Goal: Task Accomplishment & Management: Manage account settings

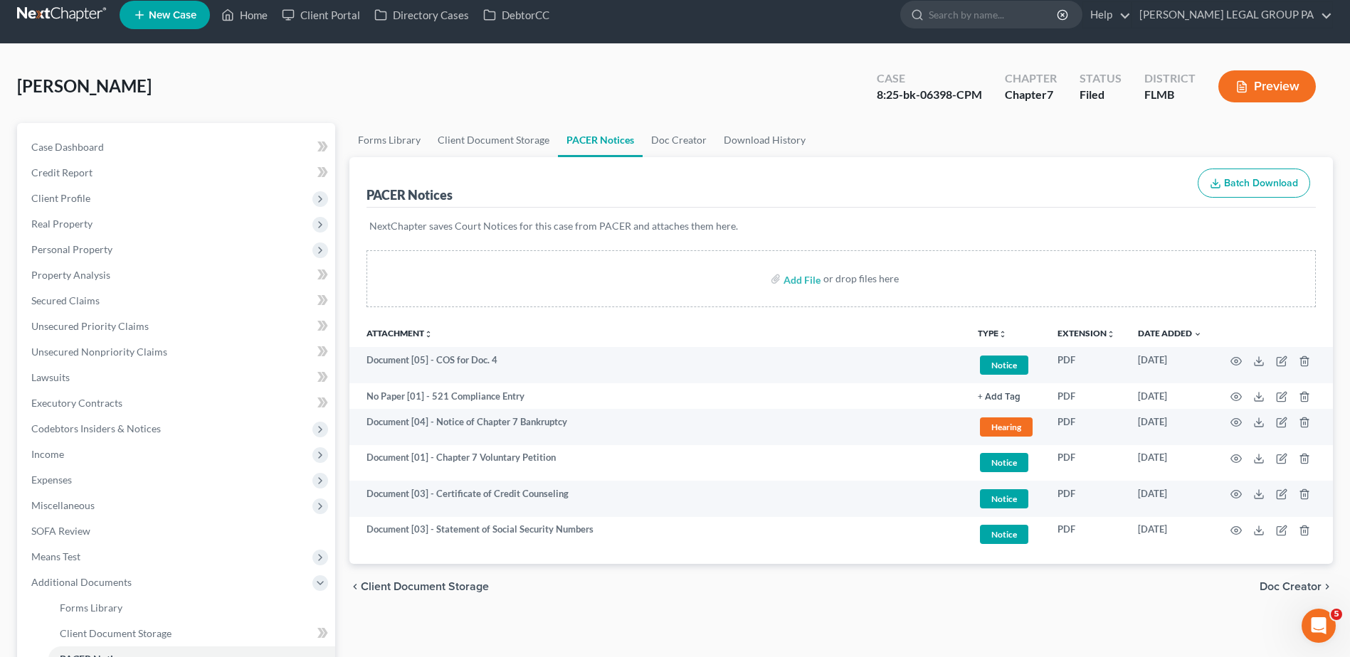
click at [74, 8] on link at bounding box center [62, 15] width 91 height 26
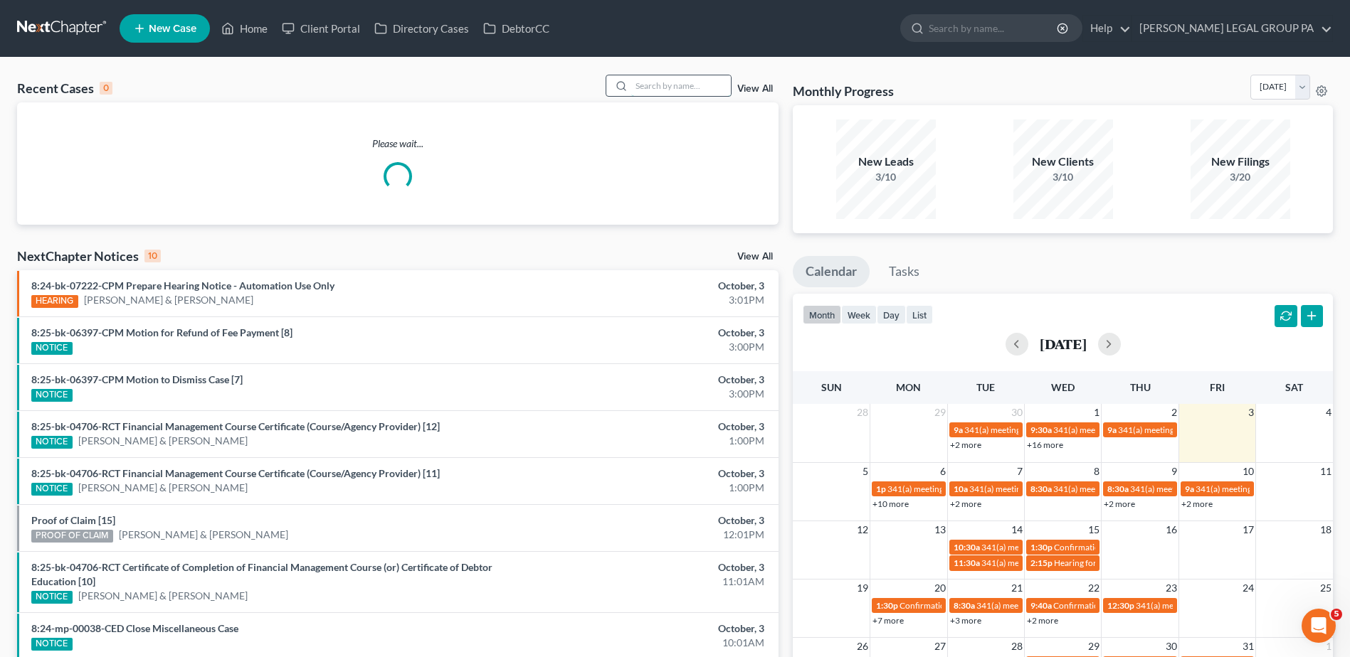
click at [652, 84] on input "search" at bounding box center [681, 85] width 100 height 21
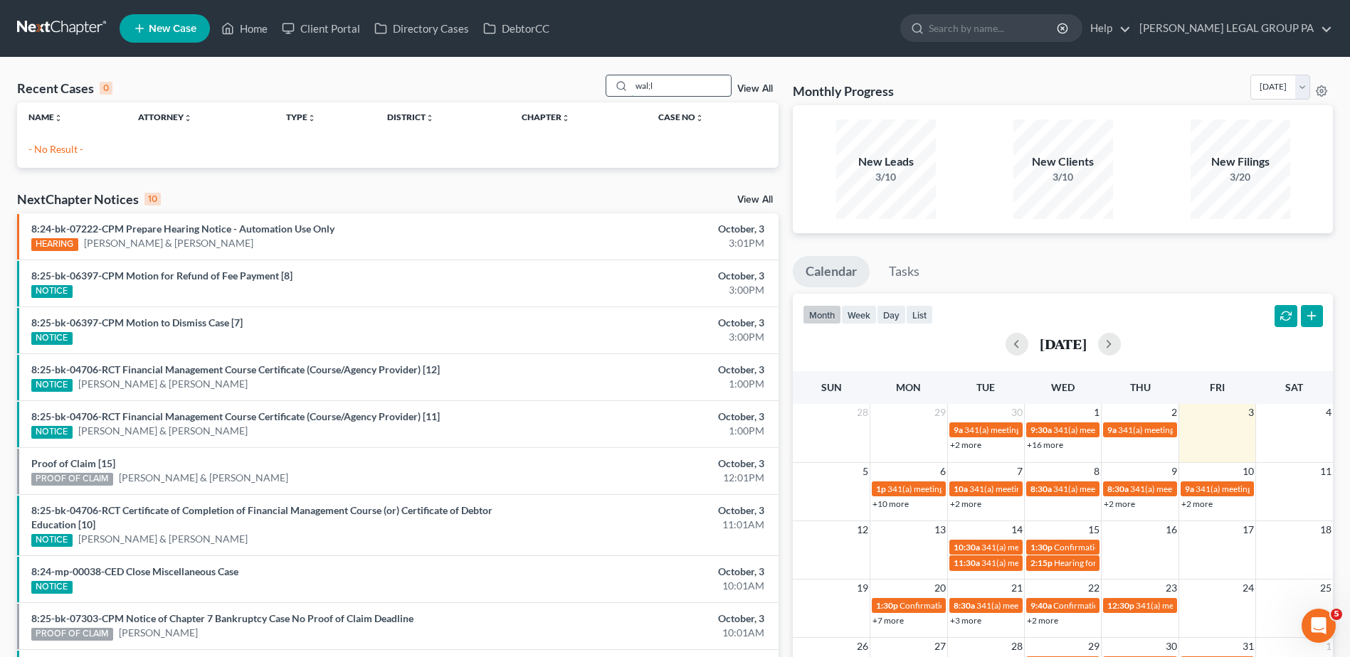
drag, startPoint x: 649, startPoint y: 84, endPoint x: 682, endPoint y: 93, distance: 34.0
click at [682, 93] on input "wal;l" at bounding box center [681, 85] width 100 height 21
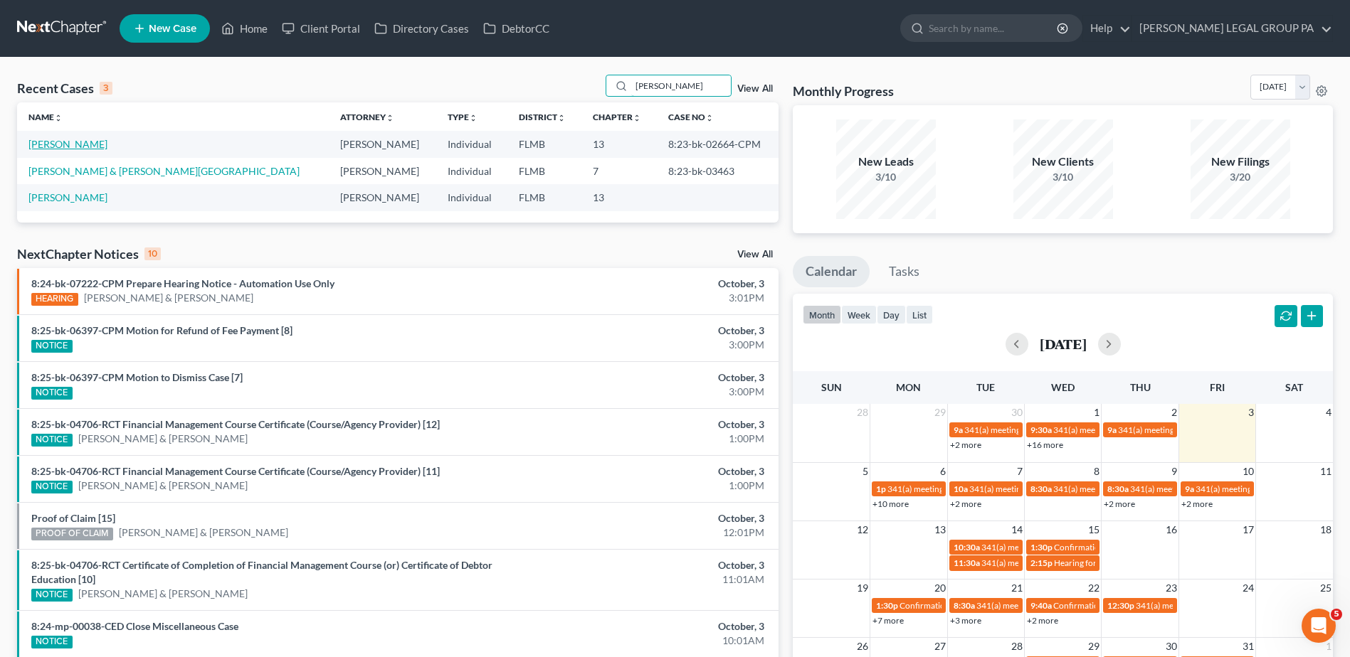
type input "[PERSON_NAME]"
click at [71, 142] on link "[PERSON_NAME]" at bounding box center [67, 144] width 79 height 12
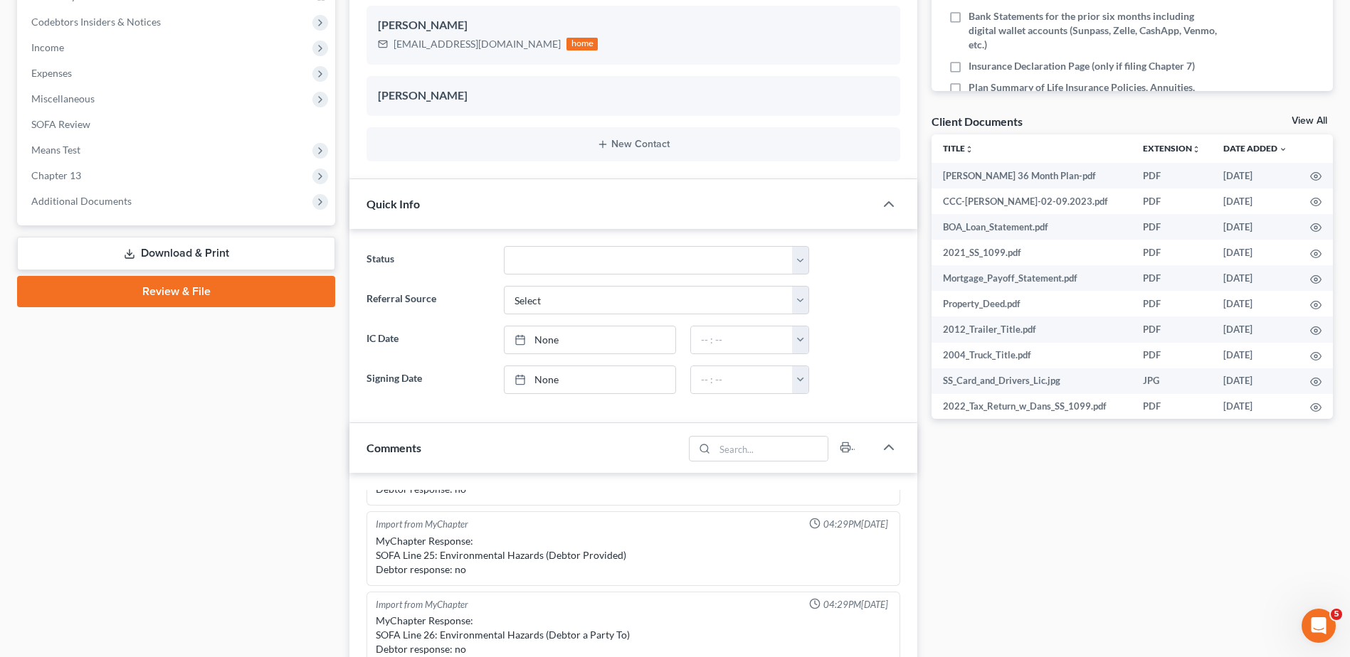
scroll to position [427, 0]
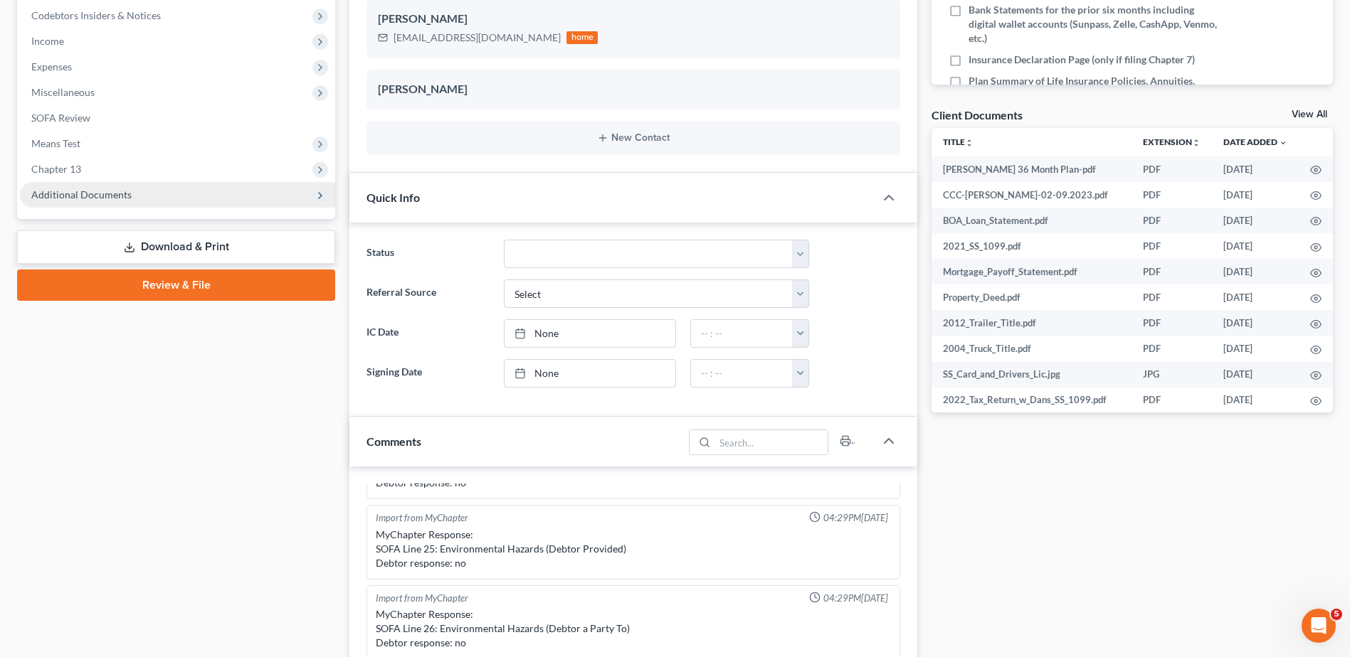
click at [120, 201] on span "Additional Documents" at bounding box center [177, 195] width 315 height 26
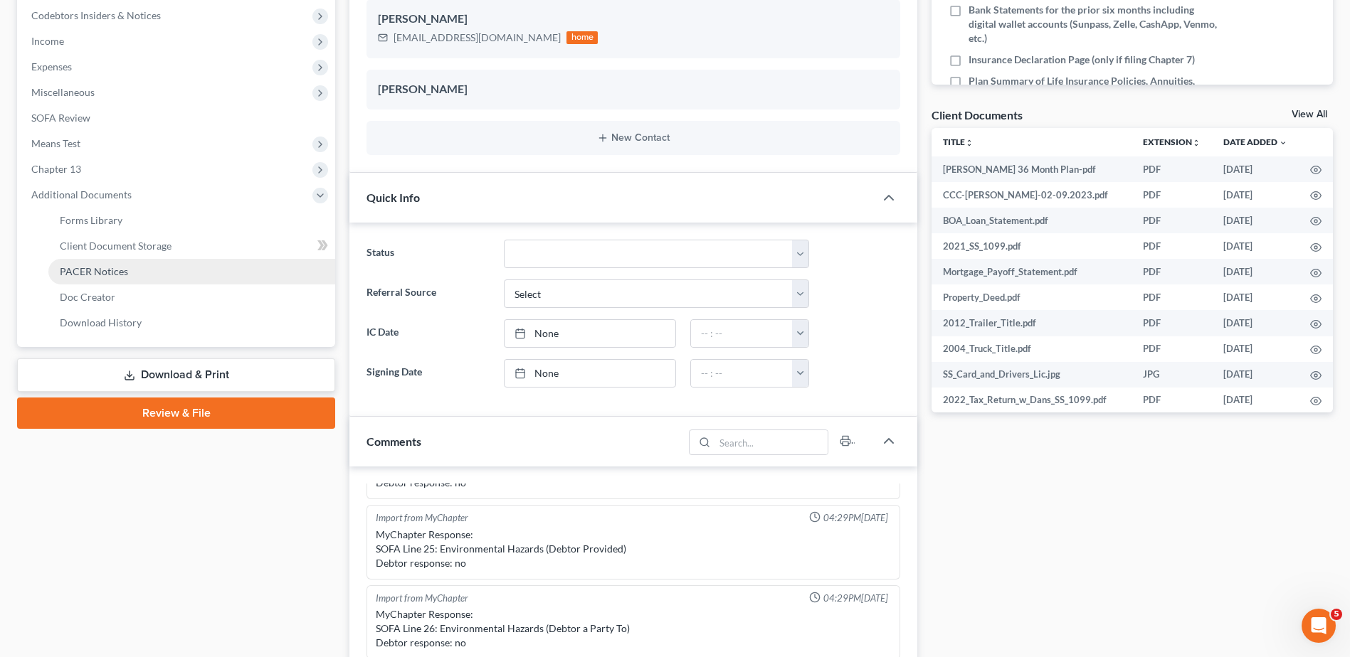
click at [122, 277] on span "PACER Notices" at bounding box center [94, 271] width 68 height 12
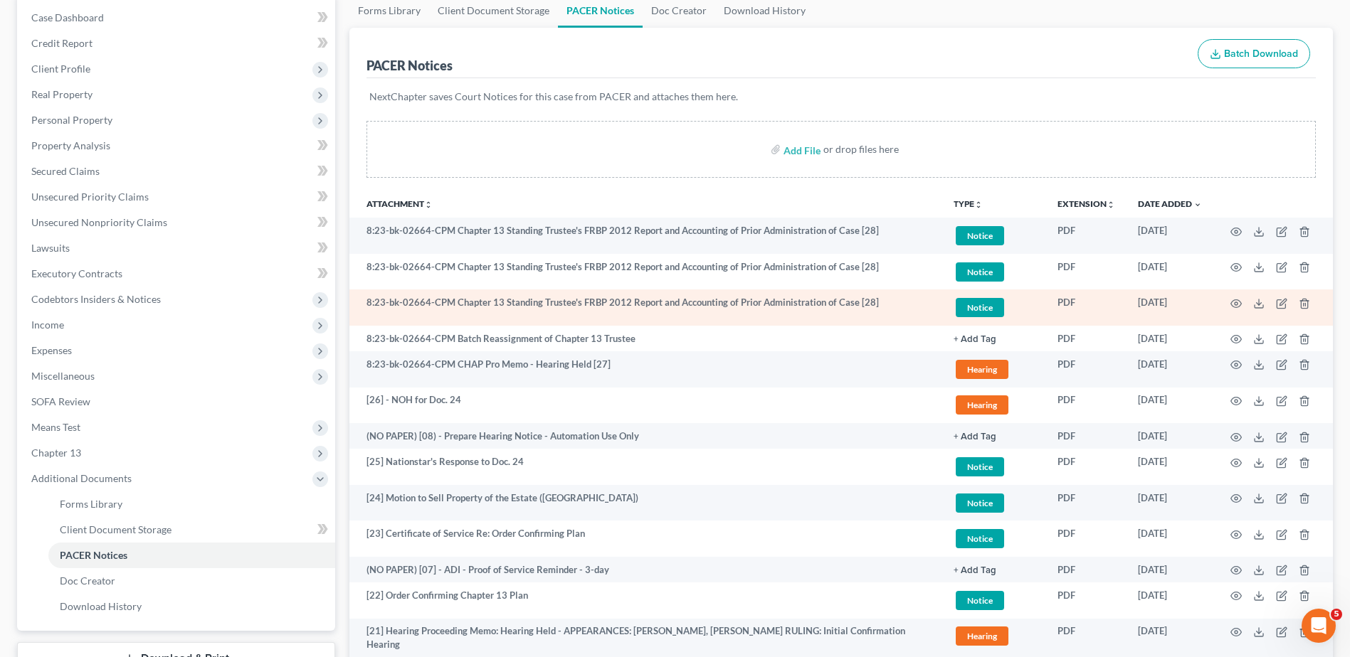
scroll to position [213, 0]
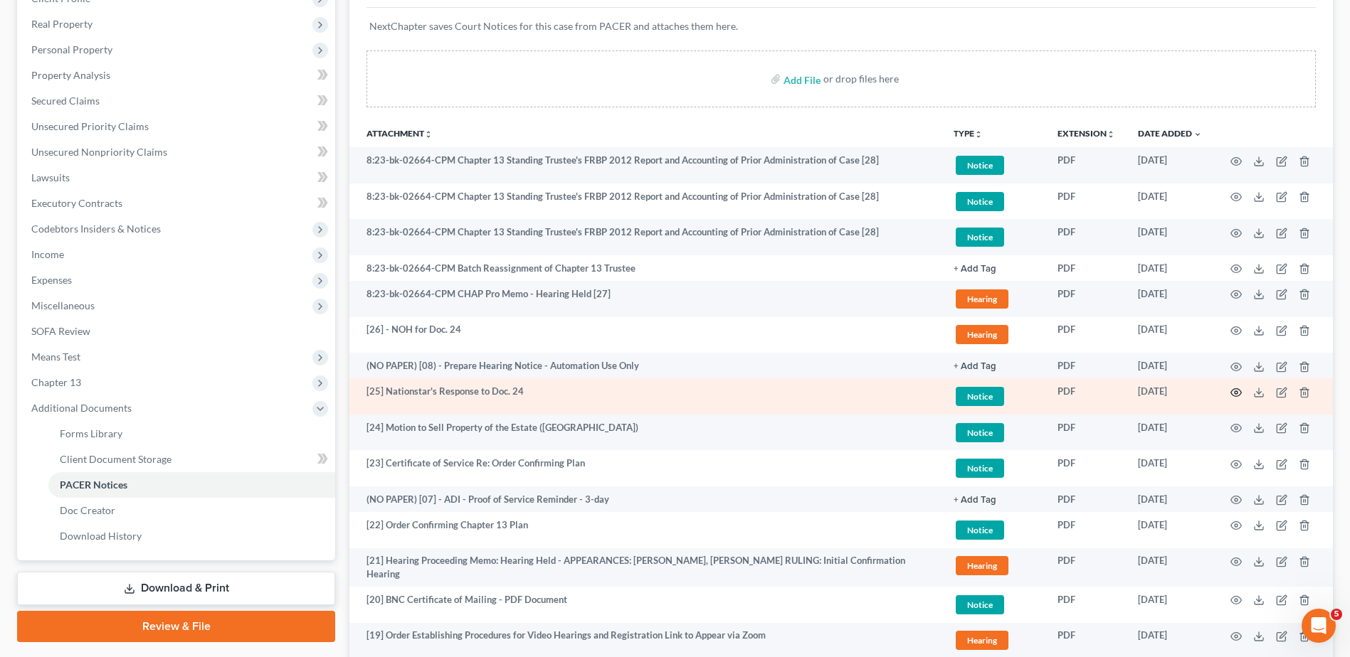
click at [1233, 391] on icon "button" at bounding box center [1235, 392] width 11 height 11
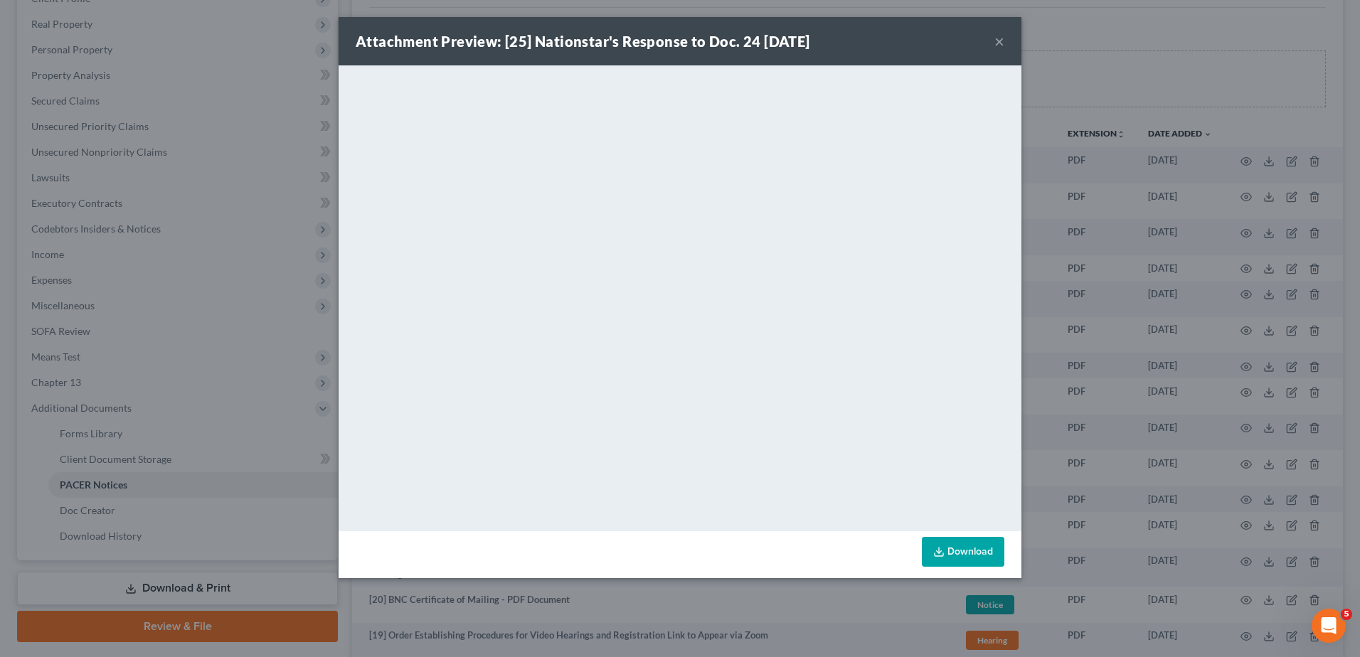
click at [1001, 42] on button "×" at bounding box center [1000, 41] width 10 height 17
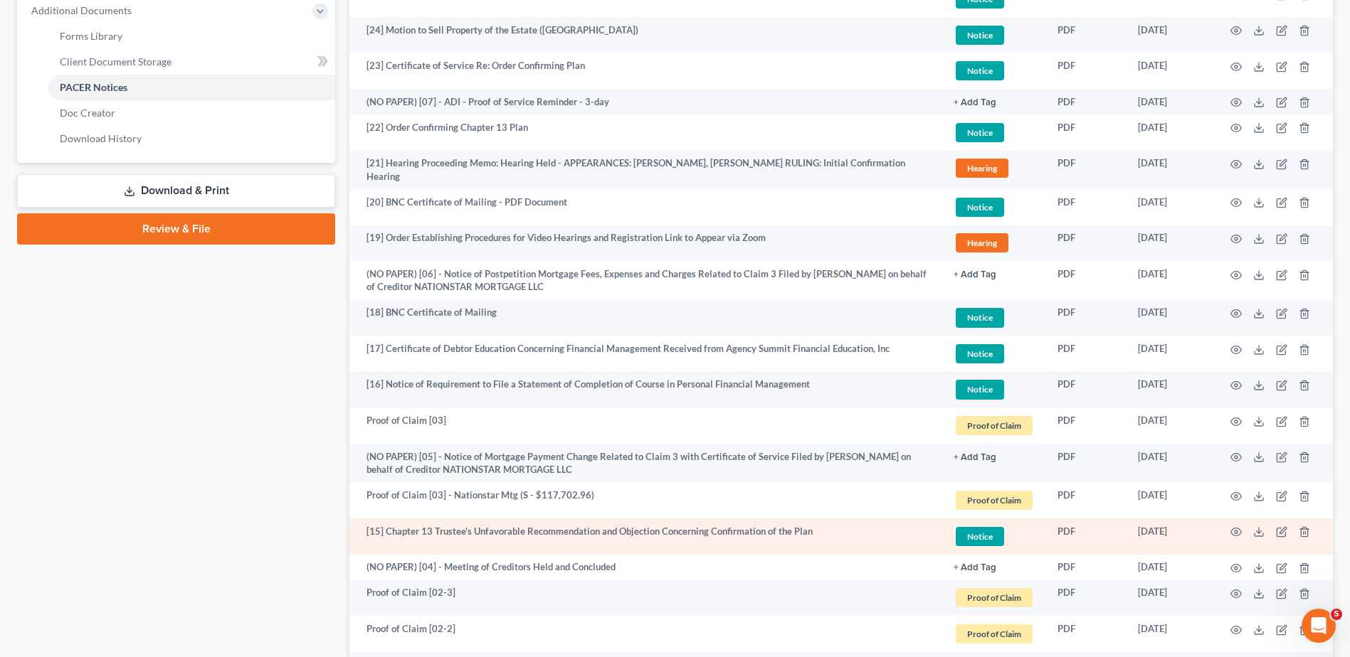
scroll to position [640, 0]
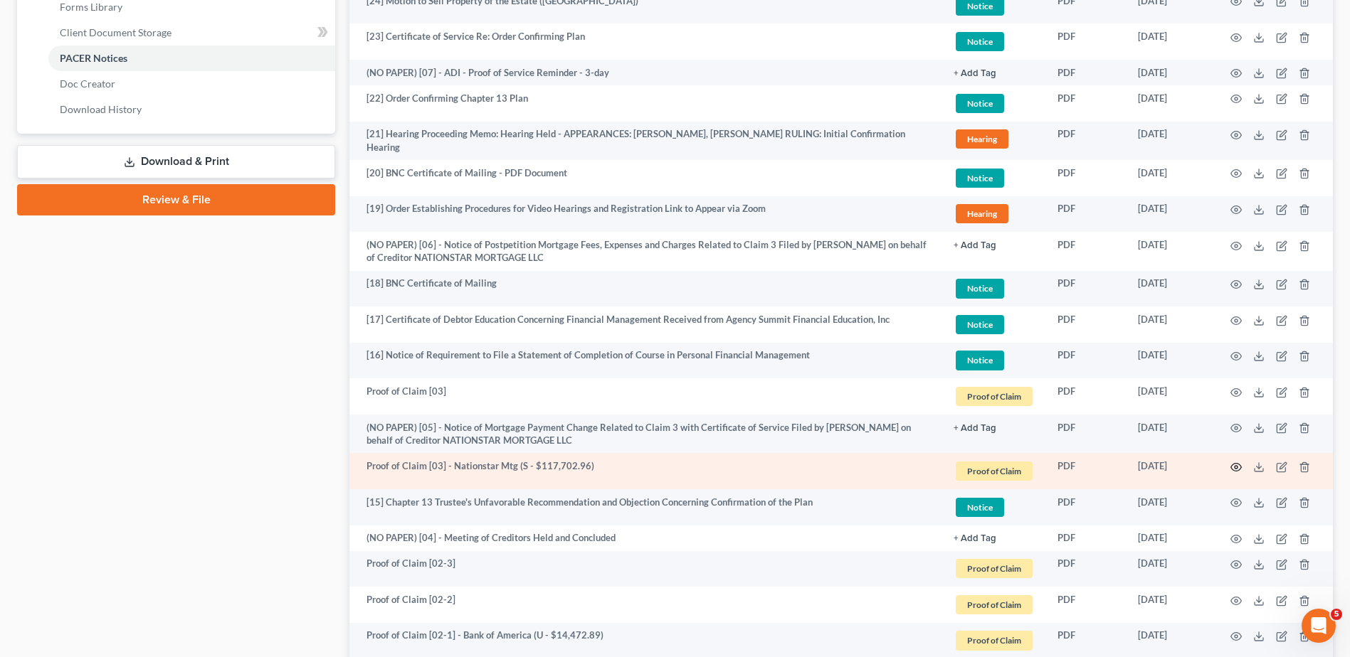
click at [1236, 462] on icon "button" at bounding box center [1235, 467] width 11 height 11
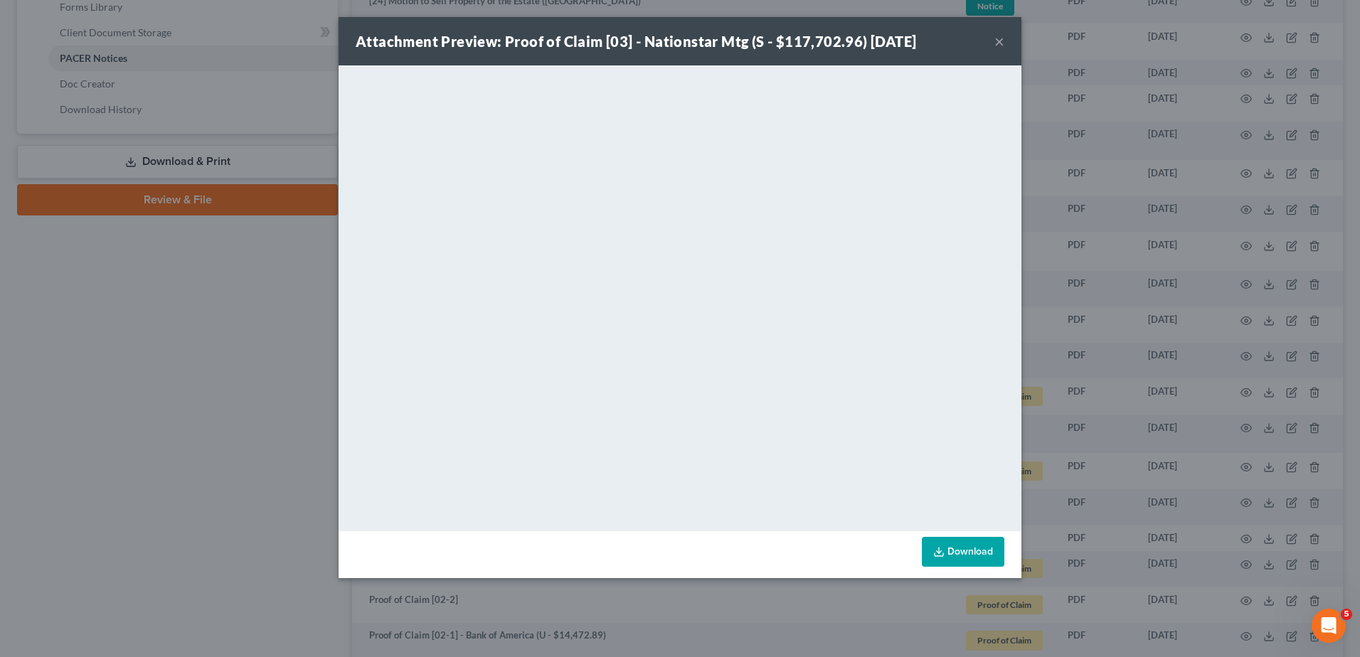
click at [255, 376] on div "Attachment Preview: Proof of Claim [03] - Nationstar Mtg (S - $117,702.96) 08/2…" at bounding box center [680, 328] width 1360 height 657
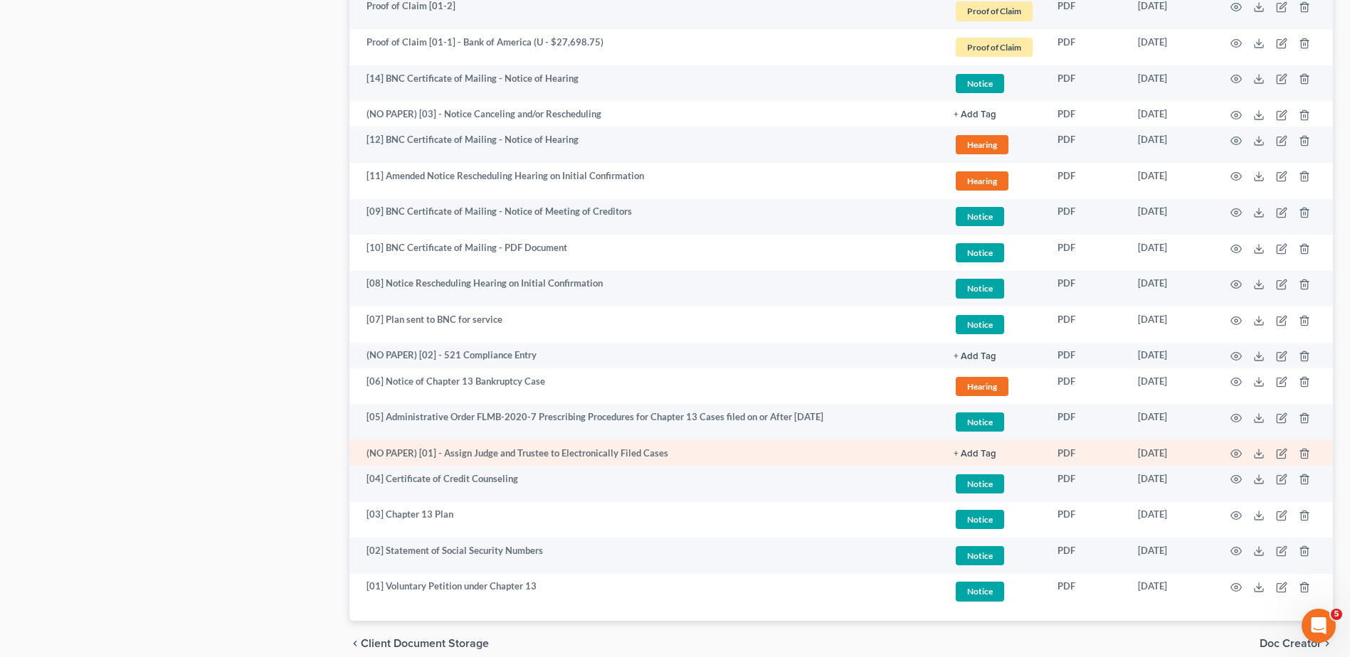
scroll to position [1402, 0]
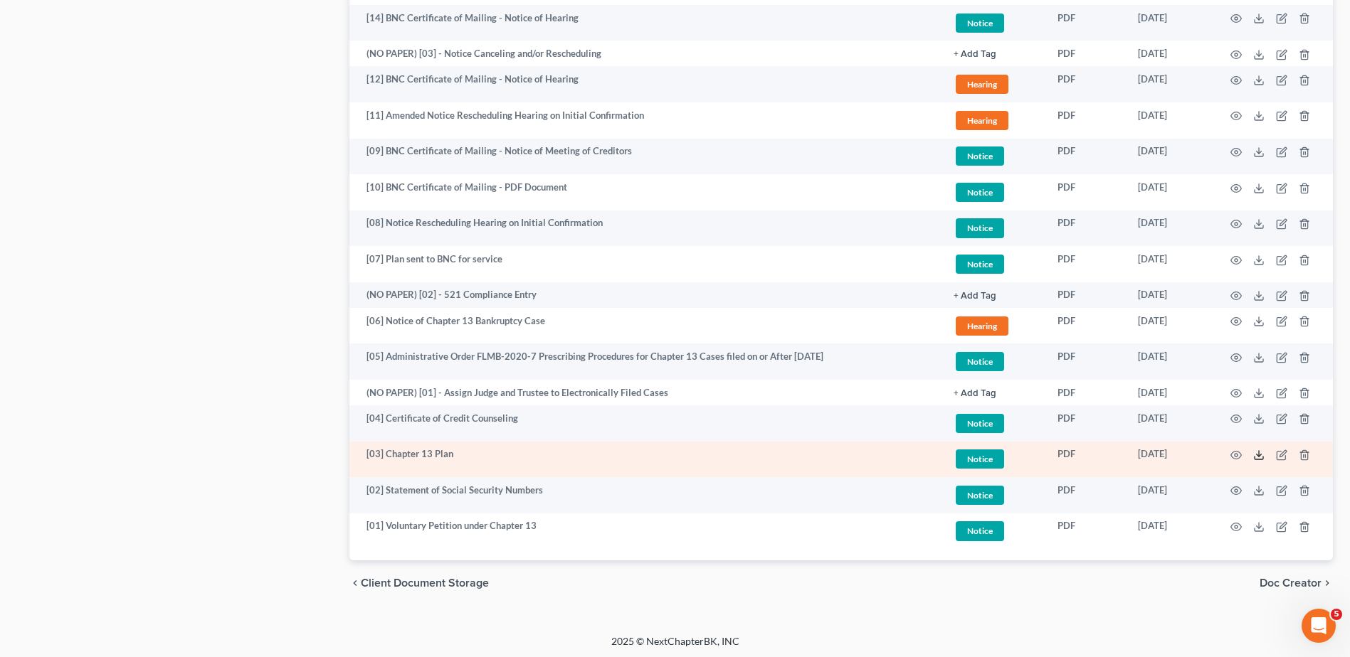
click at [1256, 450] on icon at bounding box center [1258, 455] width 11 height 11
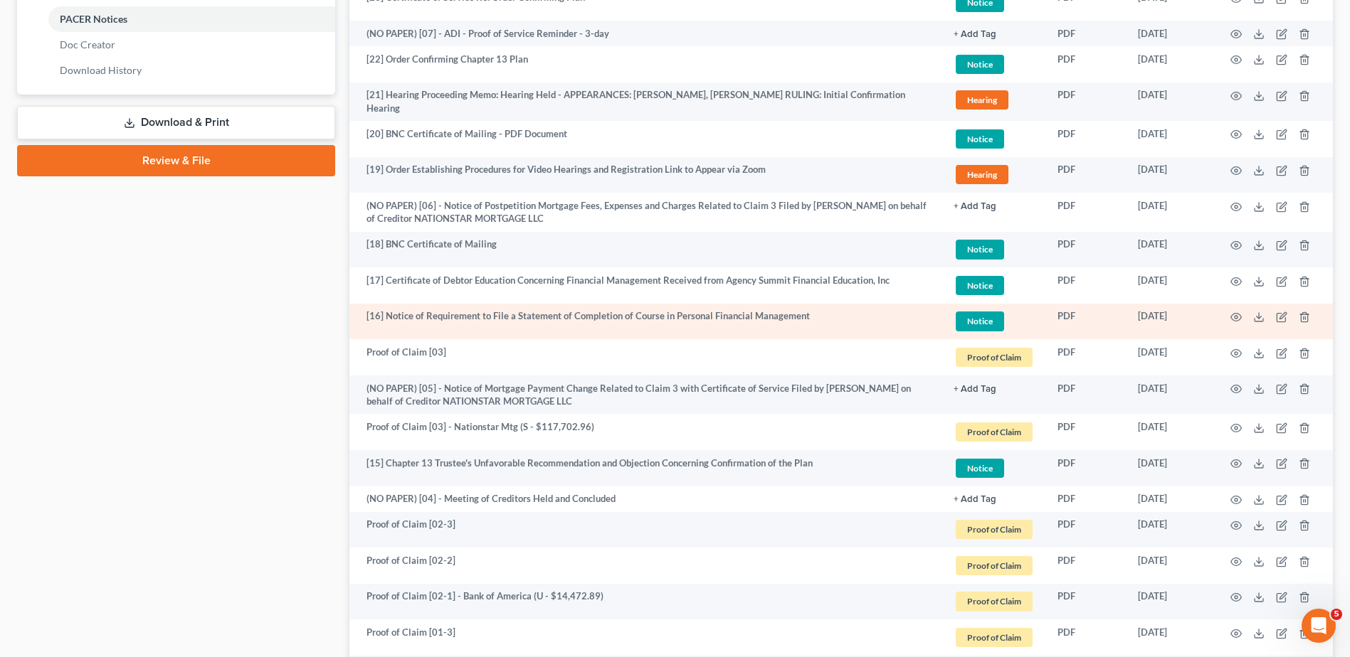
scroll to position [691, 0]
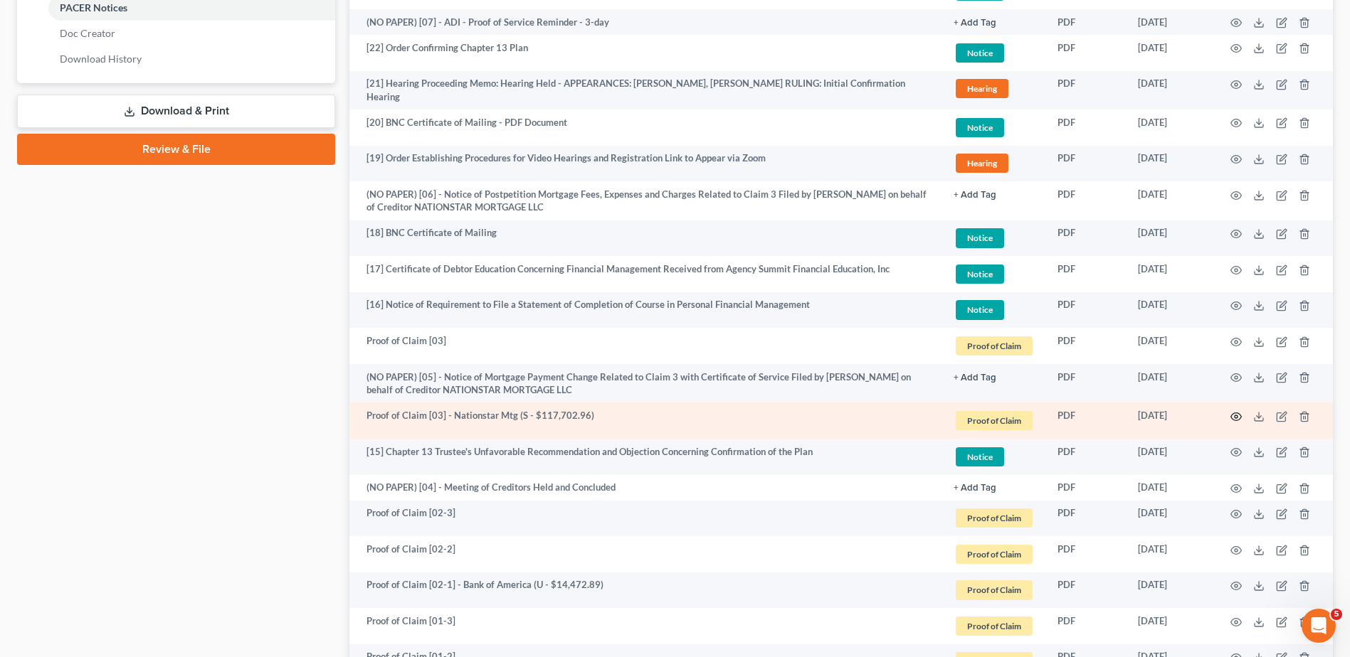
click at [1236, 416] on circle "button" at bounding box center [1236, 417] width 3 height 3
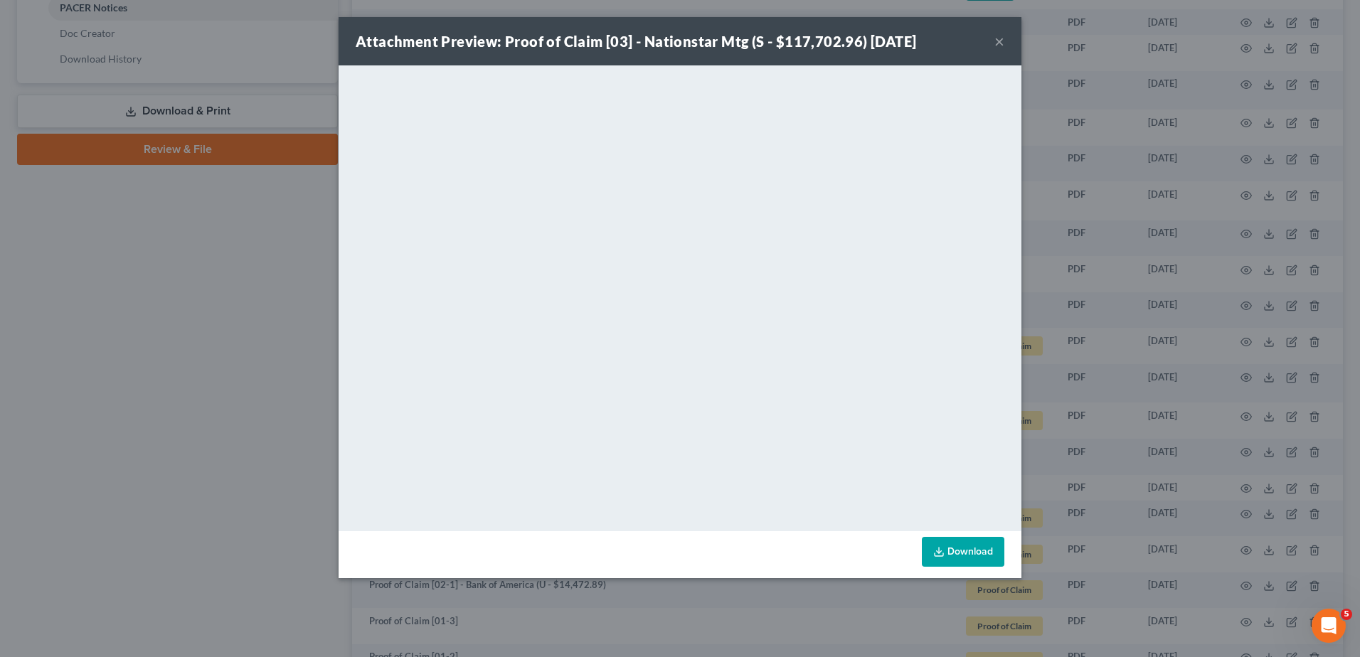
drag, startPoint x: 186, startPoint y: 318, endPoint x: 386, endPoint y: 362, distance: 204.1
click at [186, 317] on div "Attachment Preview: Proof of Claim [03] - Nationstar Mtg (S - $117,702.96) 08/2…" at bounding box center [680, 328] width 1360 height 657
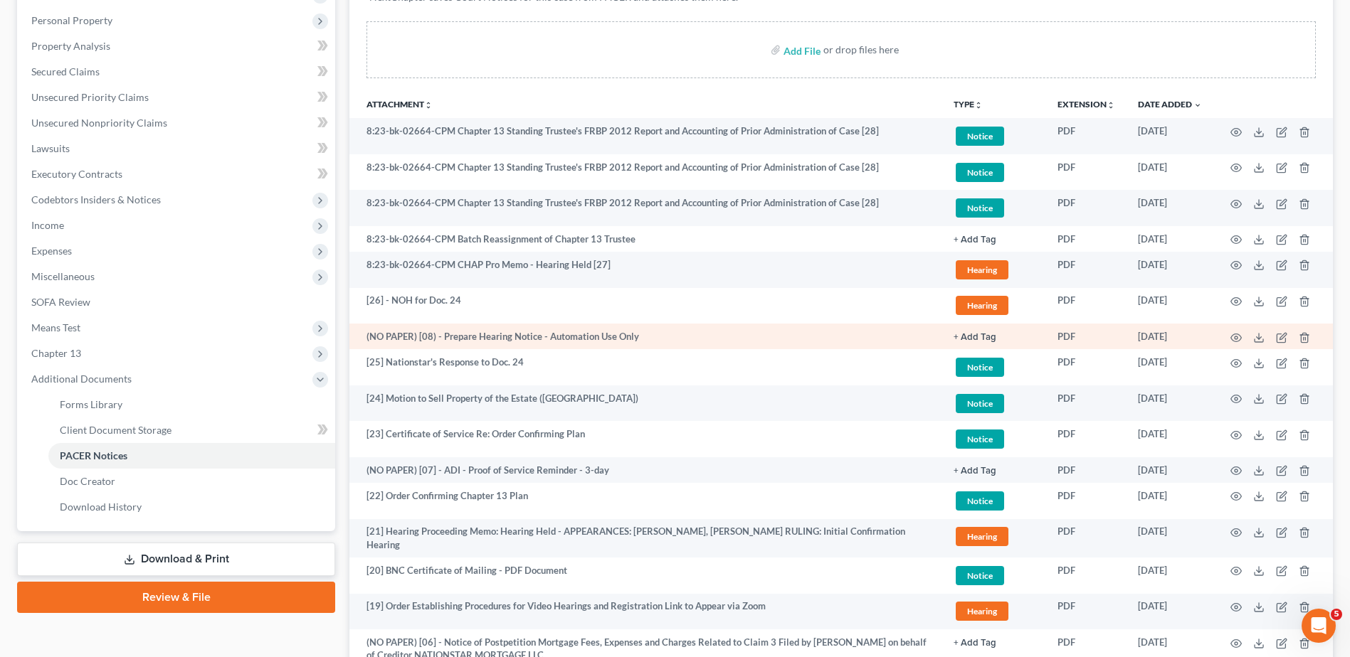
scroll to position [264, 0]
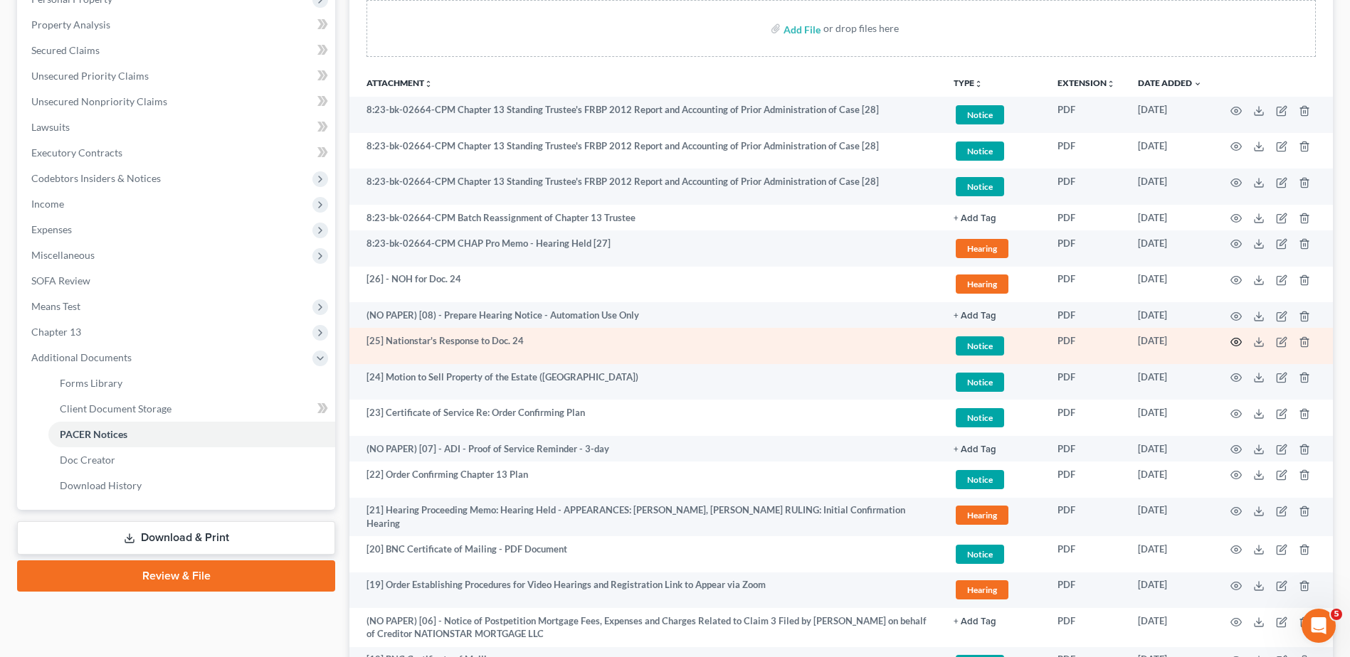
click at [1231, 342] on icon "button" at bounding box center [1235, 342] width 11 height 11
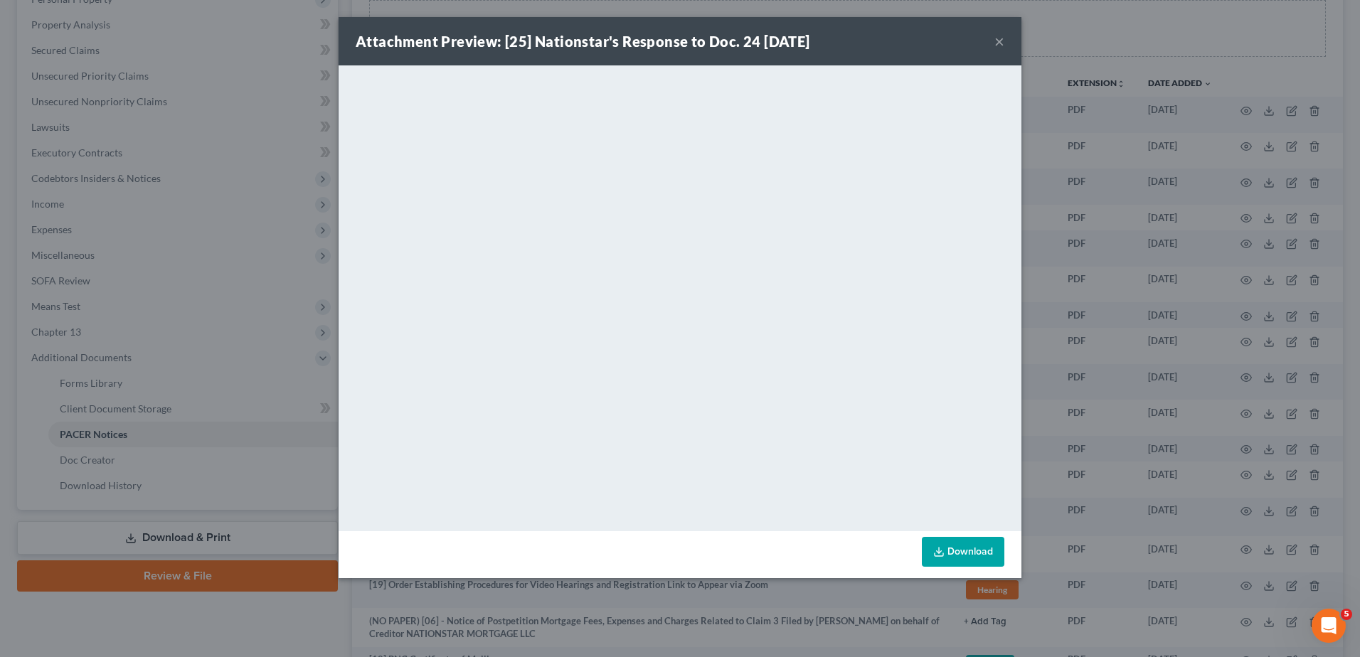
click at [1002, 37] on button "×" at bounding box center [1000, 41] width 10 height 17
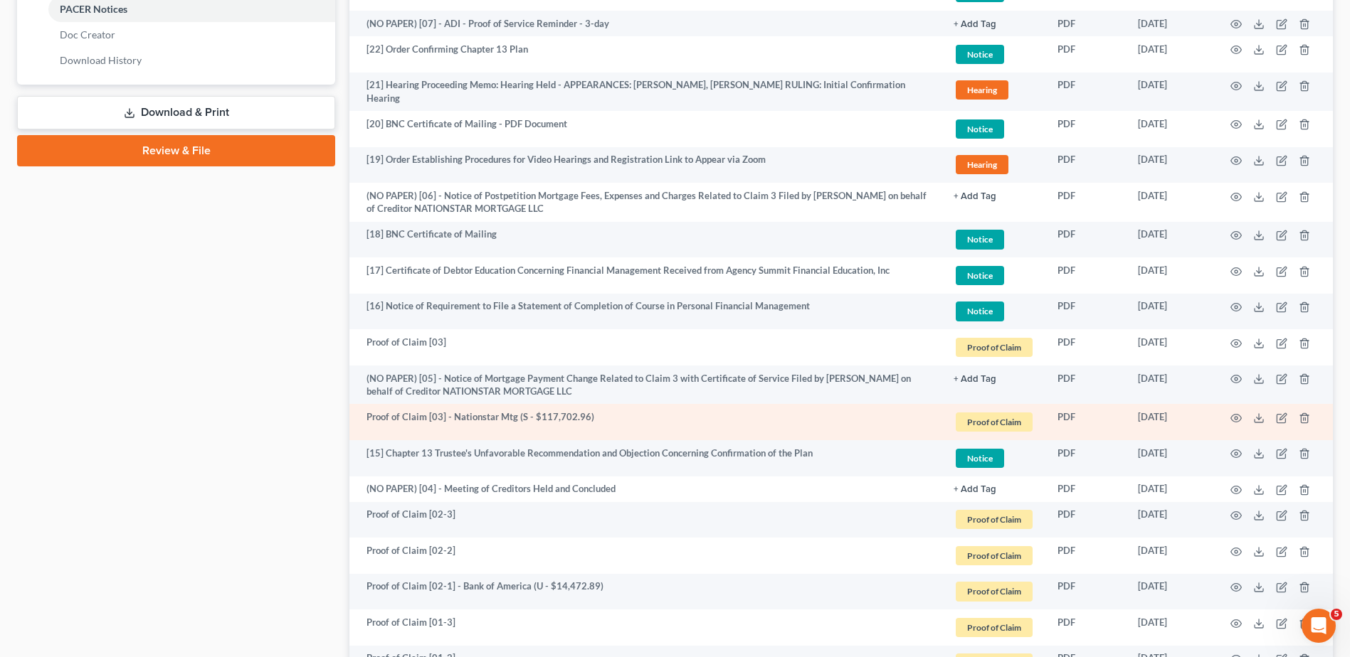
scroll to position [691, 0]
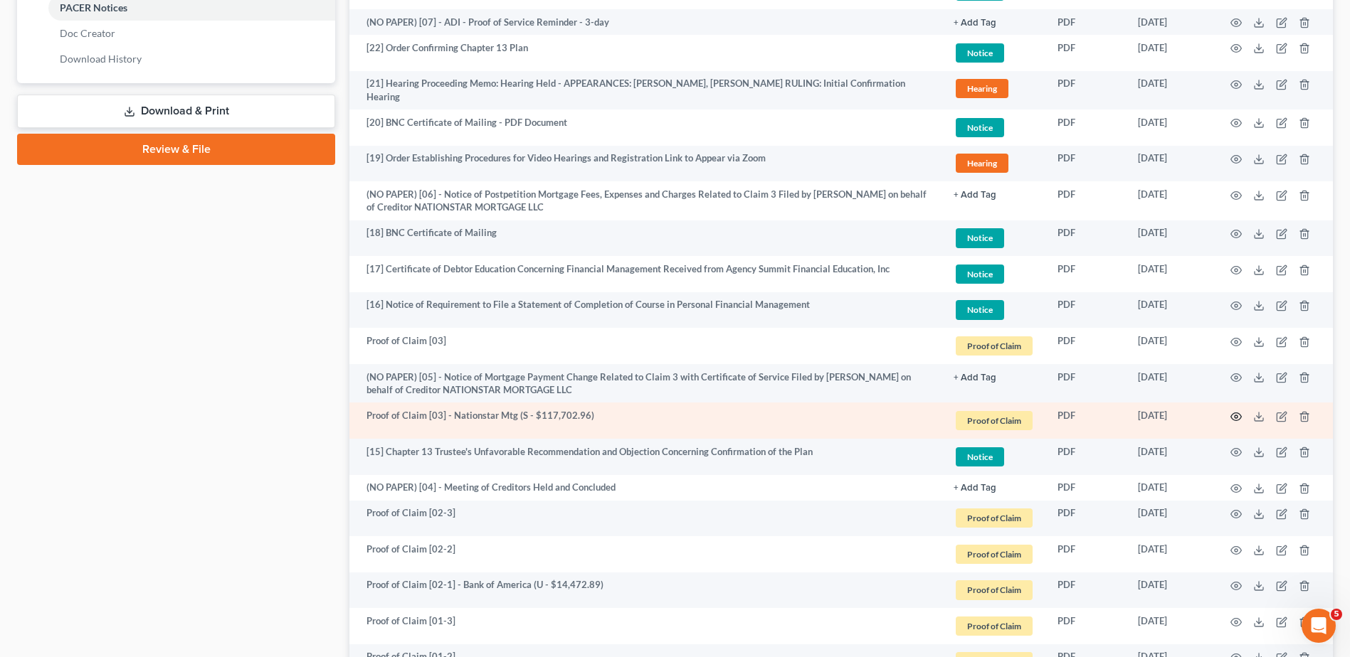
click at [1233, 416] on icon "button" at bounding box center [1235, 416] width 11 height 11
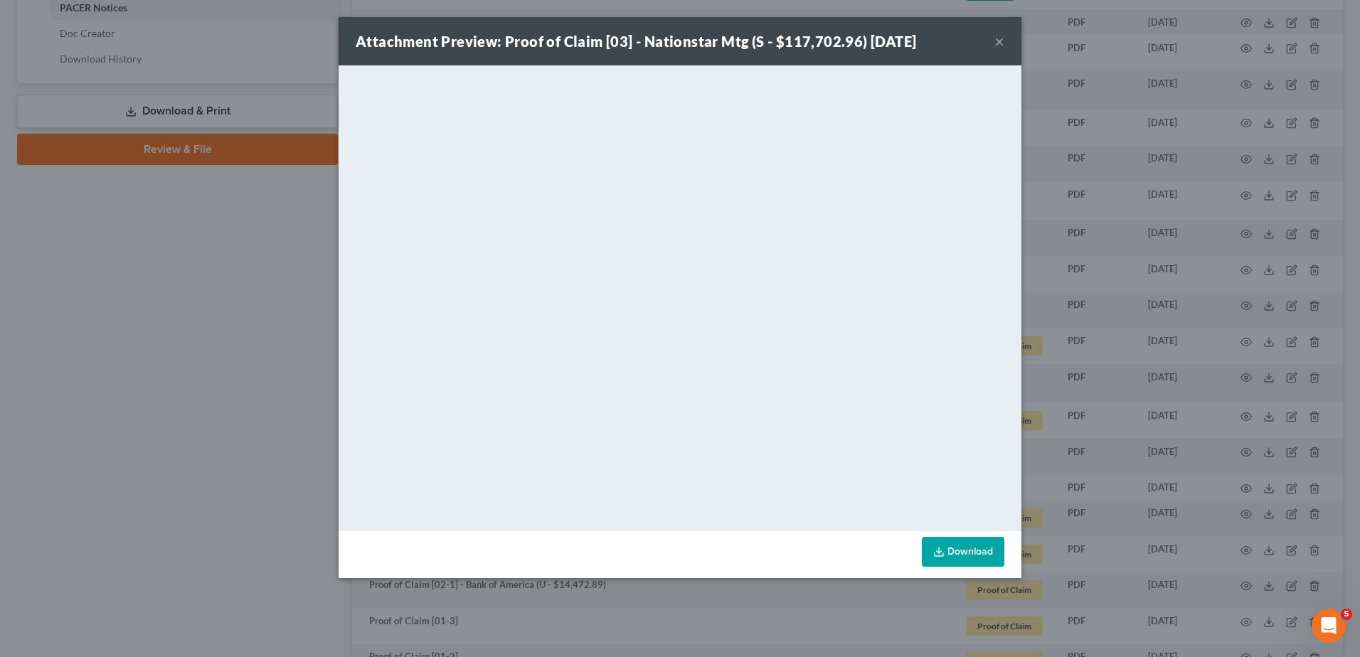
click at [996, 41] on button "×" at bounding box center [1000, 41] width 10 height 17
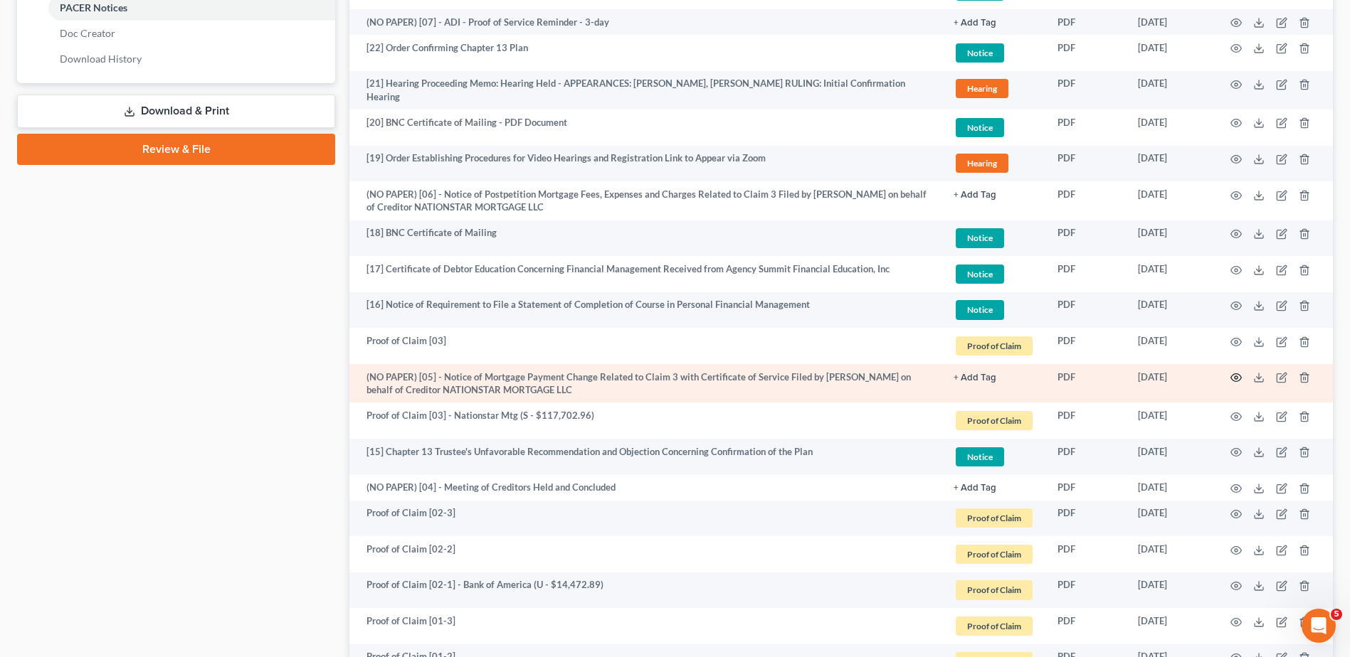
click at [1234, 374] on icon "button" at bounding box center [1236, 378] width 11 height 8
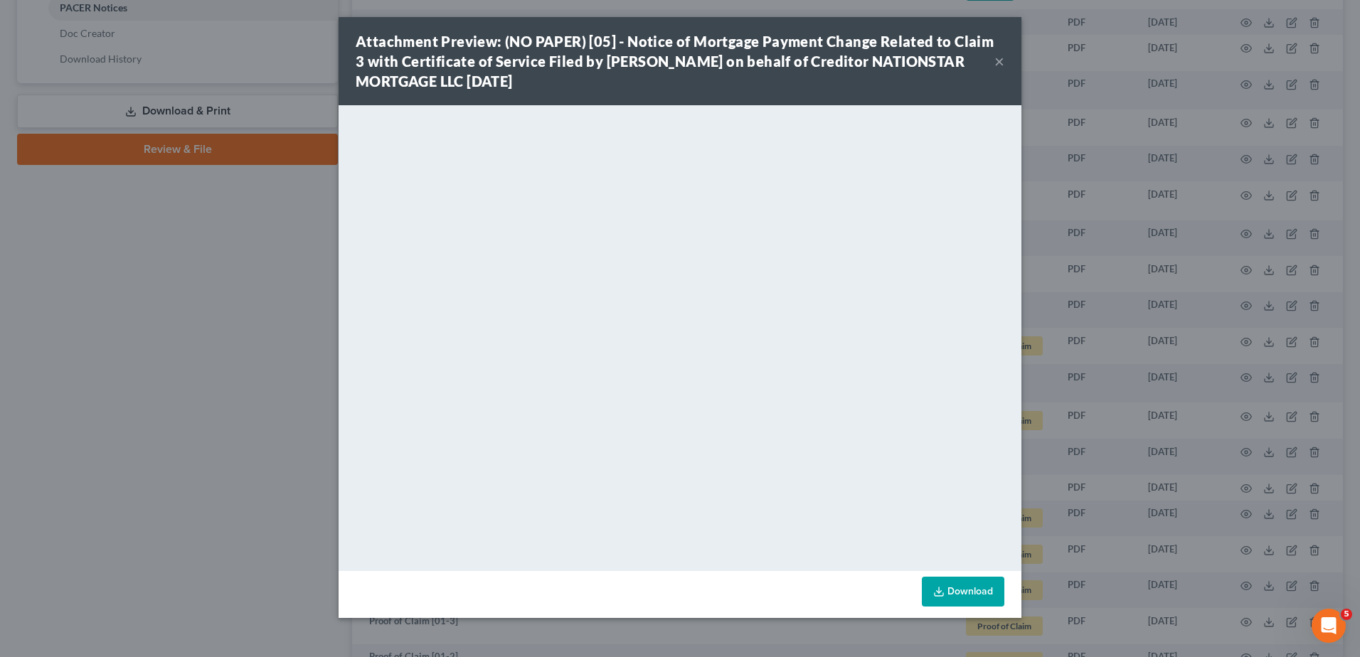
click at [1008, 65] on div "Attachment Preview: (NO PAPER) [05] - Notice of Mortgage Payment Change Related…" at bounding box center [680, 61] width 683 height 88
click at [1001, 63] on button "×" at bounding box center [1000, 61] width 10 height 17
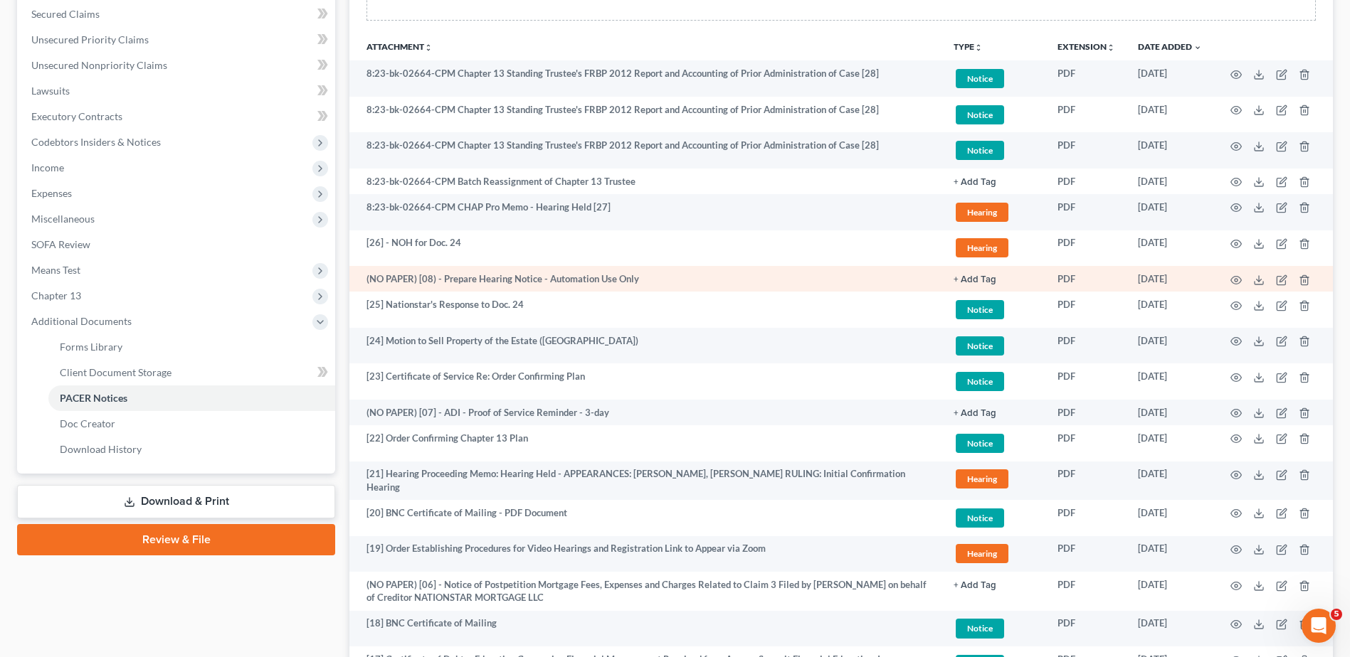
scroll to position [264, 0]
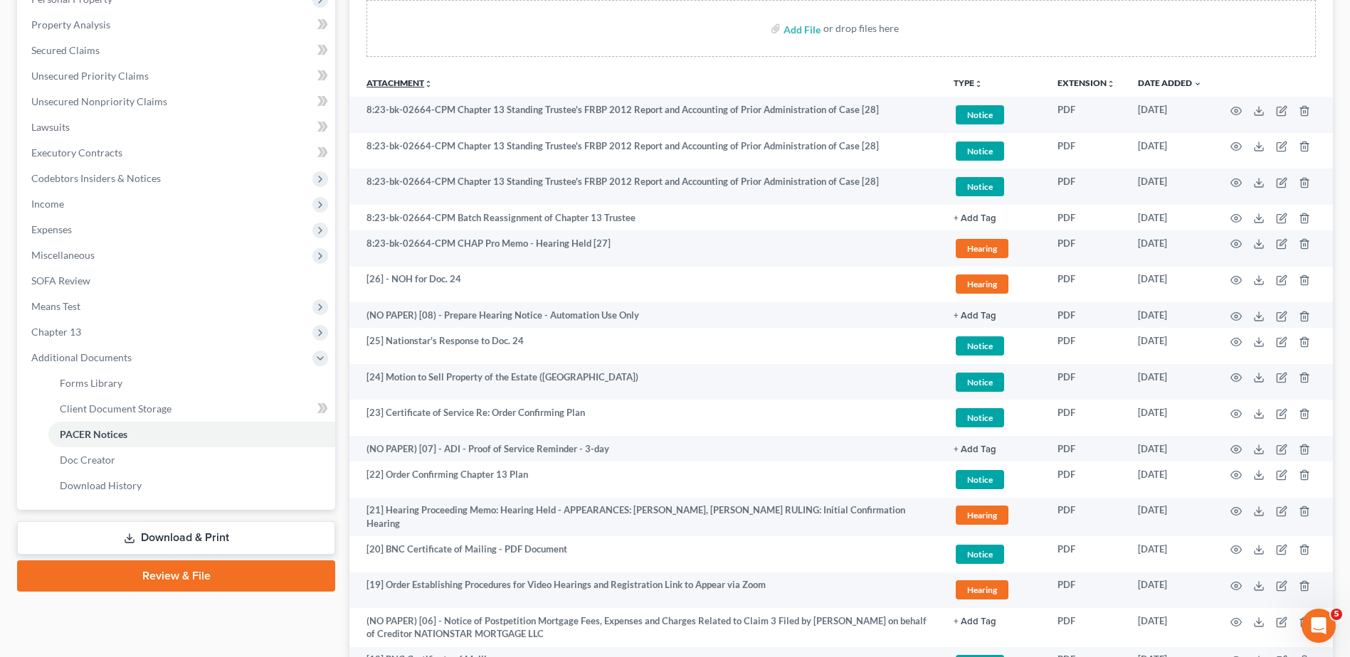
click at [417, 79] on link "Attachment unfold_more expand_more expand_less" at bounding box center [399, 83] width 66 height 11
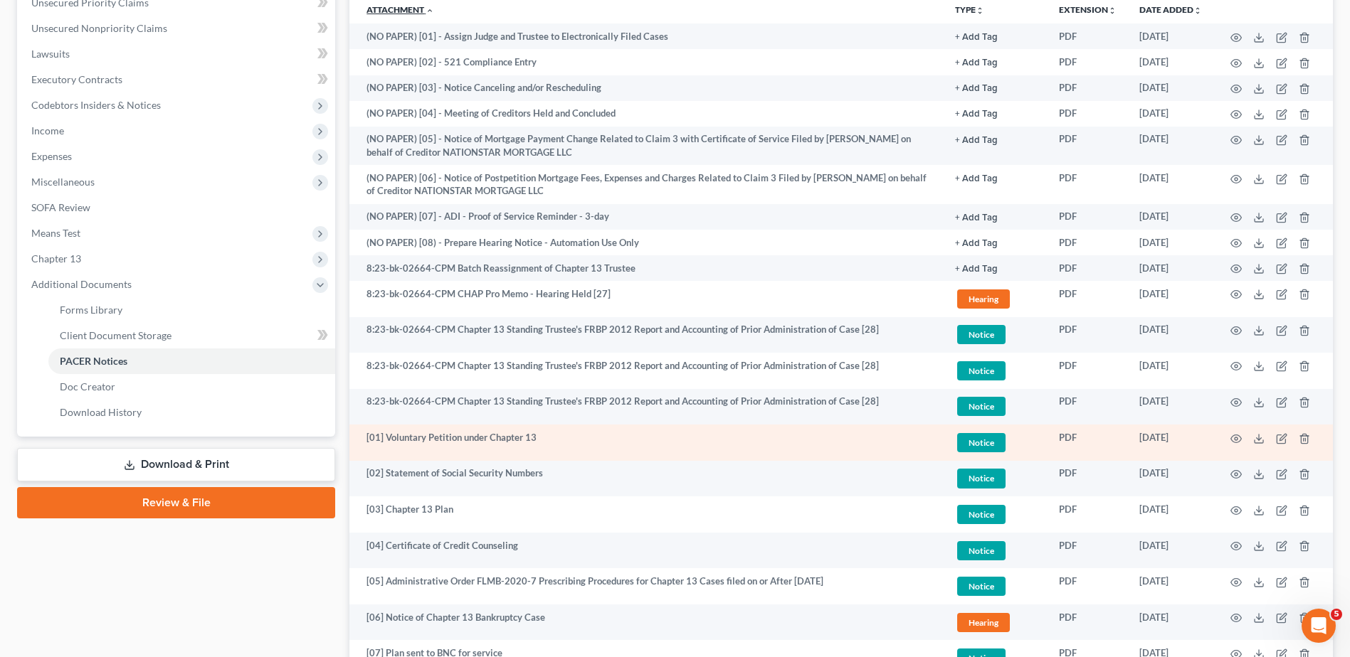
scroll to position [311, 0]
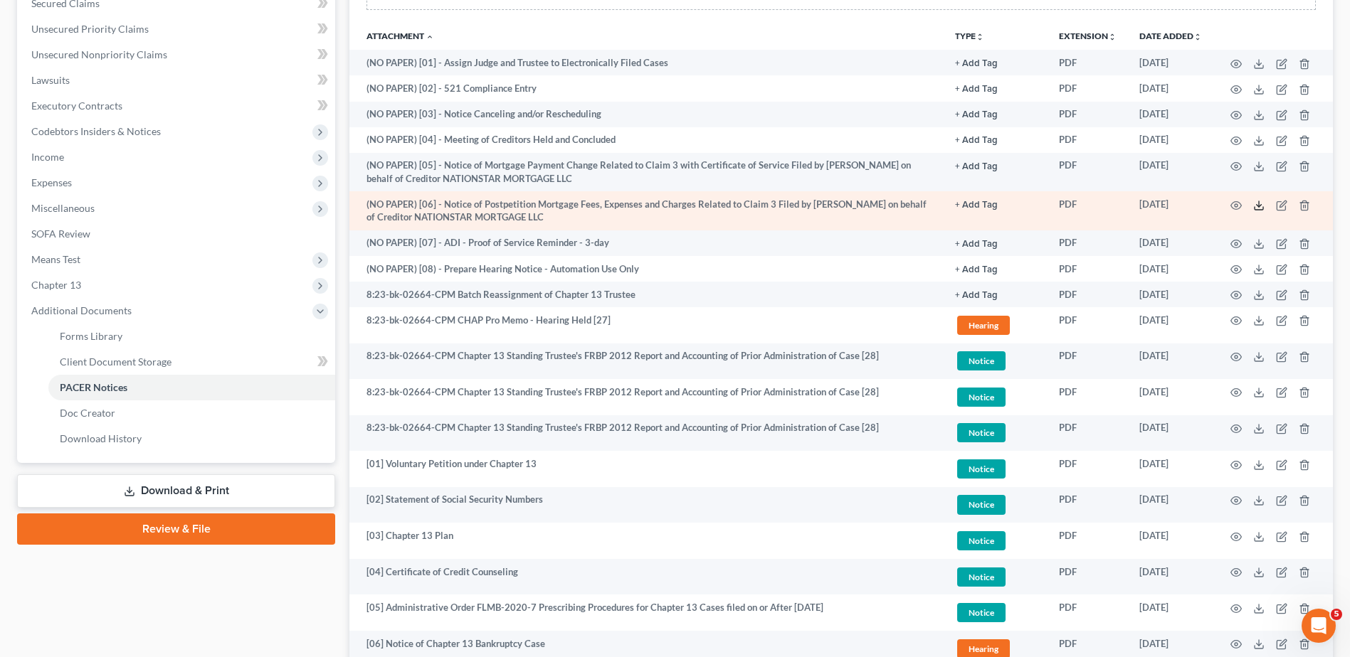
click at [1262, 207] on icon at bounding box center [1258, 205] width 11 height 11
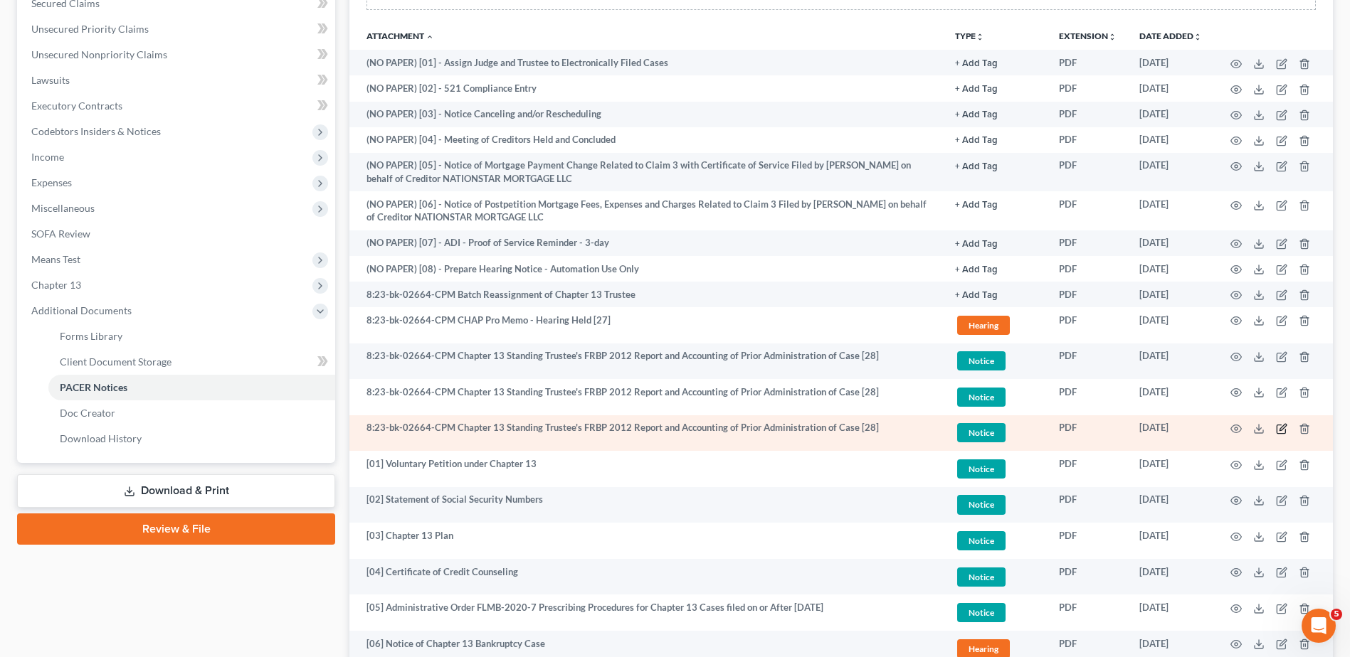
click at [1285, 432] on icon "button" at bounding box center [1281, 430] width 9 height 9
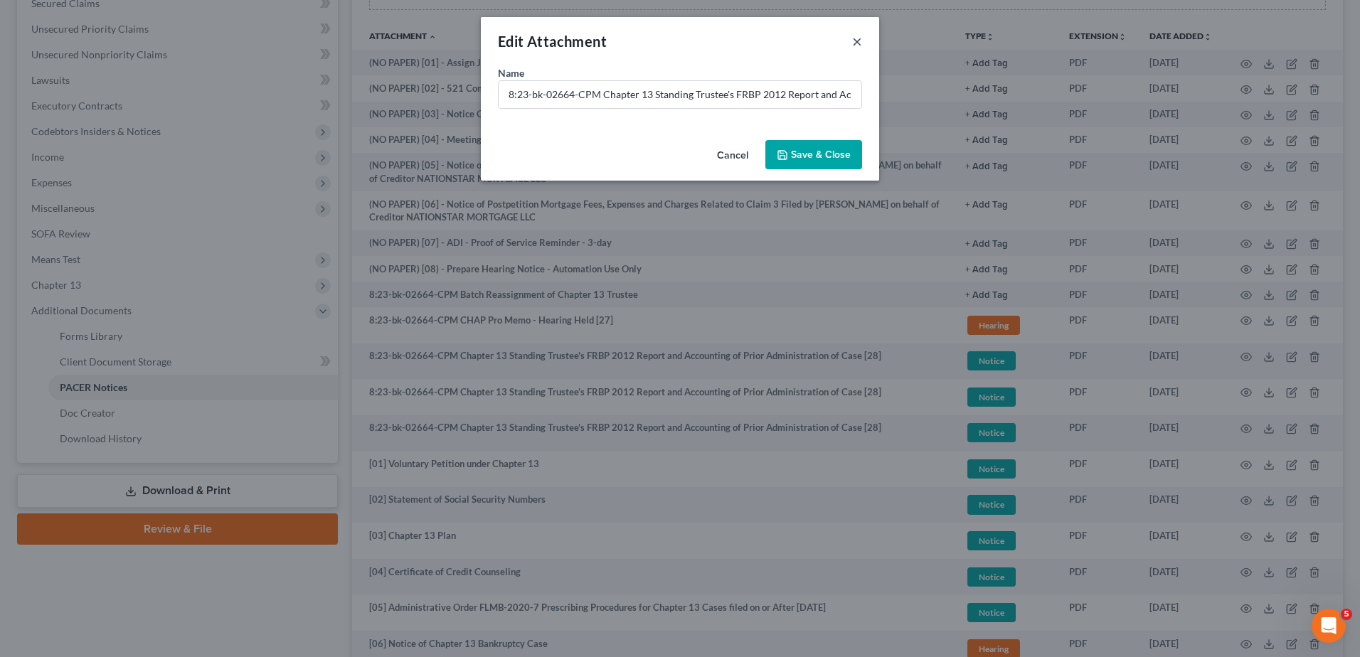
click at [855, 40] on button "×" at bounding box center [857, 41] width 10 height 17
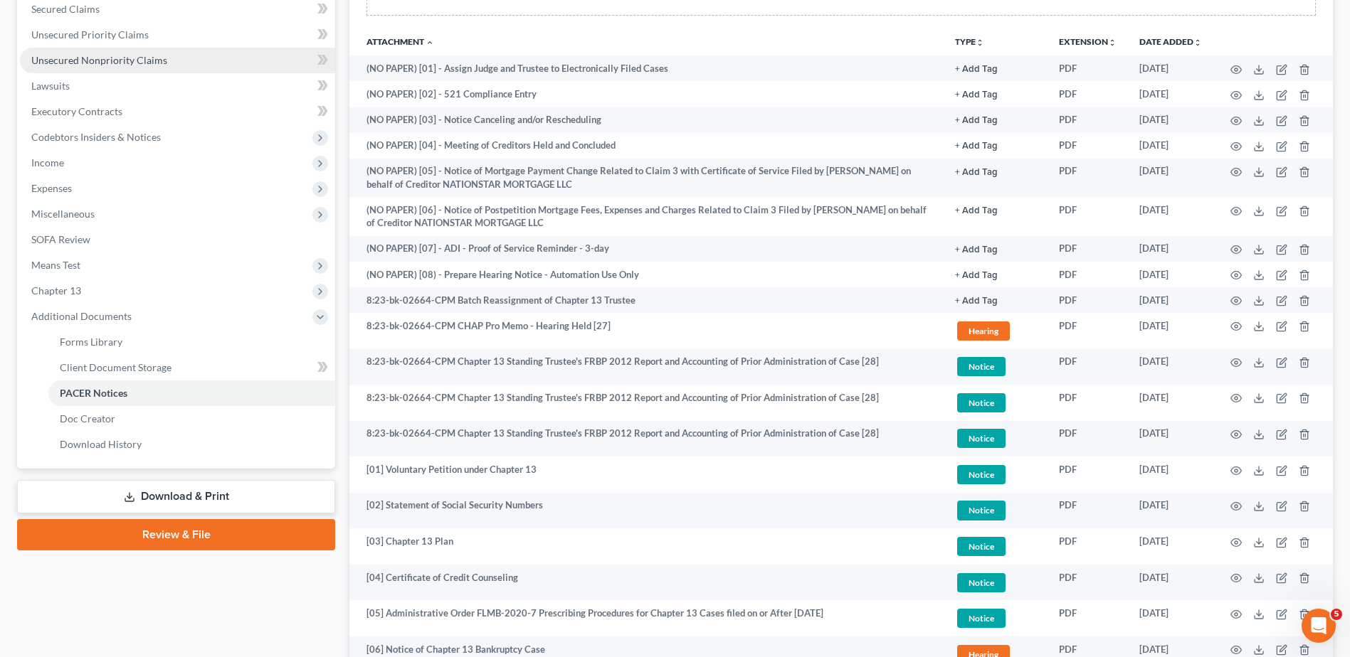
scroll to position [0, 0]
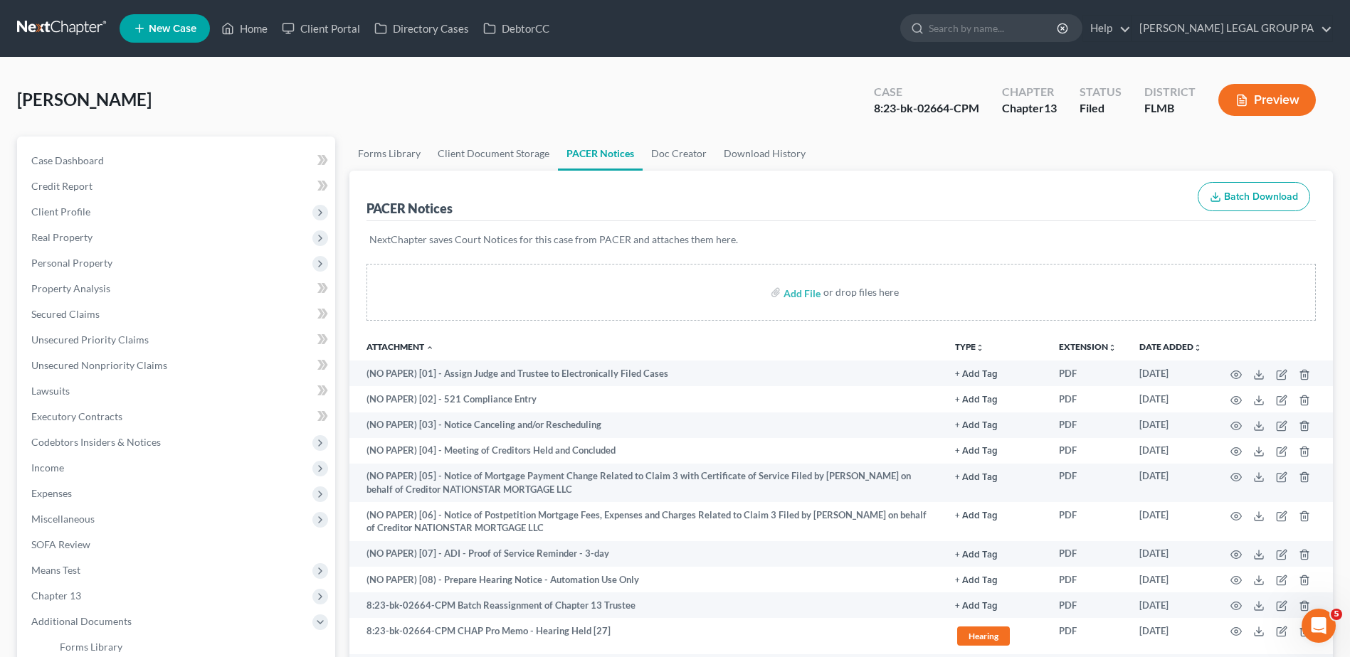
click at [62, 21] on link at bounding box center [62, 29] width 91 height 26
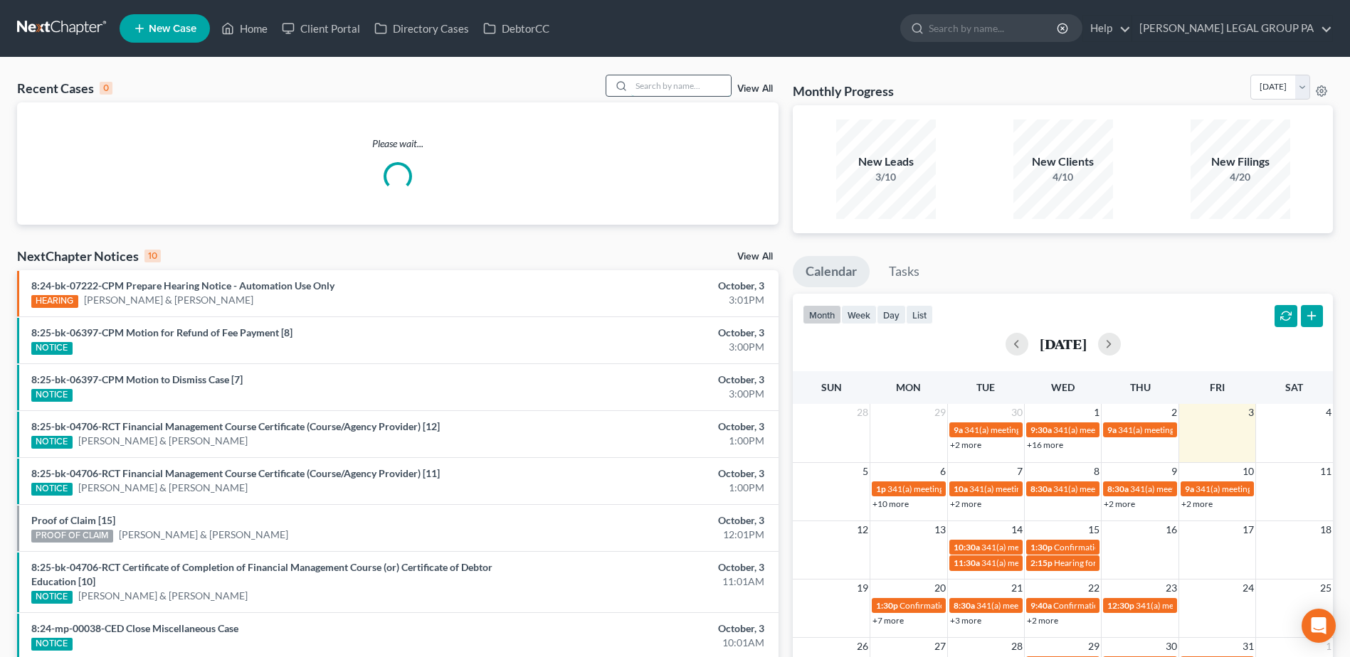
click at [682, 90] on input "search" at bounding box center [681, 85] width 100 height 21
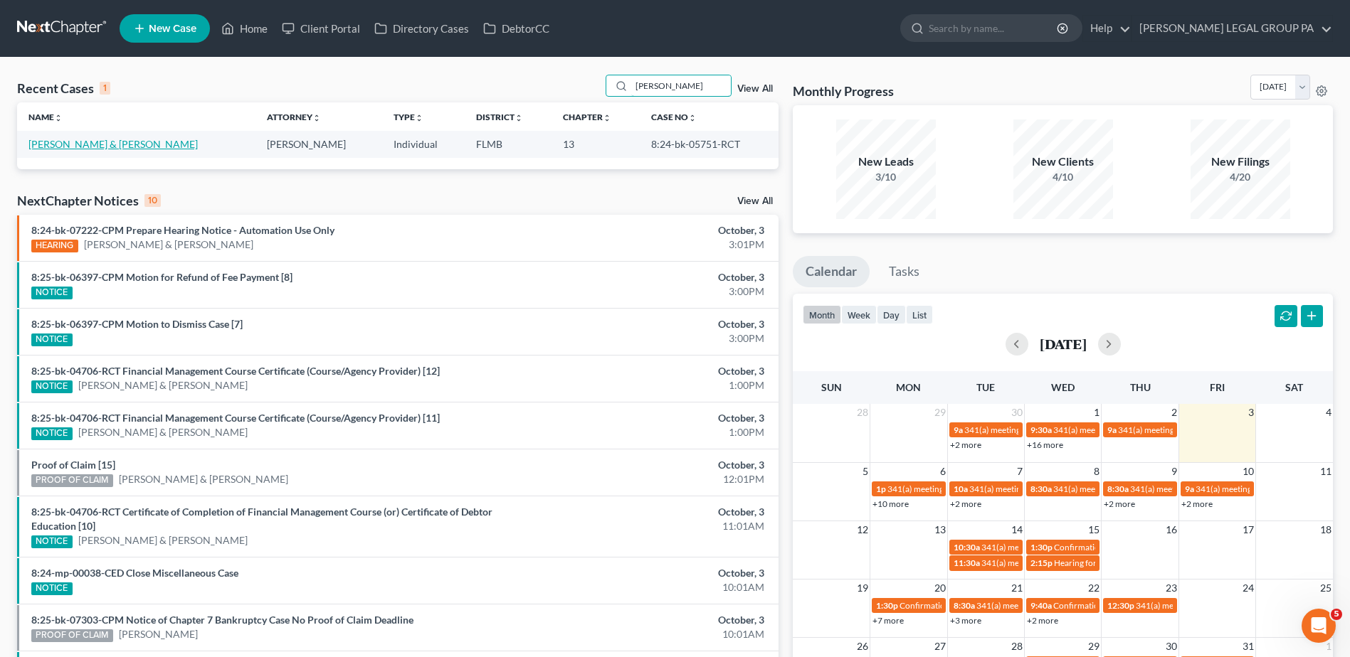
type input "boggs"
click at [117, 140] on link "Boggs, Joseph & Kimberly" at bounding box center [112, 144] width 169 height 12
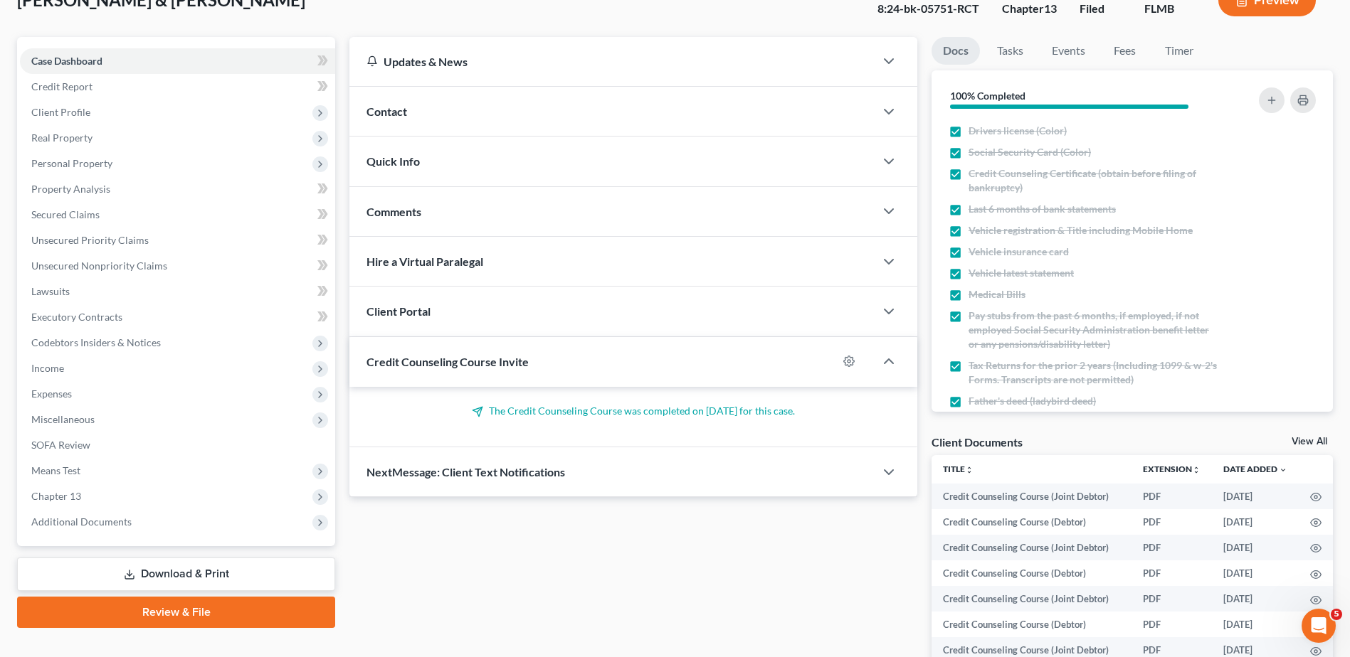
scroll to position [259, 0]
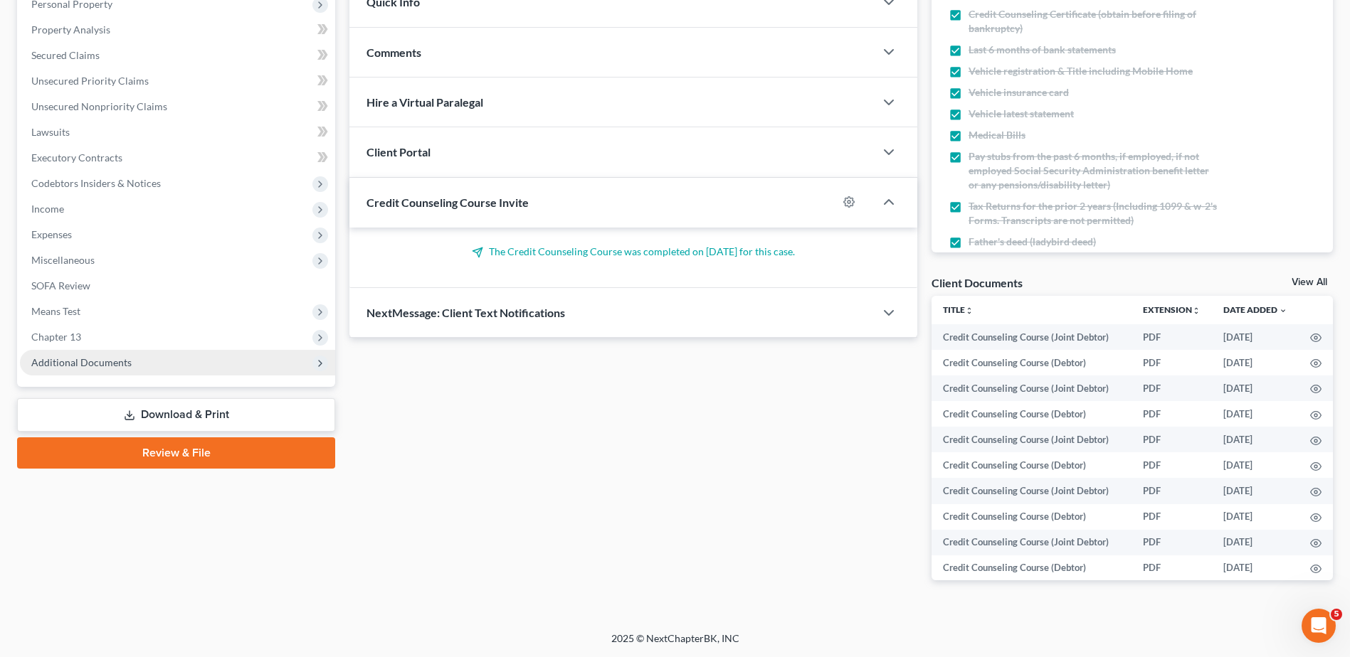
drag, startPoint x: 109, startPoint y: 363, endPoint x: 106, endPoint y: 402, distance: 39.2
click at [108, 363] on span "Additional Documents" at bounding box center [81, 362] width 100 height 12
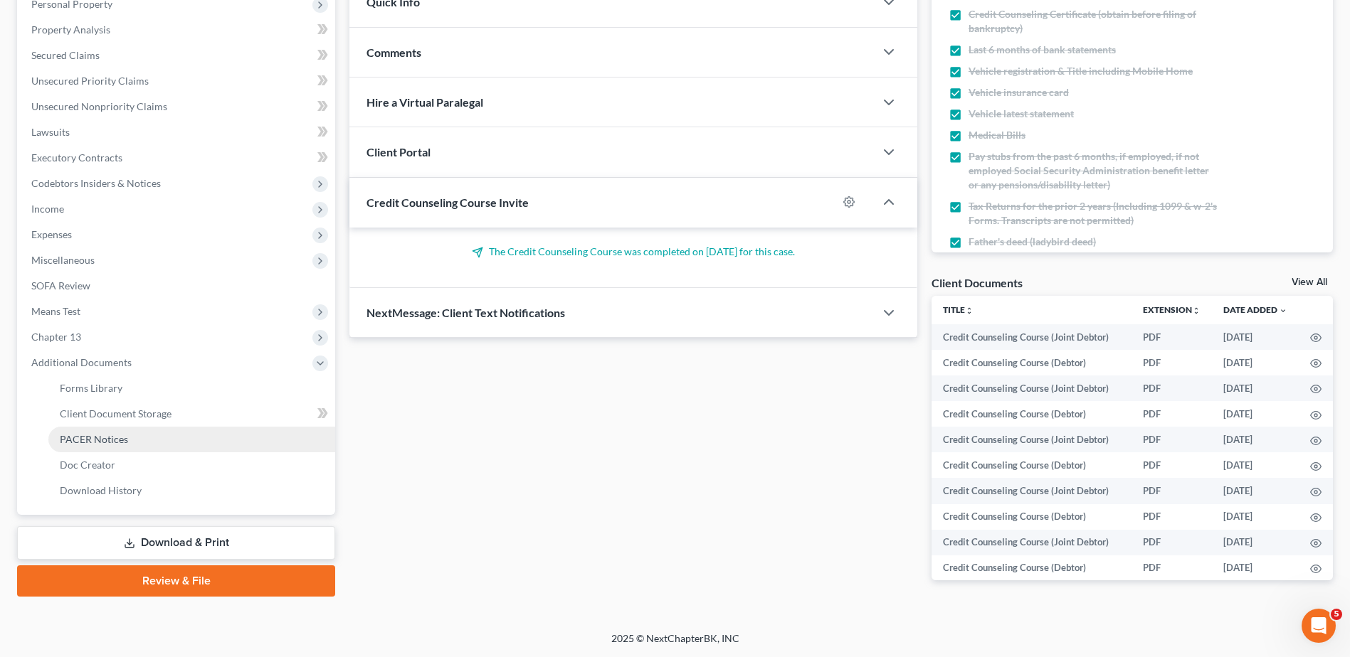
click at [104, 435] on span "PACER Notices" at bounding box center [94, 439] width 68 height 12
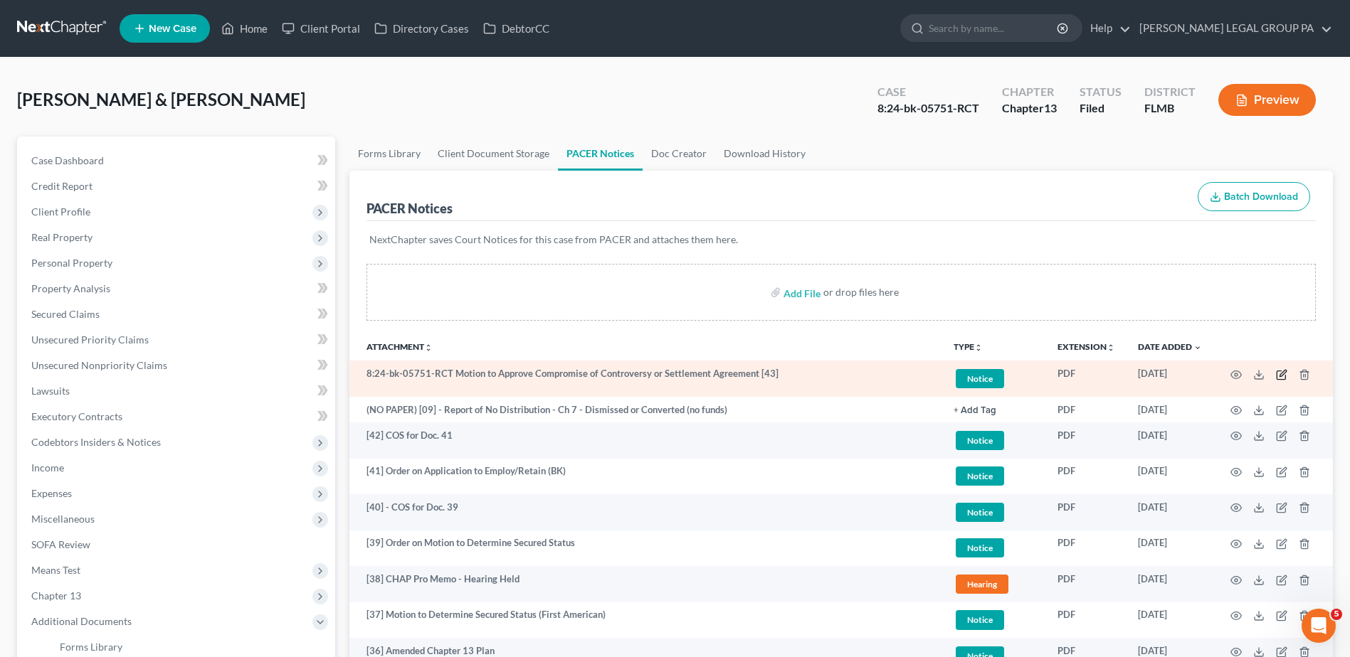
click at [1284, 371] on icon "button" at bounding box center [1281, 374] width 11 height 11
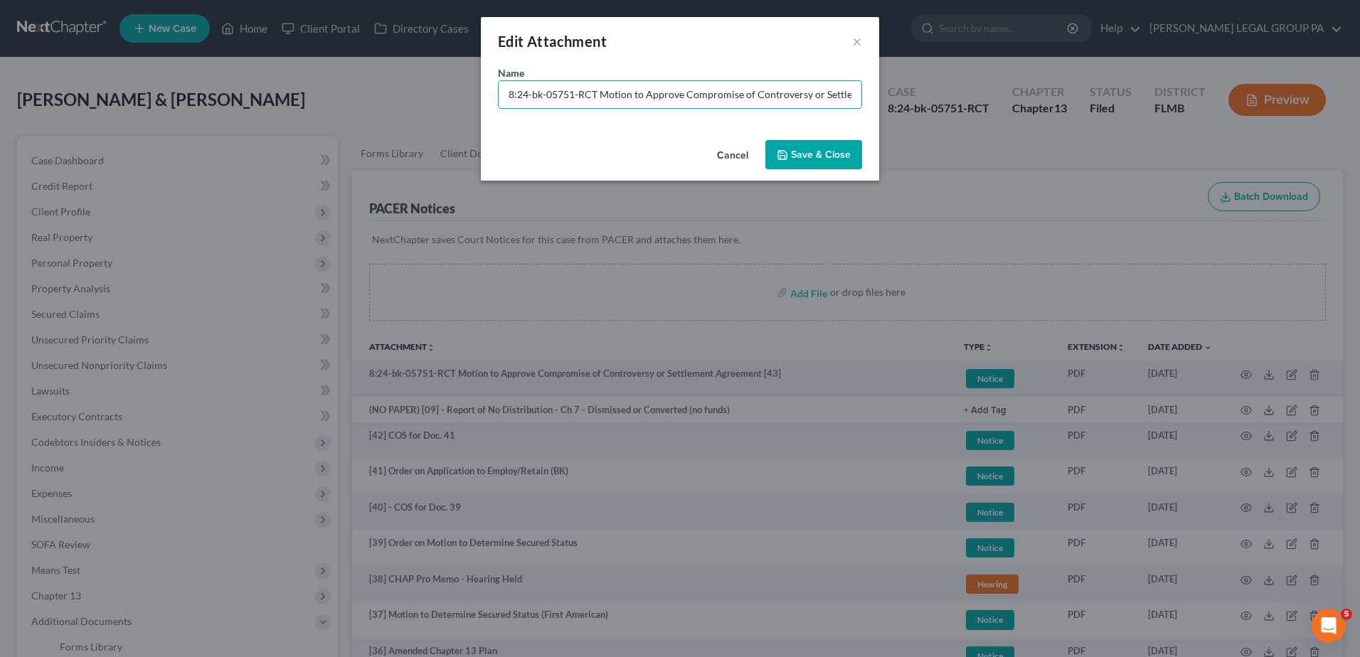
drag, startPoint x: 597, startPoint y: 89, endPoint x: 246, endPoint y: 115, distance: 351.8
click at [245, 117] on div "Edit Attachment × Name * 8:24-bk-05751-RCT Motion to Approve Compromise of Cont…" at bounding box center [680, 328] width 1360 height 657
type input "[43] Motion to Approve Compromise of Controversy or Settlement Agreement"
click at [810, 150] on span "Save & Close" at bounding box center [821, 155] width 60 height 12
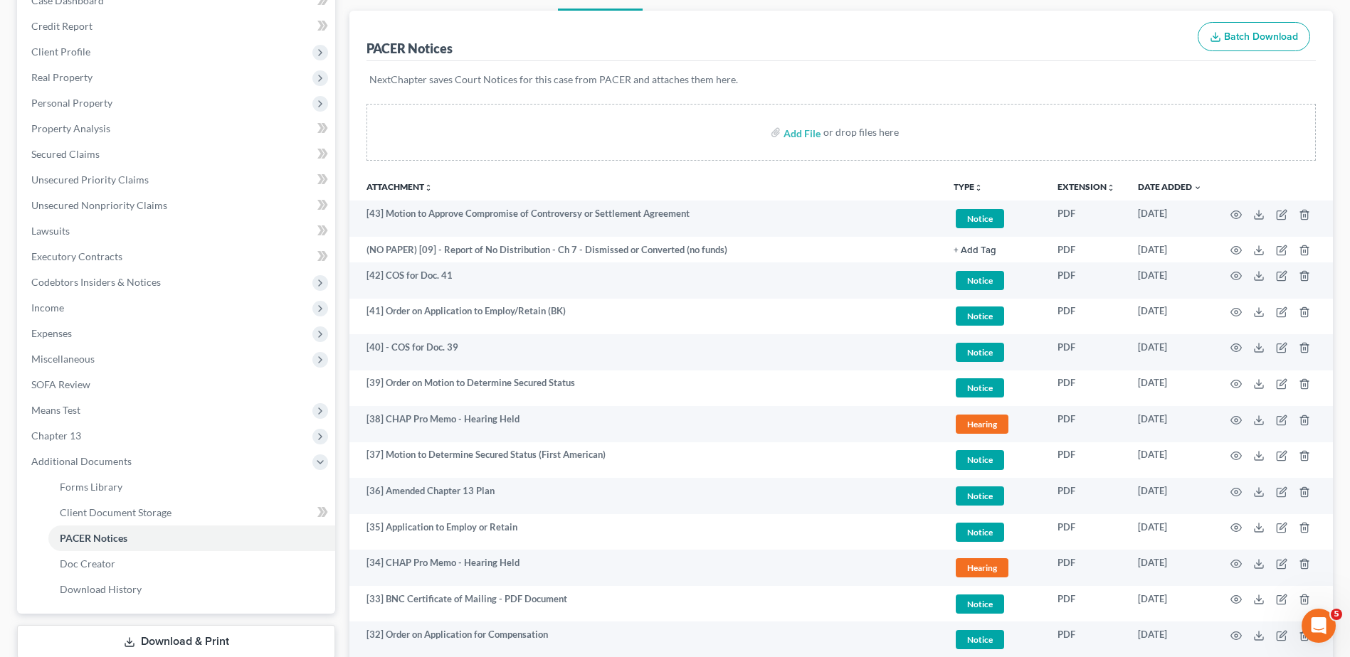
scroll to position [142, 0]
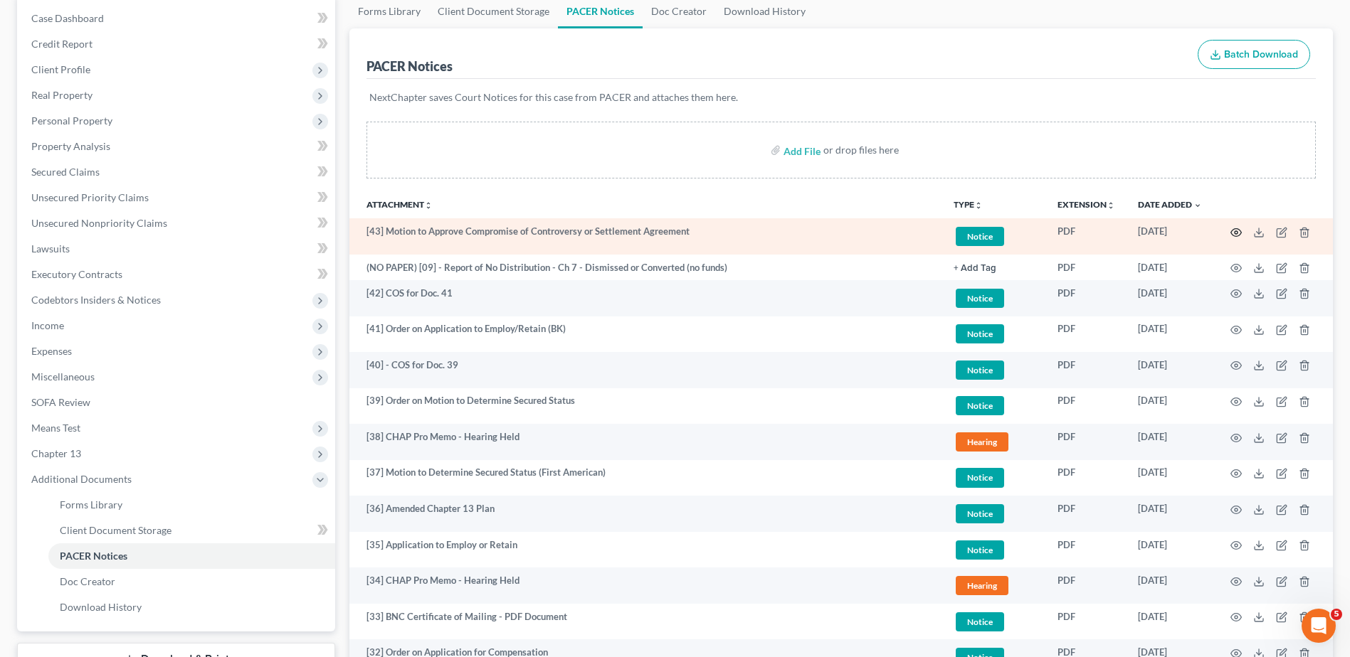
click at [1231, 230] on icon "button" at bounding box center [1235, 232] width 11 height 11
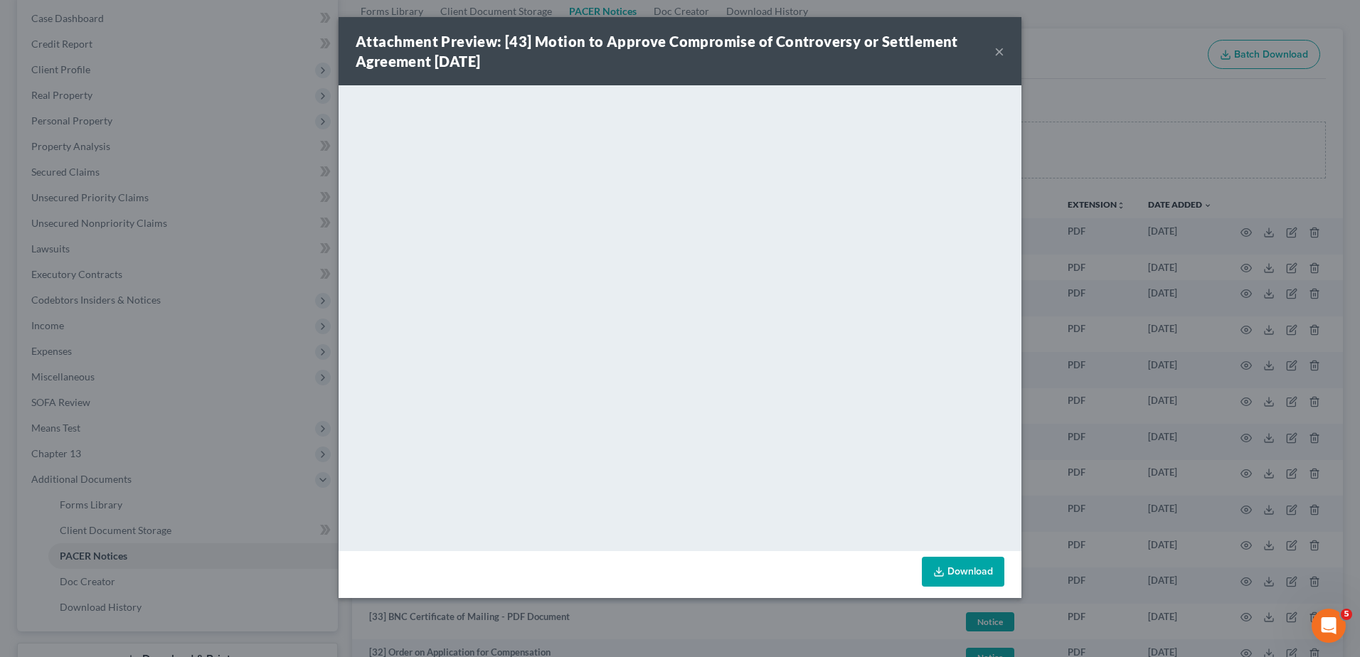
click at [998, 48] on button "×" at bounding box center [1000, 51] width 10 height 17
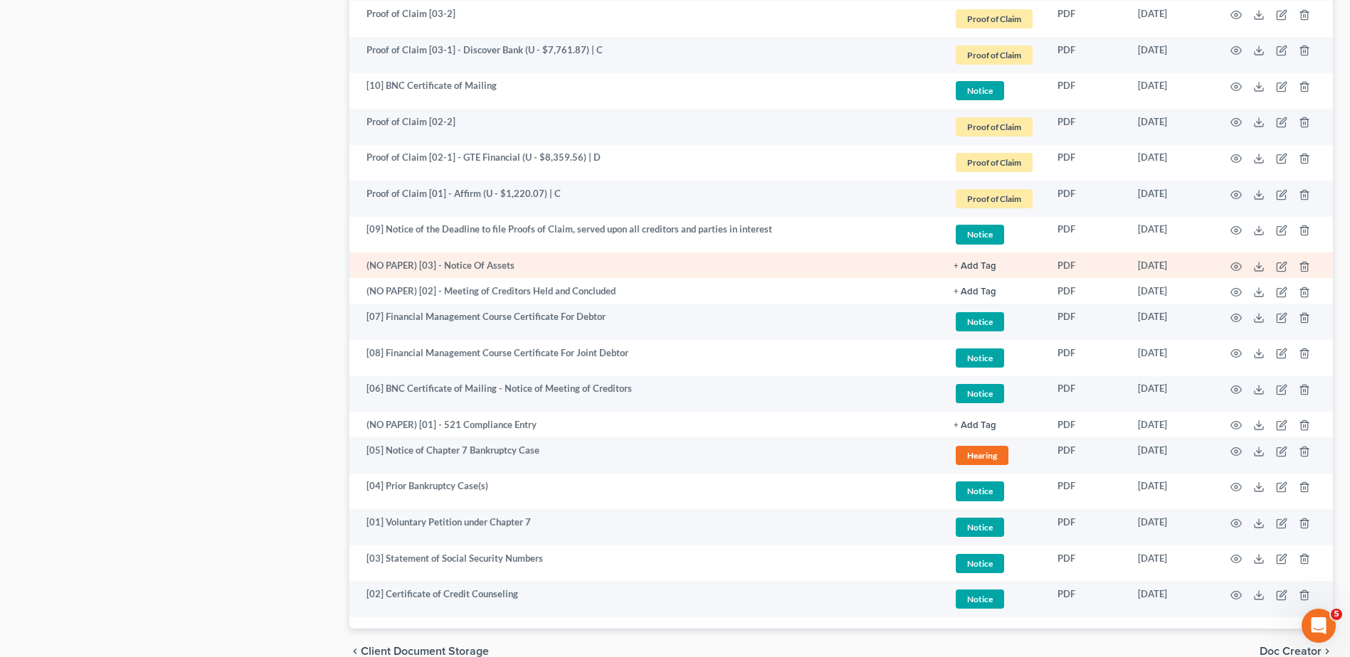
scroll to position [280, 0]
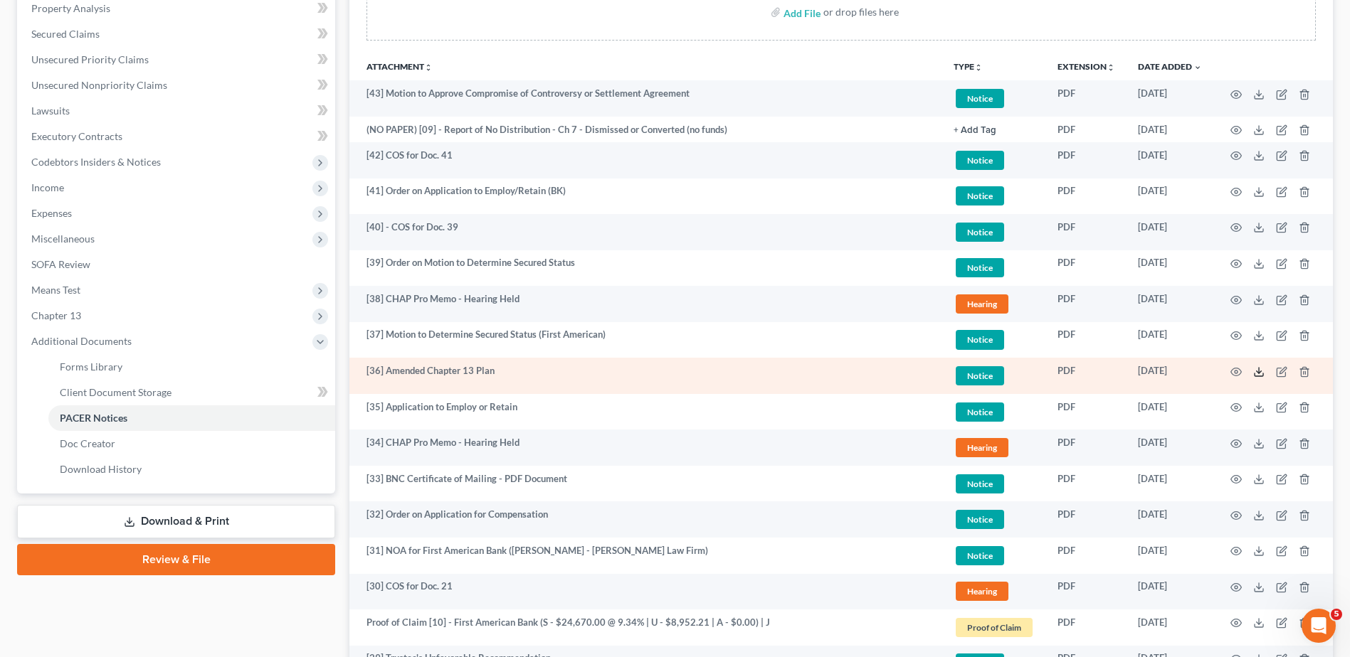
click at [1259, 374] on line at bounding box center [1259, 371] width 0 height 6
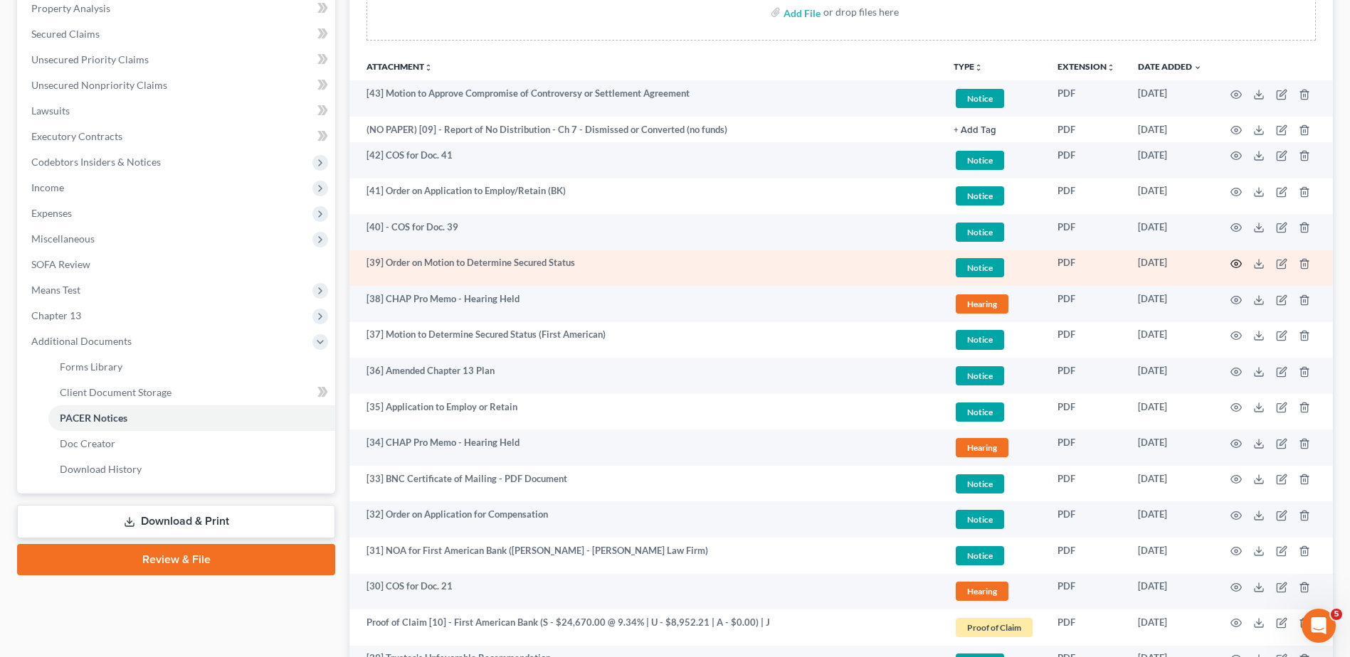
click at [1235, 261] on icon "button" at bounding box center [1235, 263] width 11 height 11
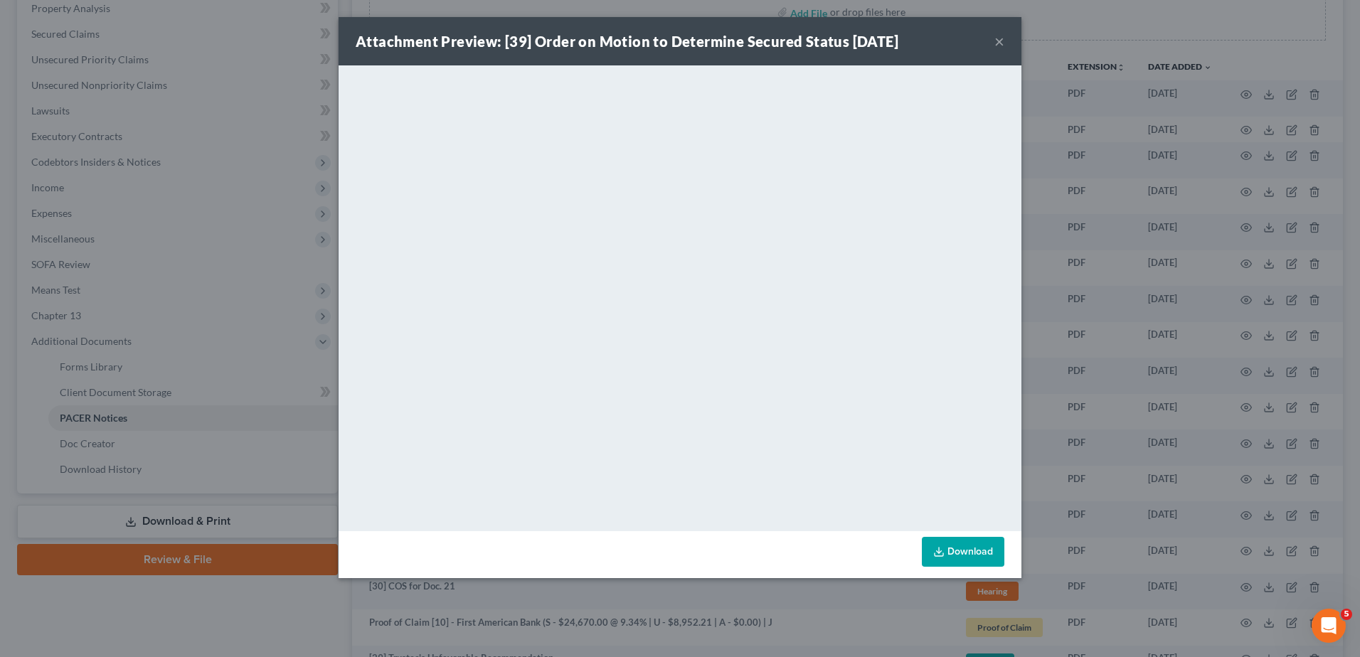
click at [998, 40] on button "×" at bounding box center [1000, 41] width 10 height 17
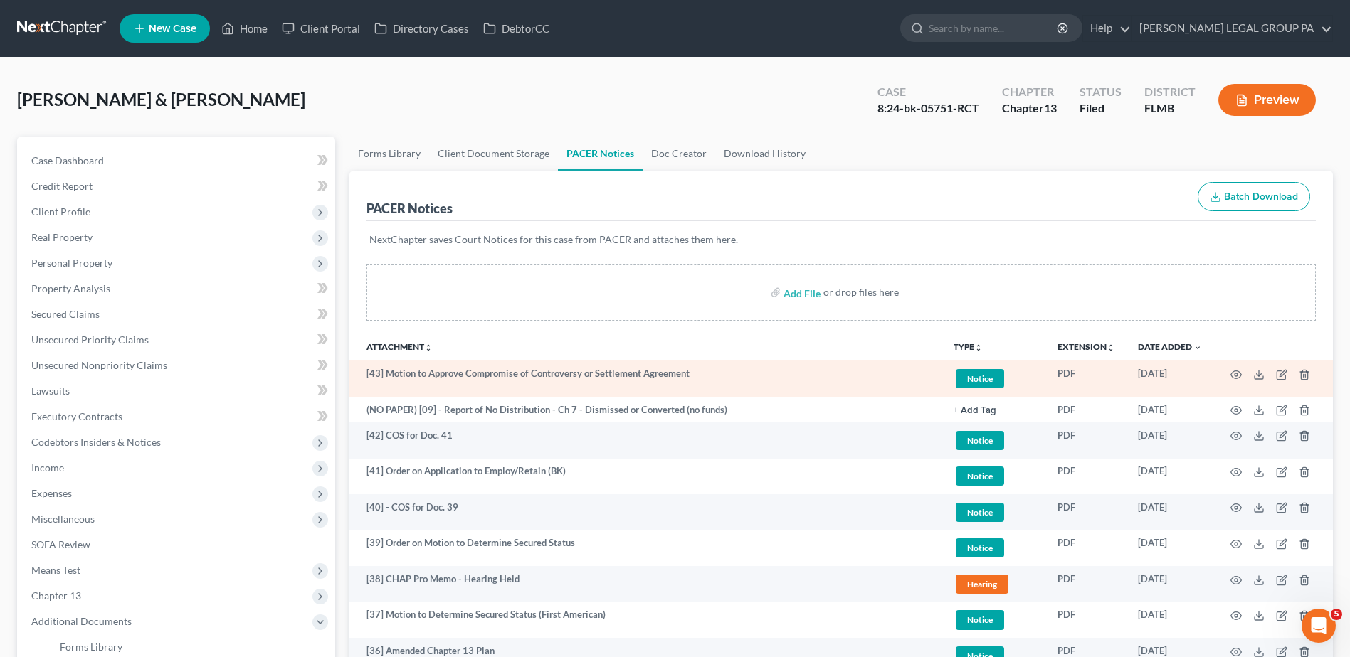
scroll to position [142, 0]
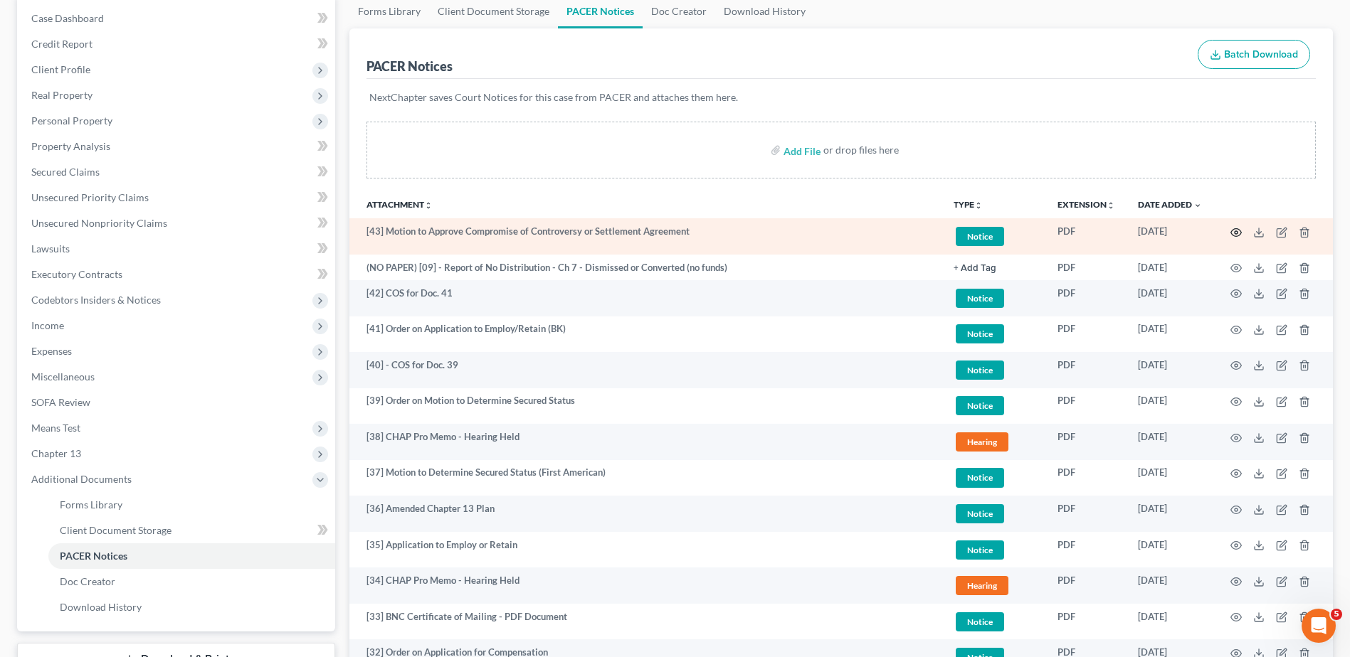
click at [1233, 227] on icon "button" at bounding box center [1235, 232] width 11 height 11
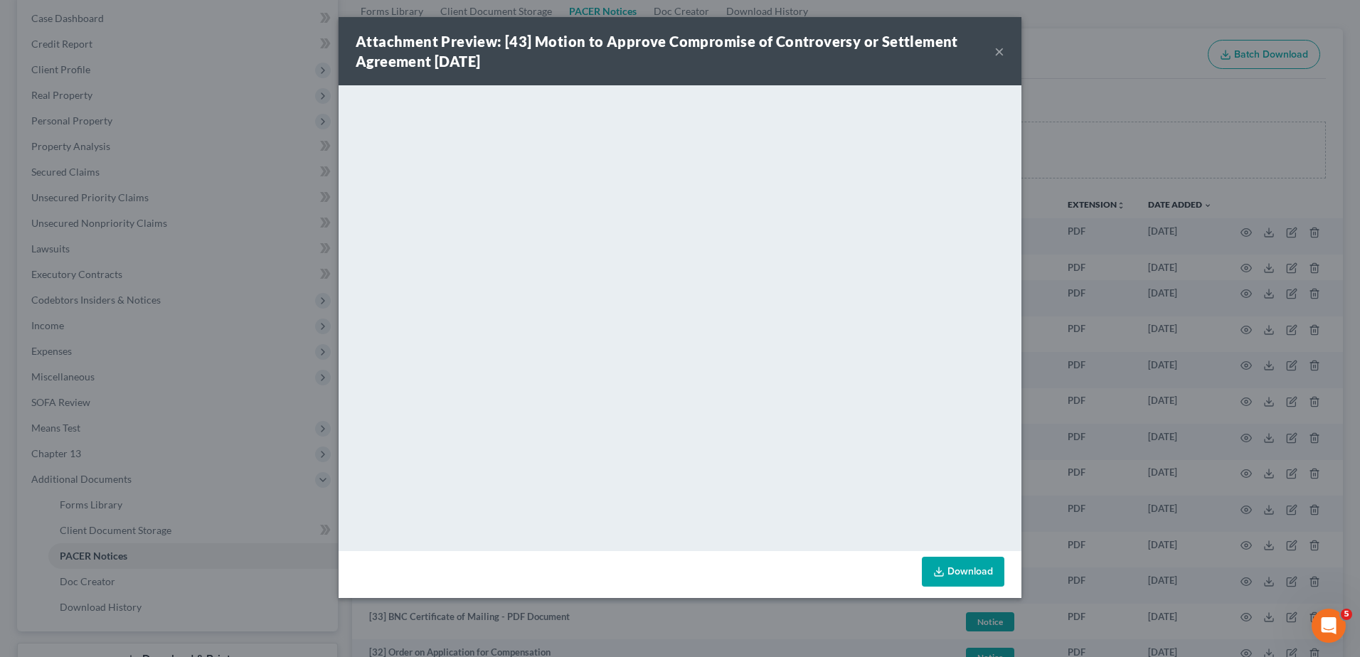
click at [260, 124] on div "Attachment Preview: [43] Motion to Approve Compromise of Controversy or Settlem…" at bounding box center [680, 328] width 1360 height 657
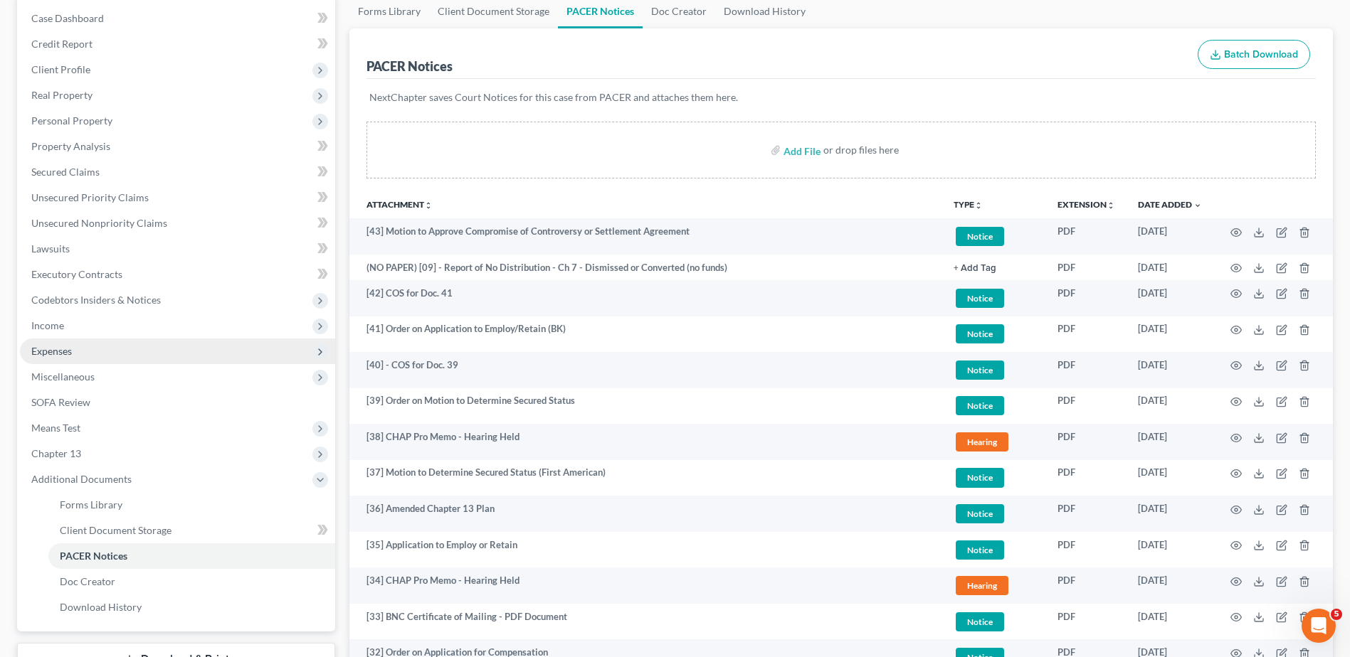
drag, startPoint x: 80, startPoint y: 327, endPoint x: 93, endPoint y: 347, distance: 23.3
click at [82, 327] on span "Income" at bounding box center [177, 326] width 315 height 26
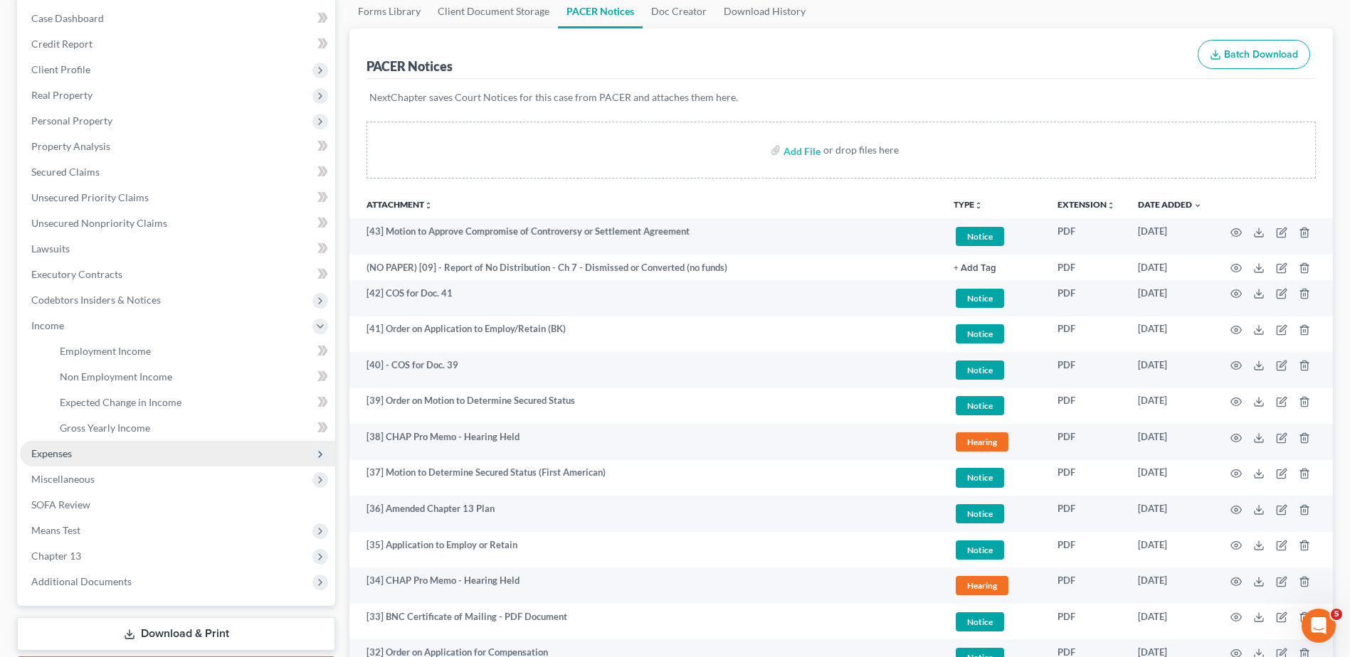
scroll to position [245, 0]
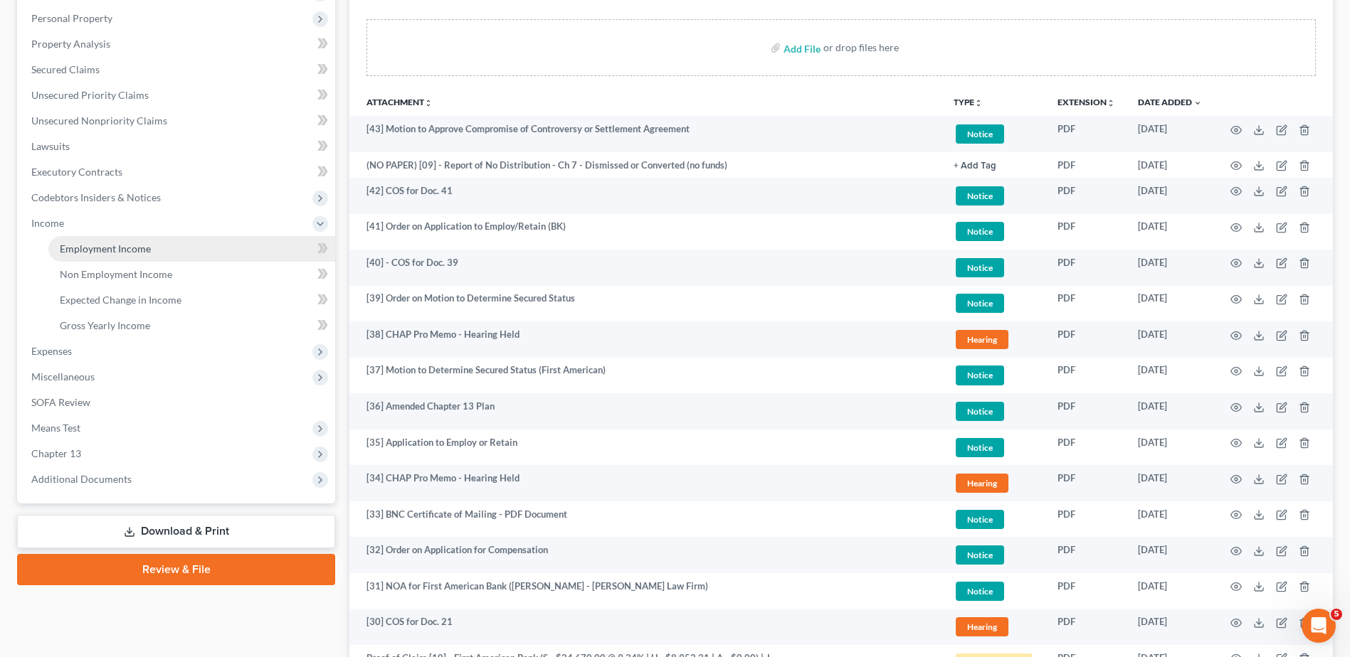
click at [125, 253] on span "Employment Income" at bounding box center [105, 249] width 91 height 12
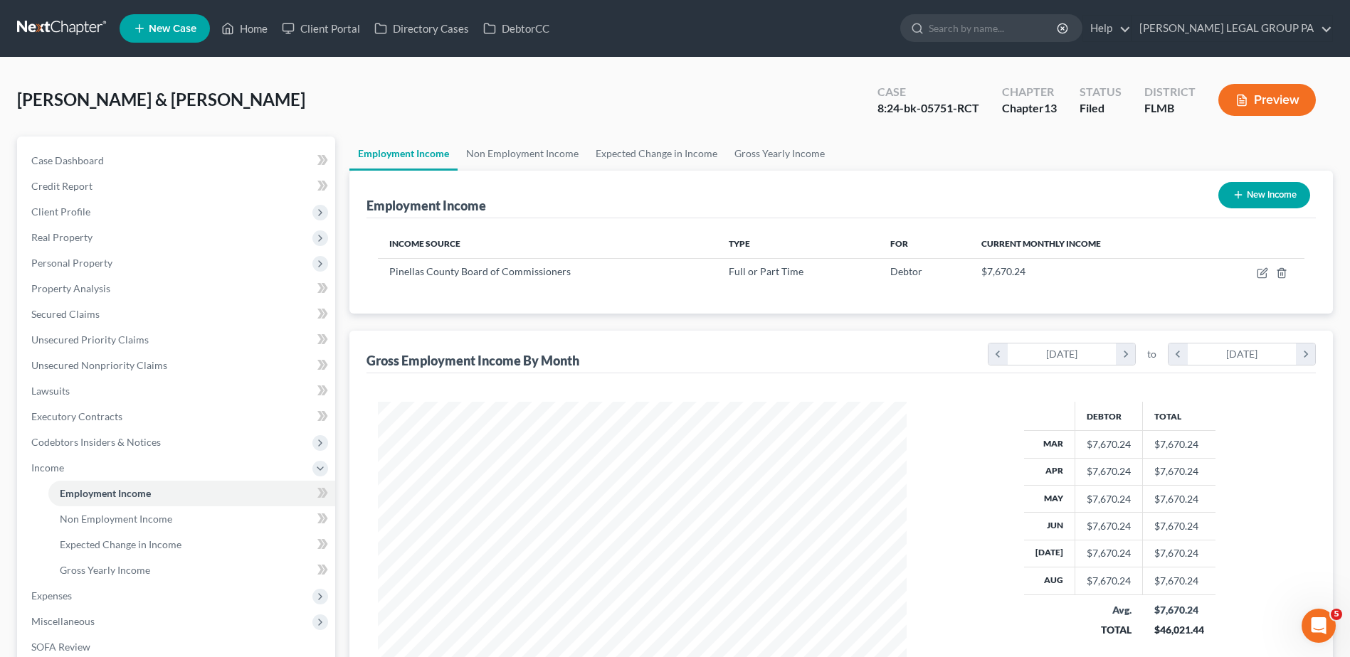
scroll to position [264, 556]
drag, startPoint x: 975, startPoint y: 270, endPoint x: 1044, endPoint y: 283, distance: 70.2
click at [1044, 283] on td "$7,670.24" at bounding box center [1088, 271] width 236 height 27
drag, startPoint x: 1044, startPoint y: 283, endPoint x: 939, endPoint y: 204, distance: 132.1
click at [939, 204] on div "Employment Income New Income" at bounding box center [840, 195] width 949 height 48
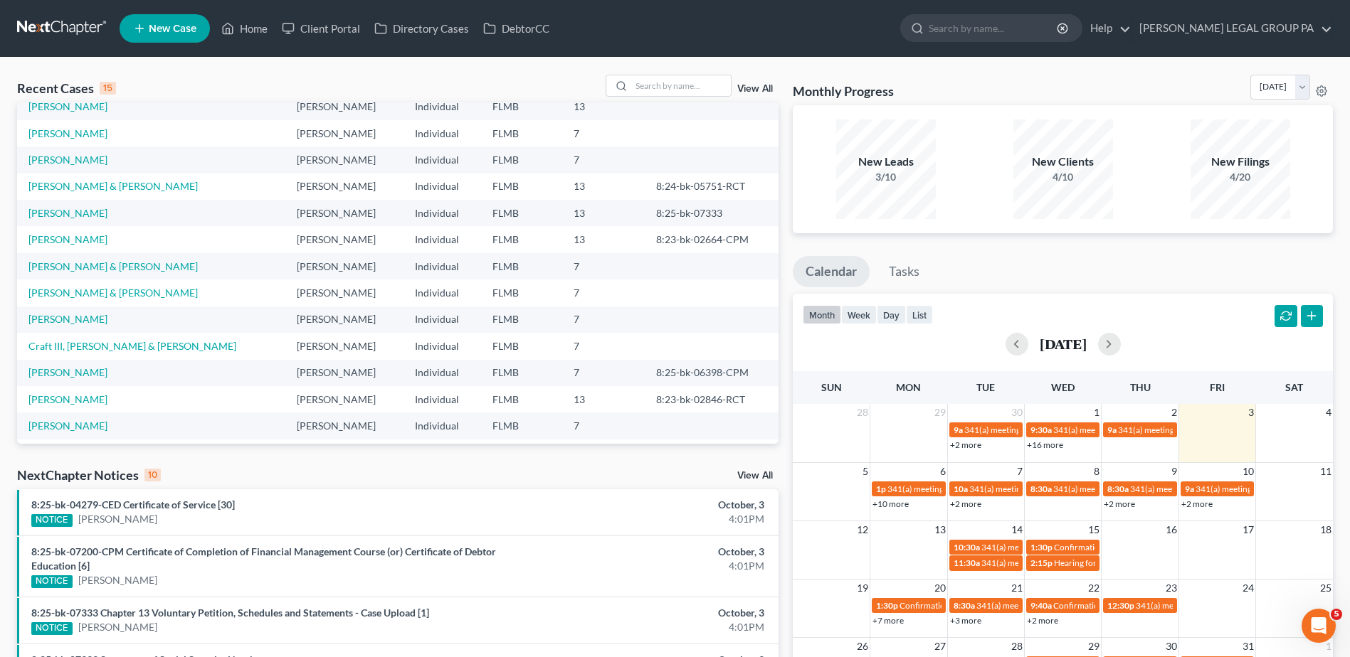
scroll to position [97, 0]
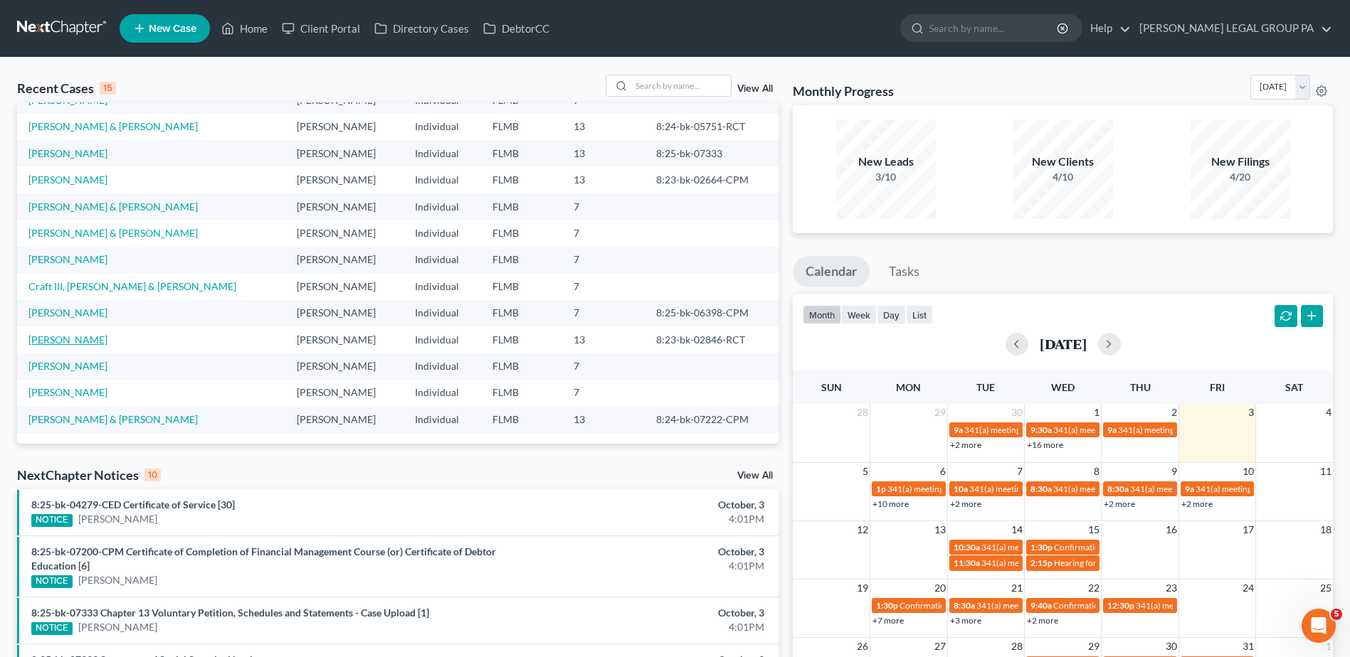
click at [85, 342] on link "[PERSON_NAME]" at bounding box center [67, 340] width 79 height 12
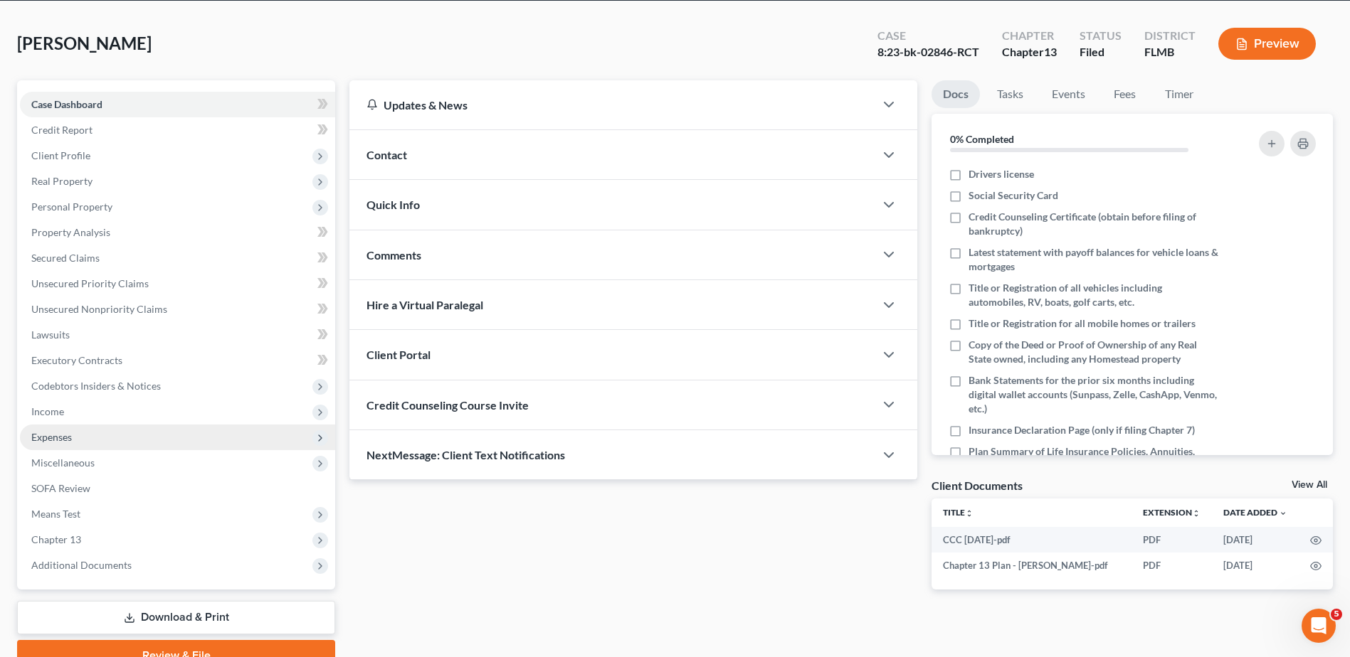
scroll to position [125, 0]
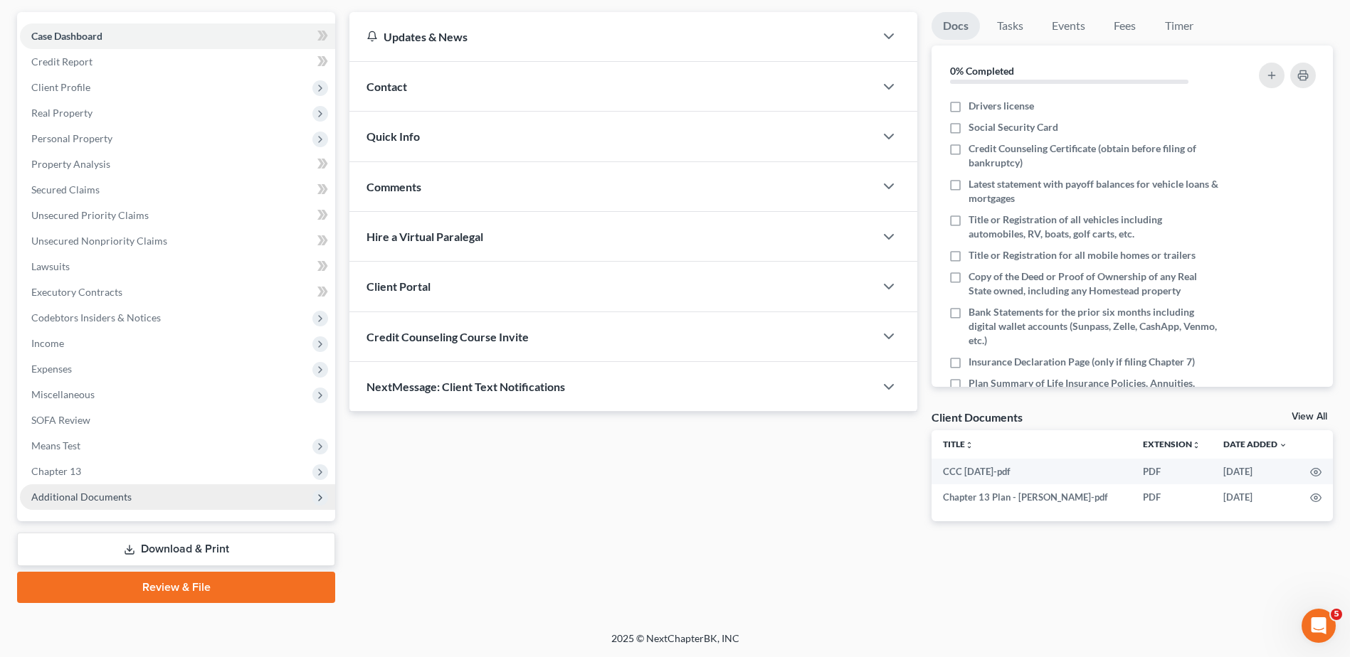
click at [76, 506] on span "Additional Documents" at bounding box center [177, 498] width 315 height 26
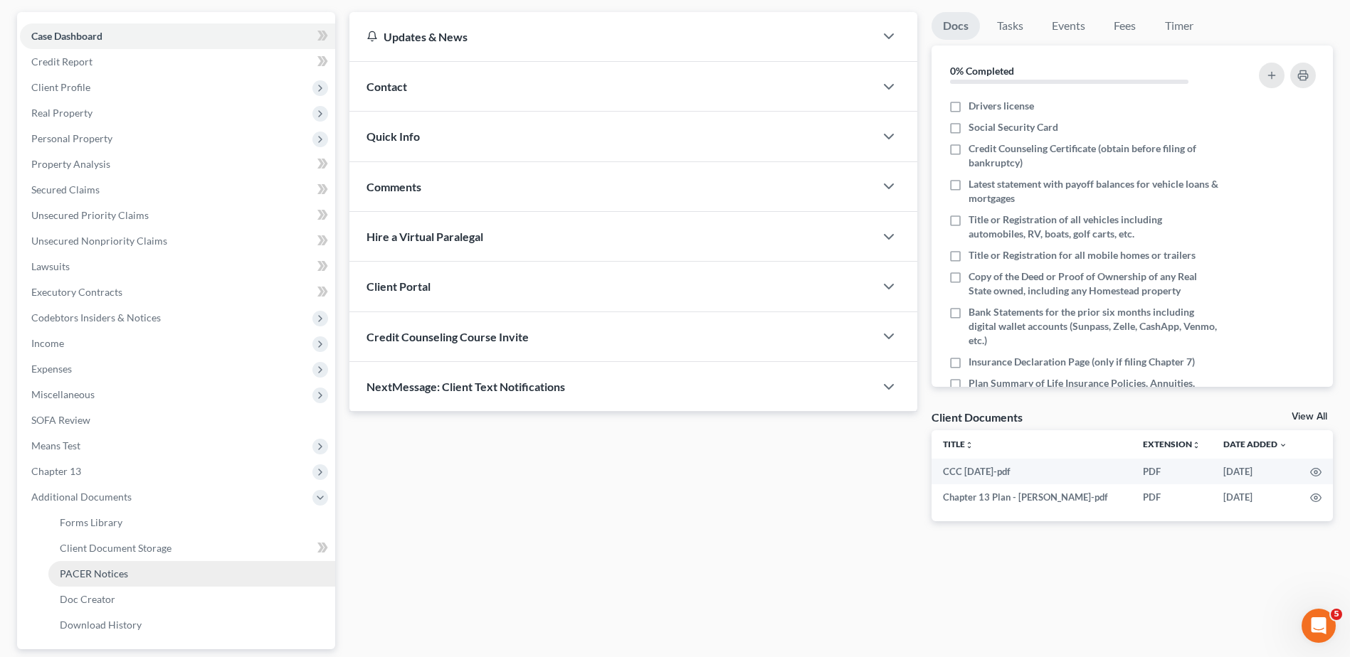
click at [97, 574] on span "PACER Notices" at bounding box center [94, 574] width 68 height 12
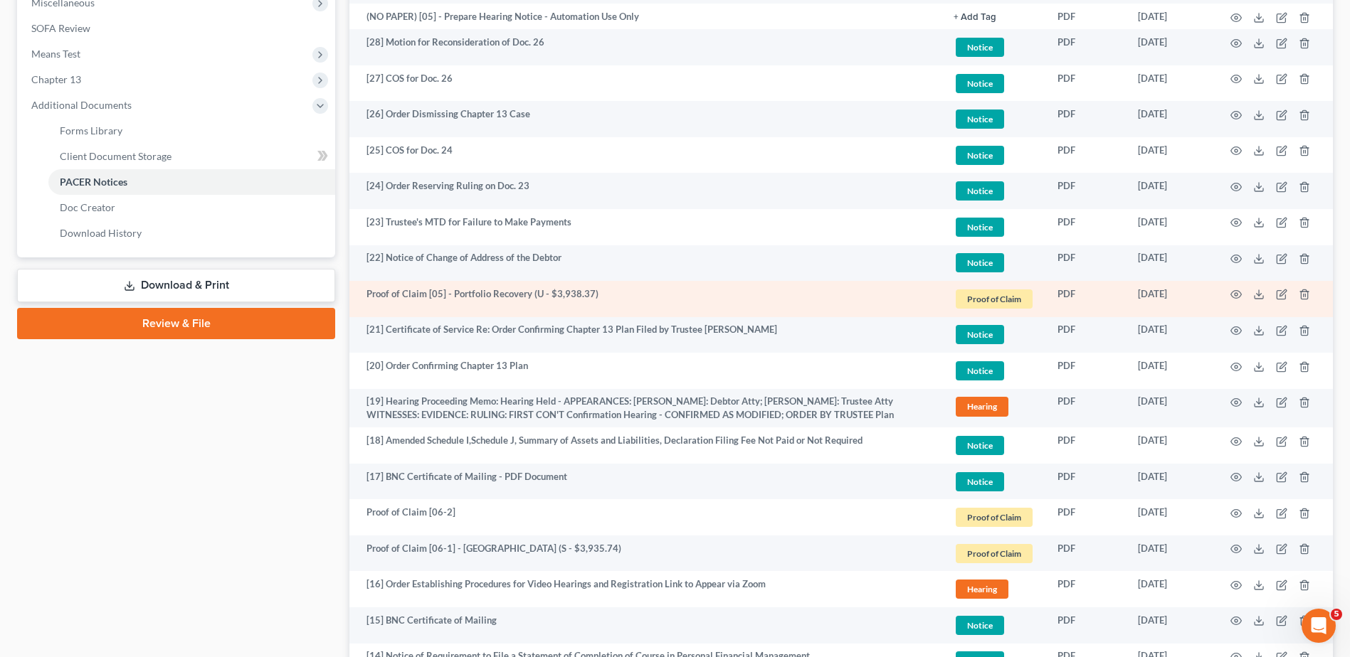
scroll to position [498, 0]
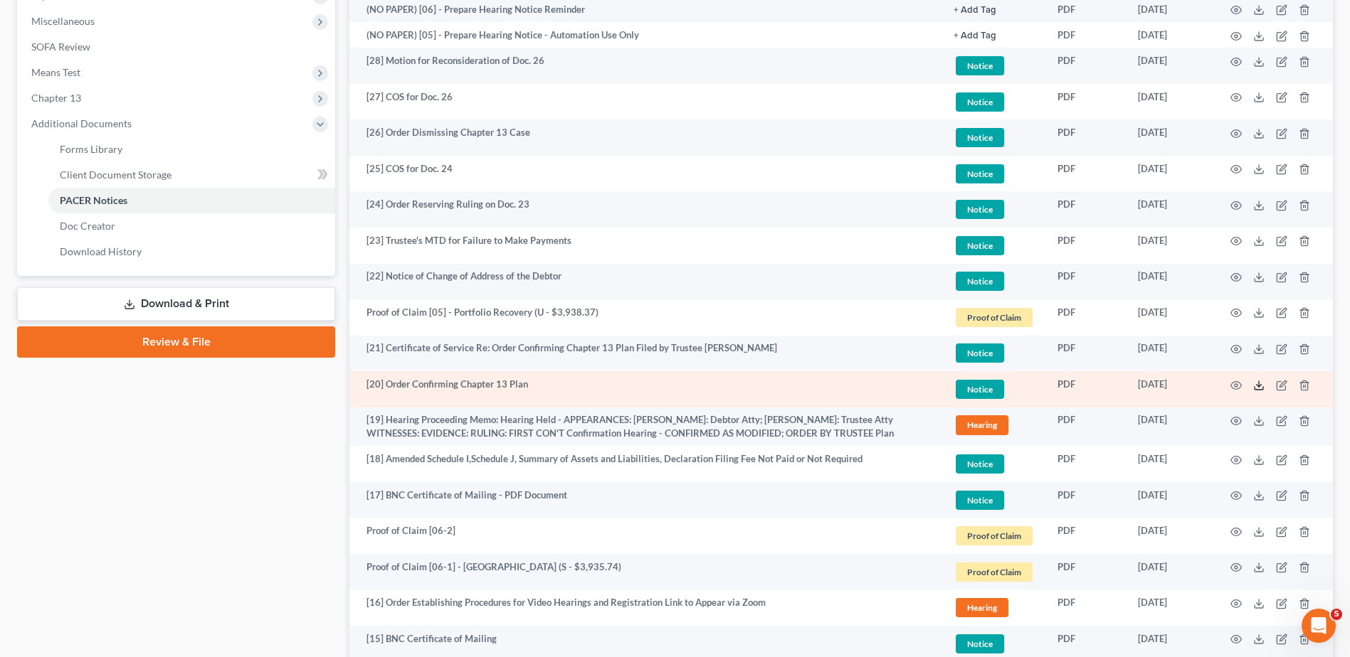
click at [1260, 384] on icon at bounding box center [1258, 385] width 11 height 11
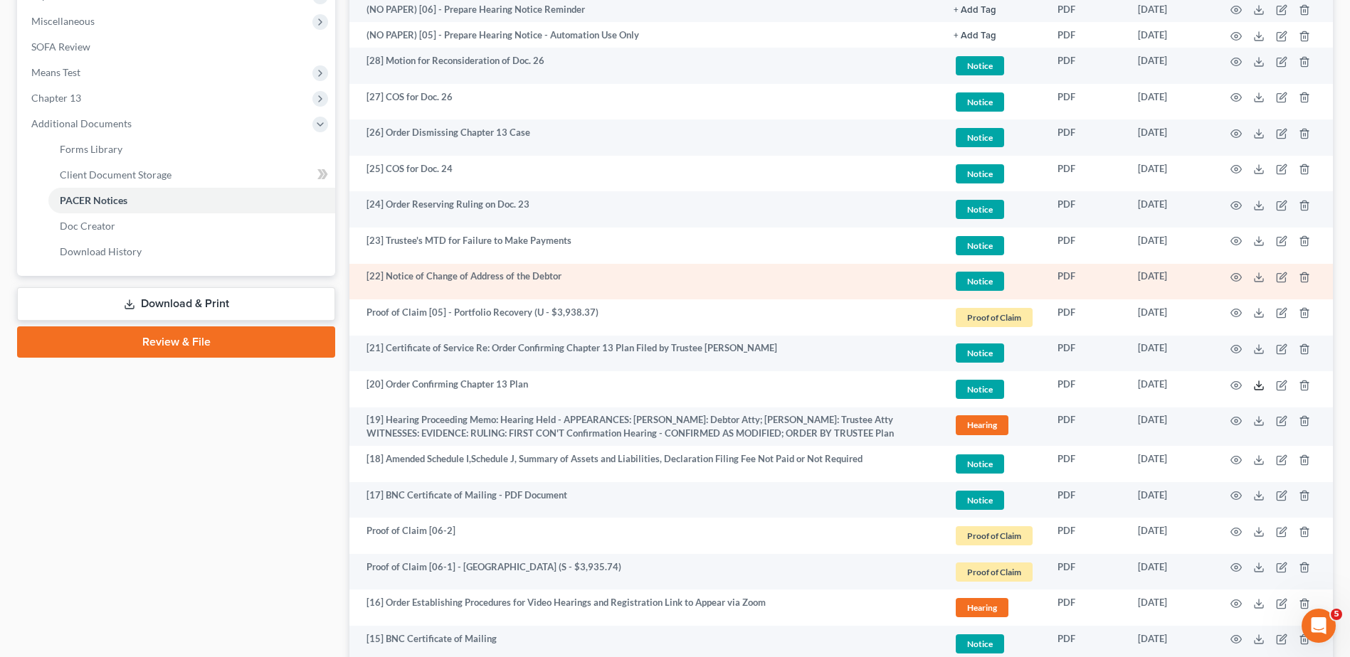
scroll to position [0, 0]
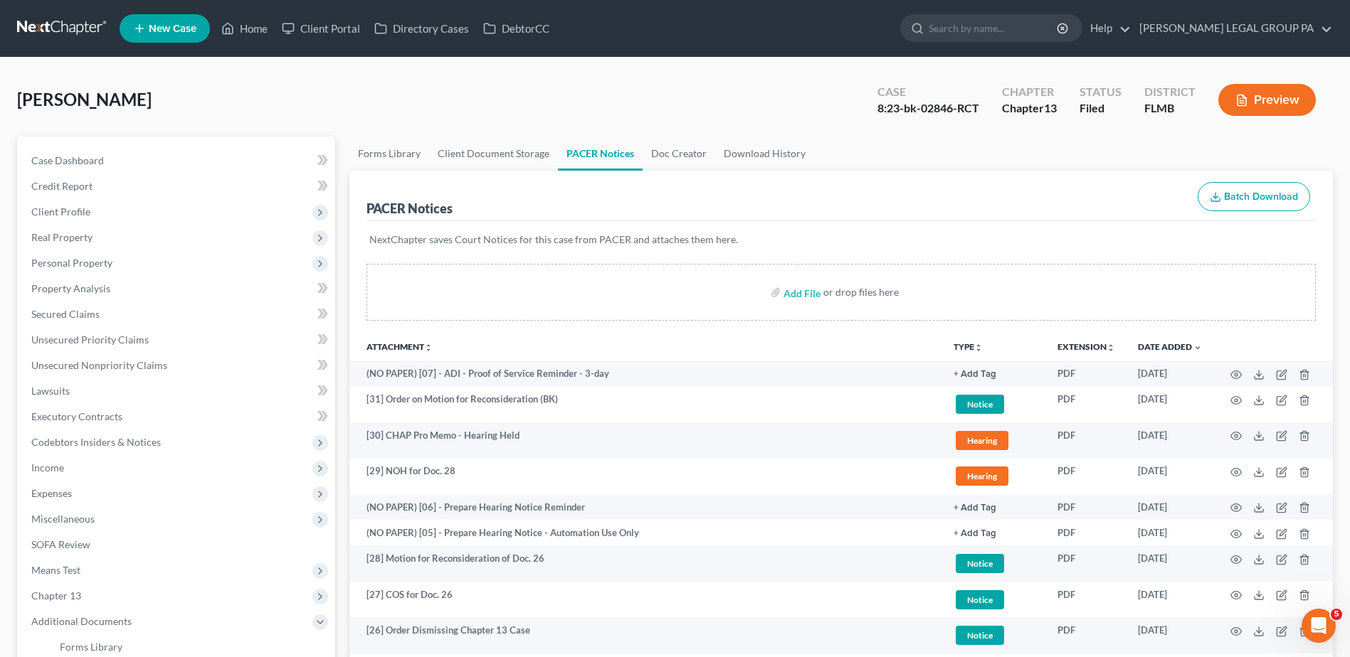
click at [44, 23] on link at bounding box center [62, 29] width 91 height 26
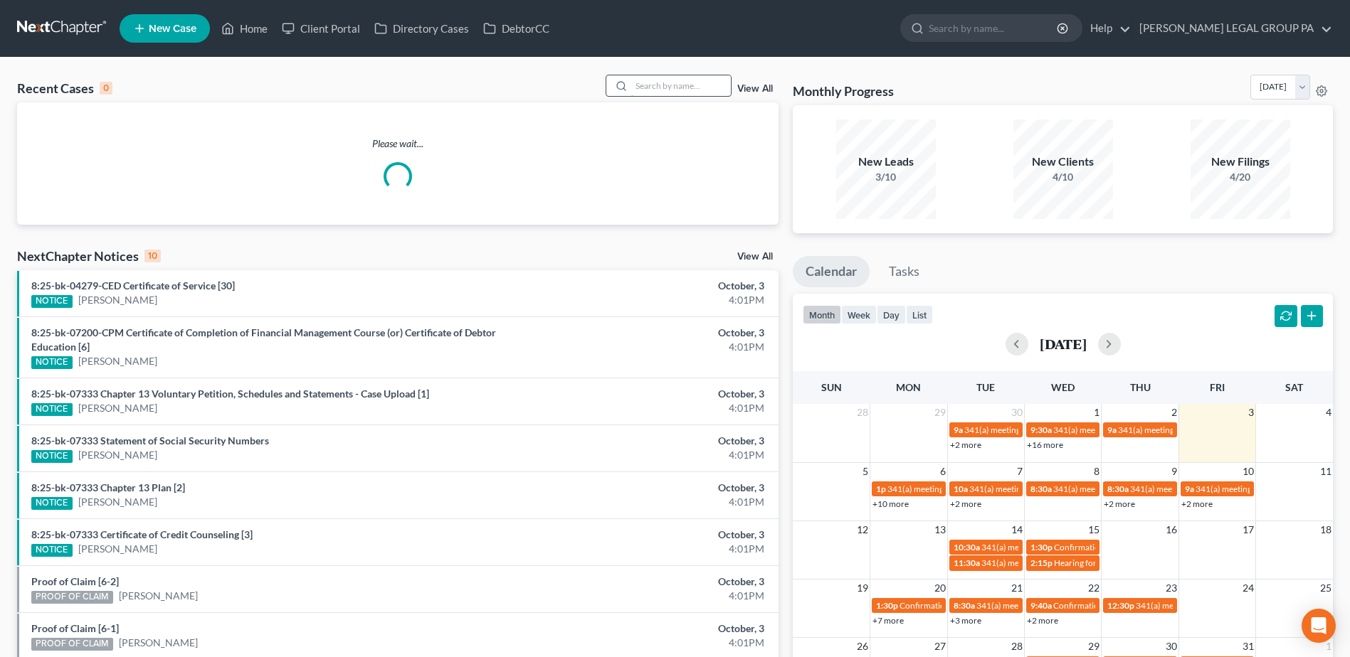
click at [638, 85] on input "search" at bounding box center [681, 85] width 100 height 21
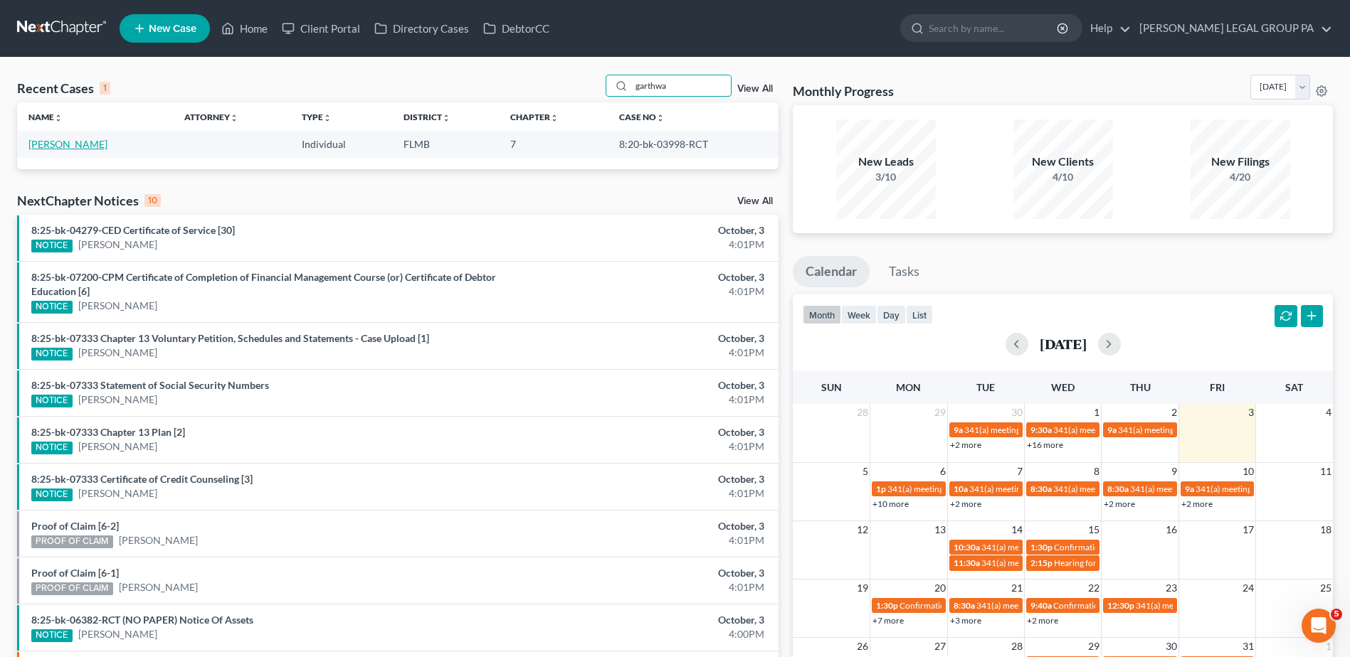
type input "garthwa"
click at [77, 138] on link "[PERSON_NAME]" at bounding box center [67, 144] width 79 height 12
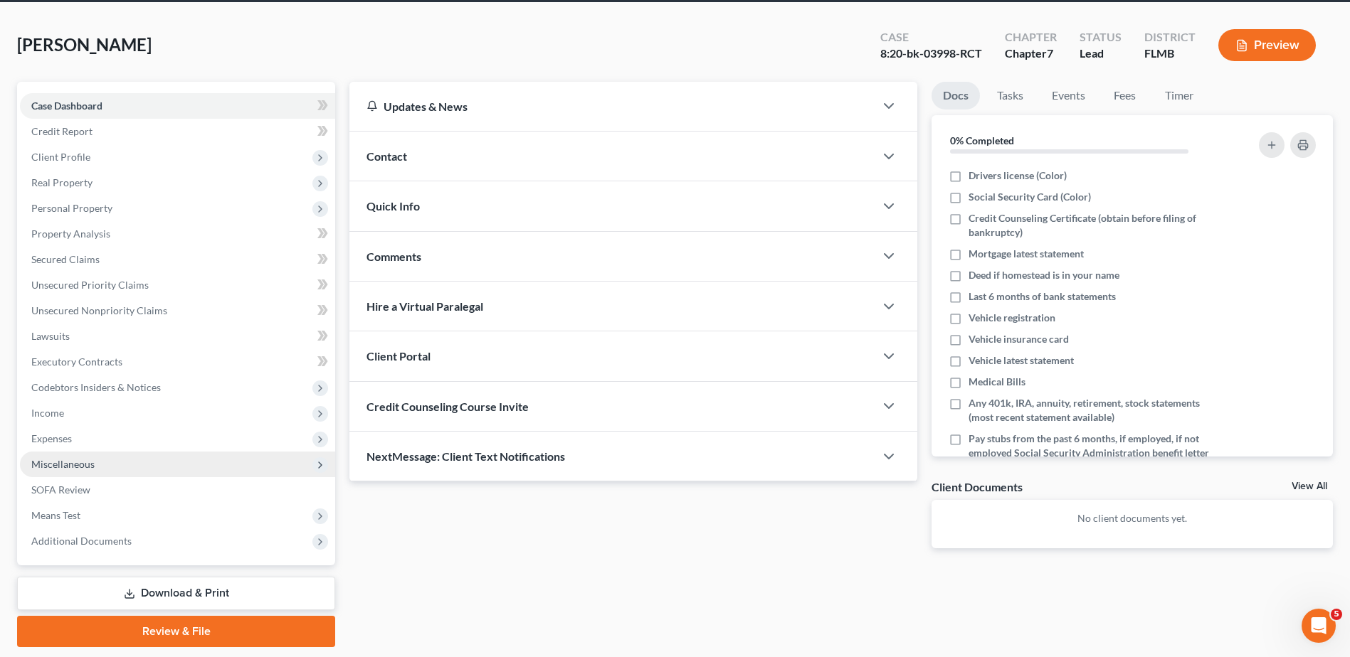
scroll to position [99, 0]
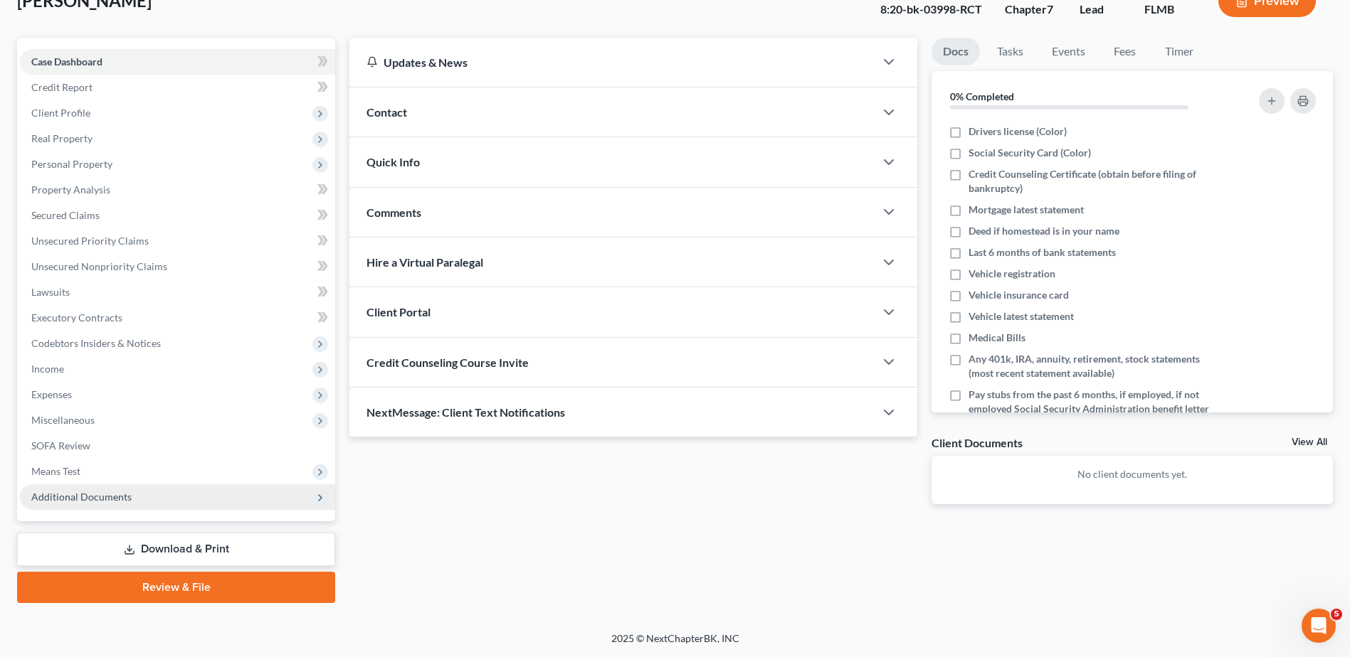
click at [93, 504] on span "Additional Documents" at bounding box center [177, 498] width 315 height 26
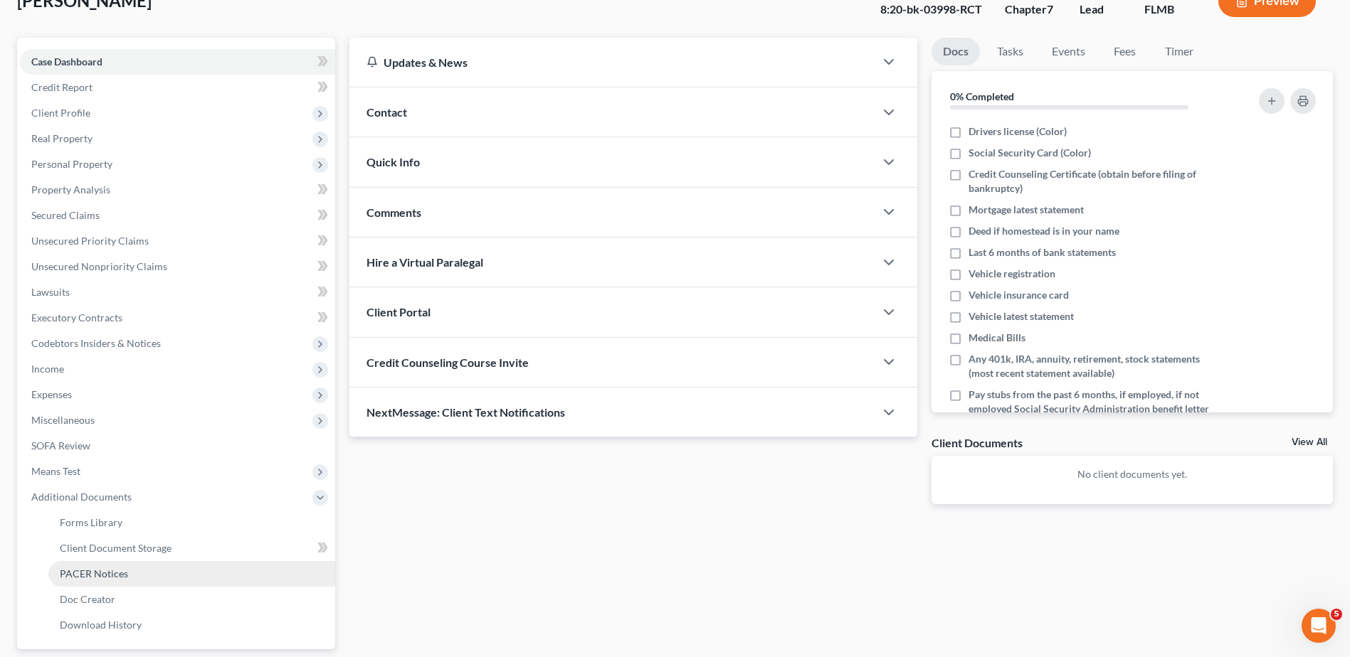
click at [125, 575] on span "PACER Notices" at bounding box center [94, 574] width 68 height 12
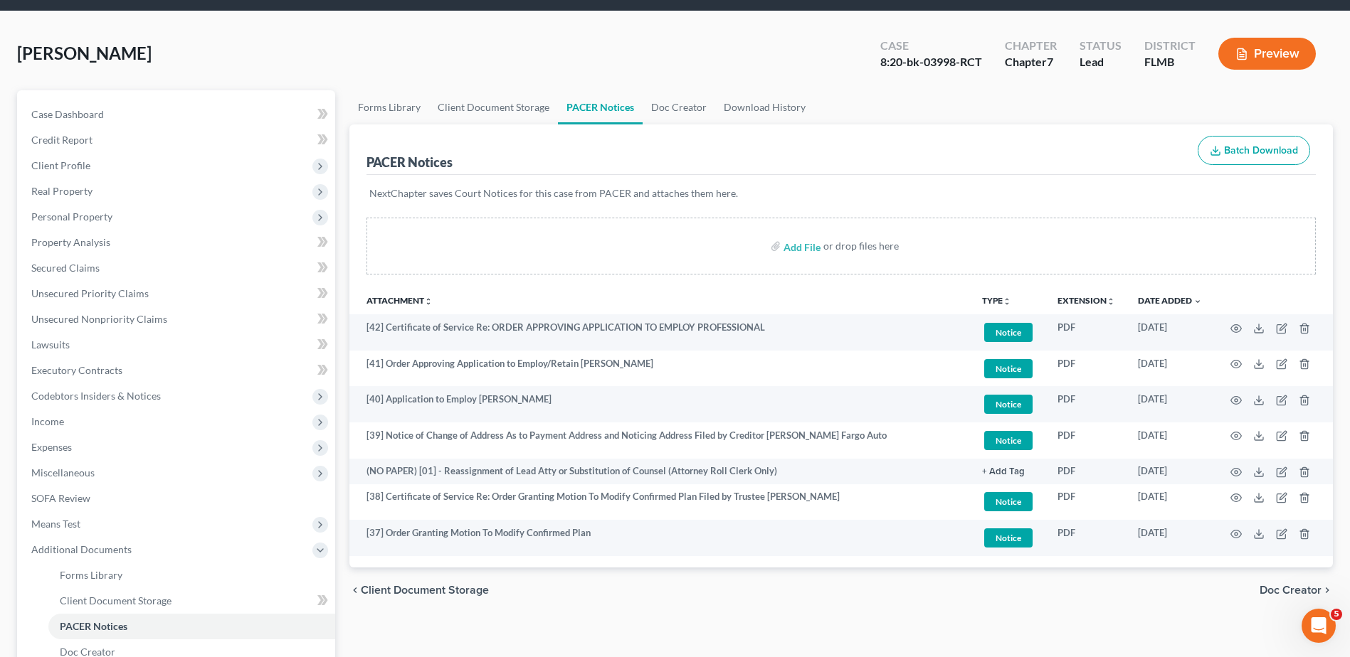
scroll to position [71, 0]
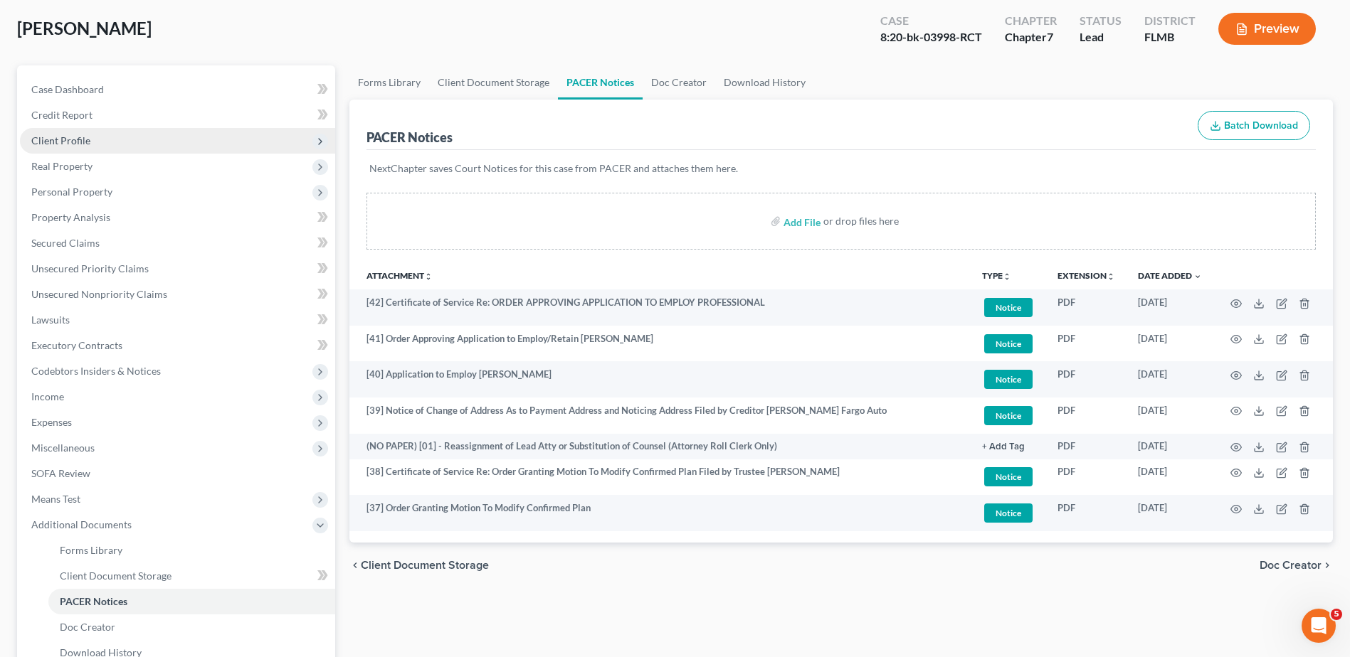
click at [106, 139] on span "Client Profile" at bounding box center [177, 141] width 315 height 26
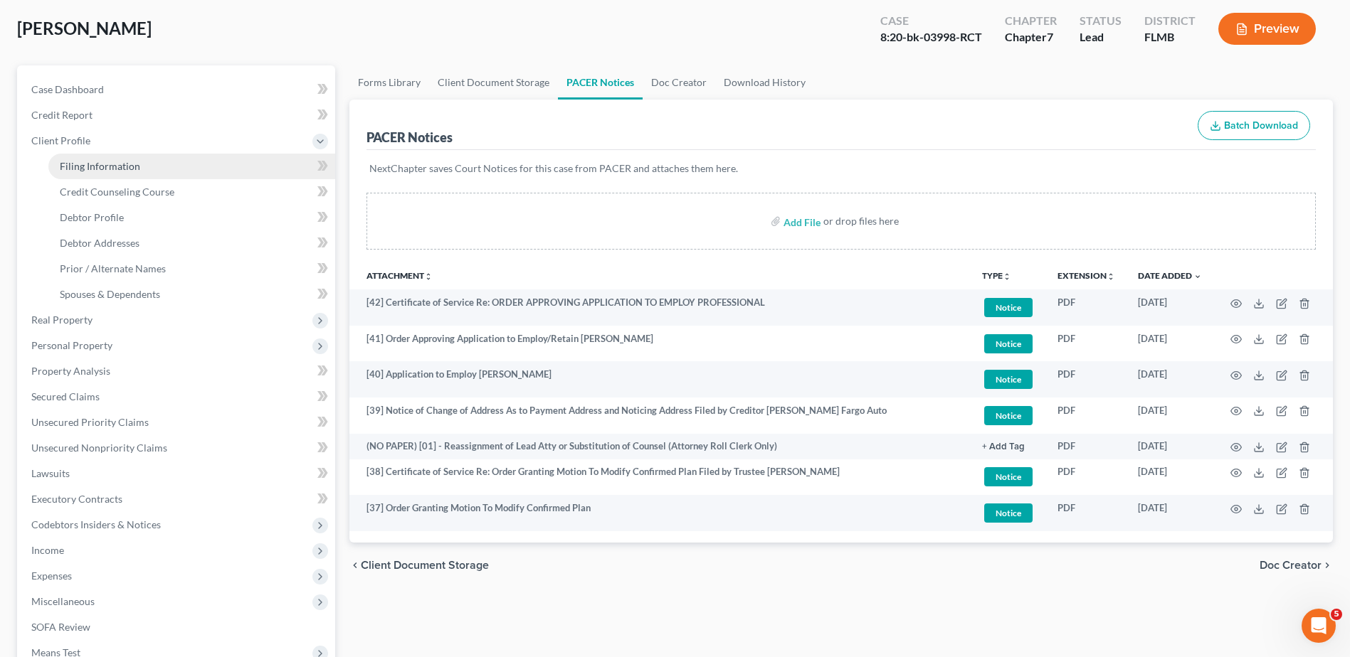
click at [130, 171] on link "Filing Information" at bounding box center [191, 167] width 287 height 26
select select "1"
select select "0"
select select "9"
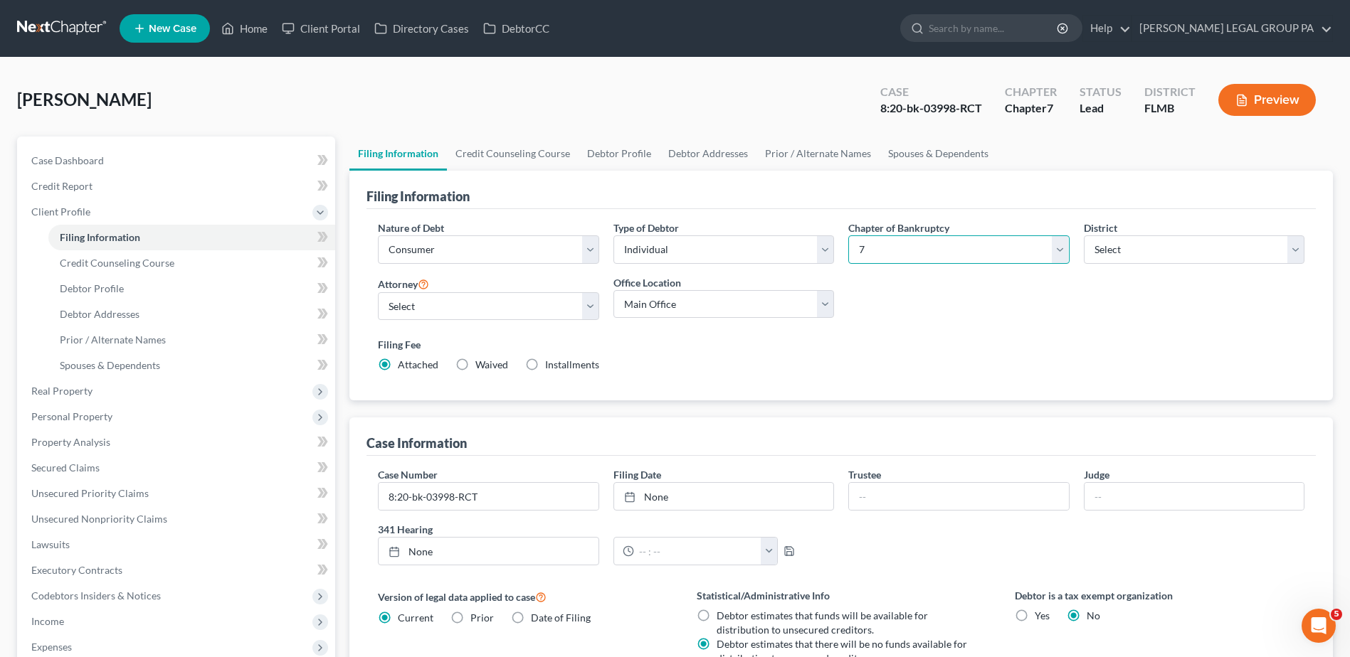
click at [1020, 253] on select "Select 7 11 12 13" at bounding box center [958, 250] width 221 height 28
select select "3"
click at [848, 236] on select "Select 7 11 12 13" at bounding box center [958, 250] width 221 height 28
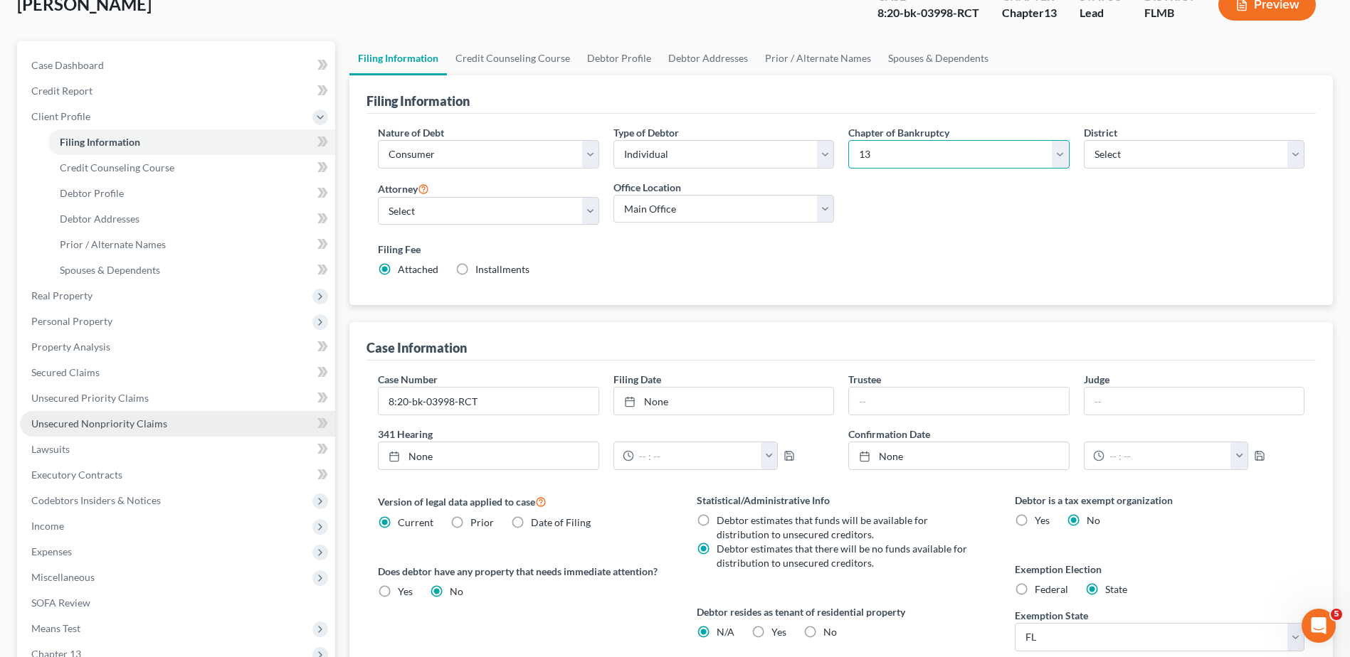
scroll to position [280, 0]
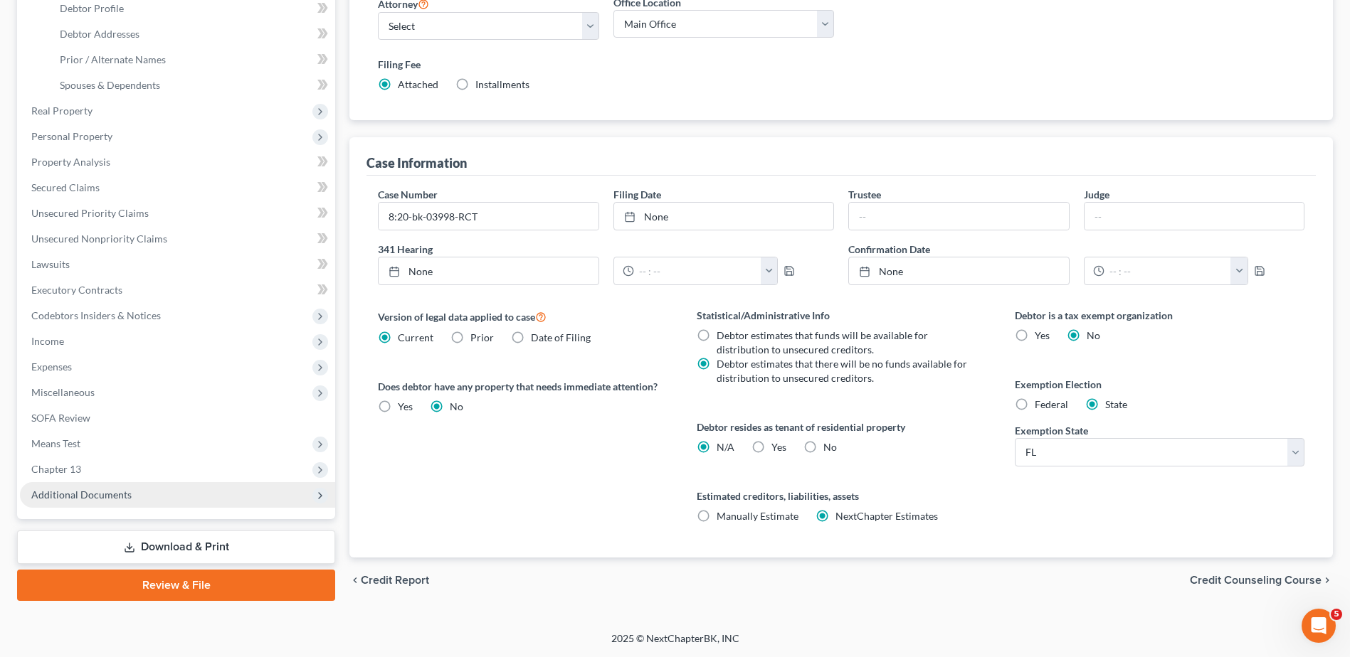
click at [113, 495] on span "Additional Documents" at bounding box center [81, 495] width 100 height 12
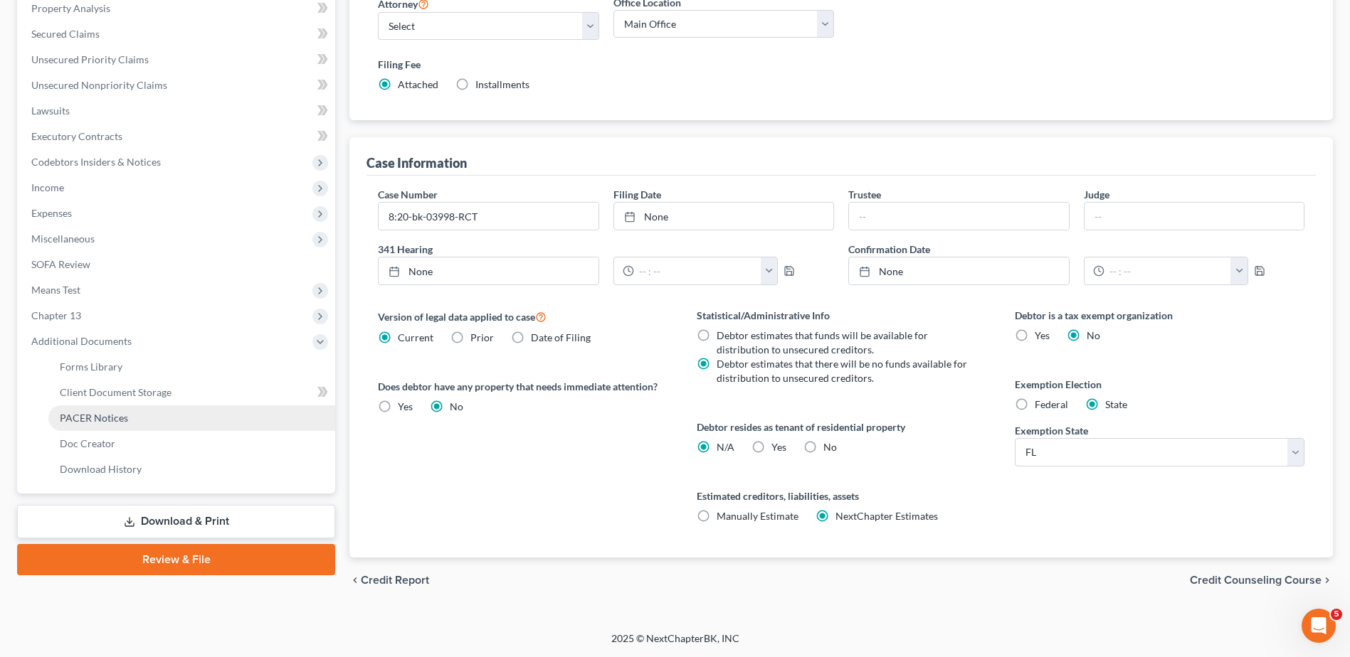
click at [128, 422] on link "PACER Notices" at bounding box center [191, 419] width 287 height 26
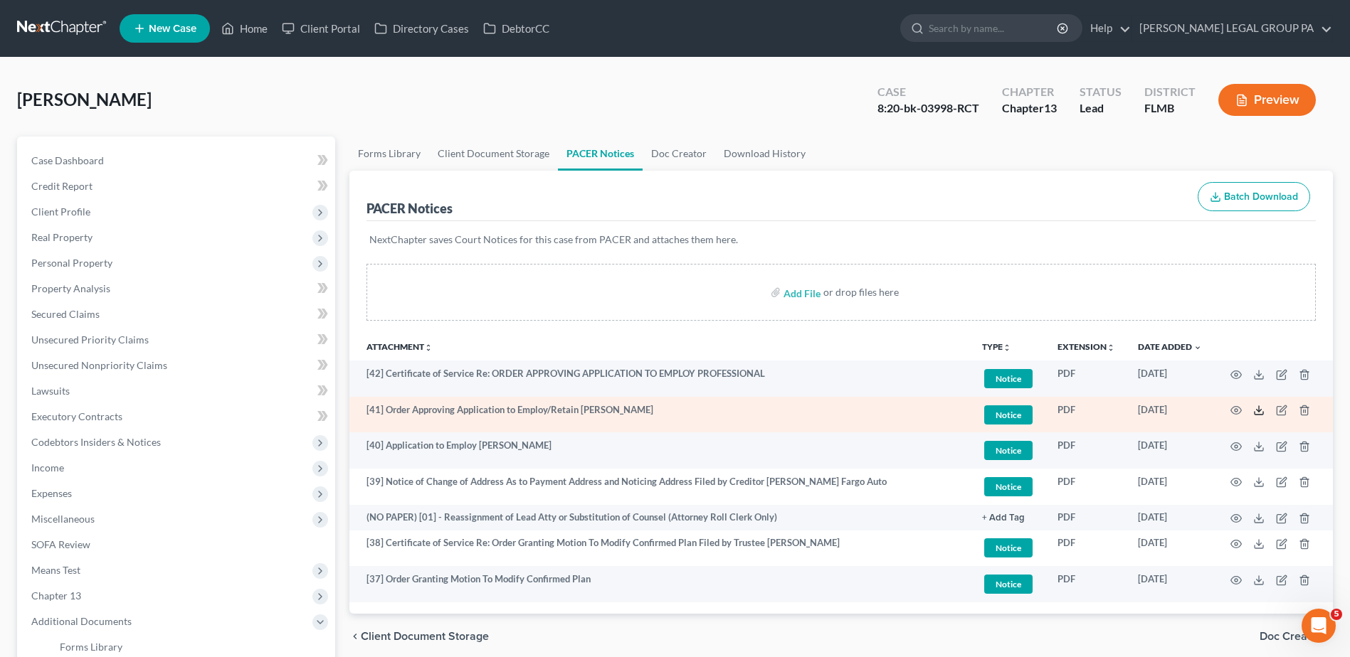
click at [1257, 410] on icon at bounding box center [1258, 410] width 11 height 11
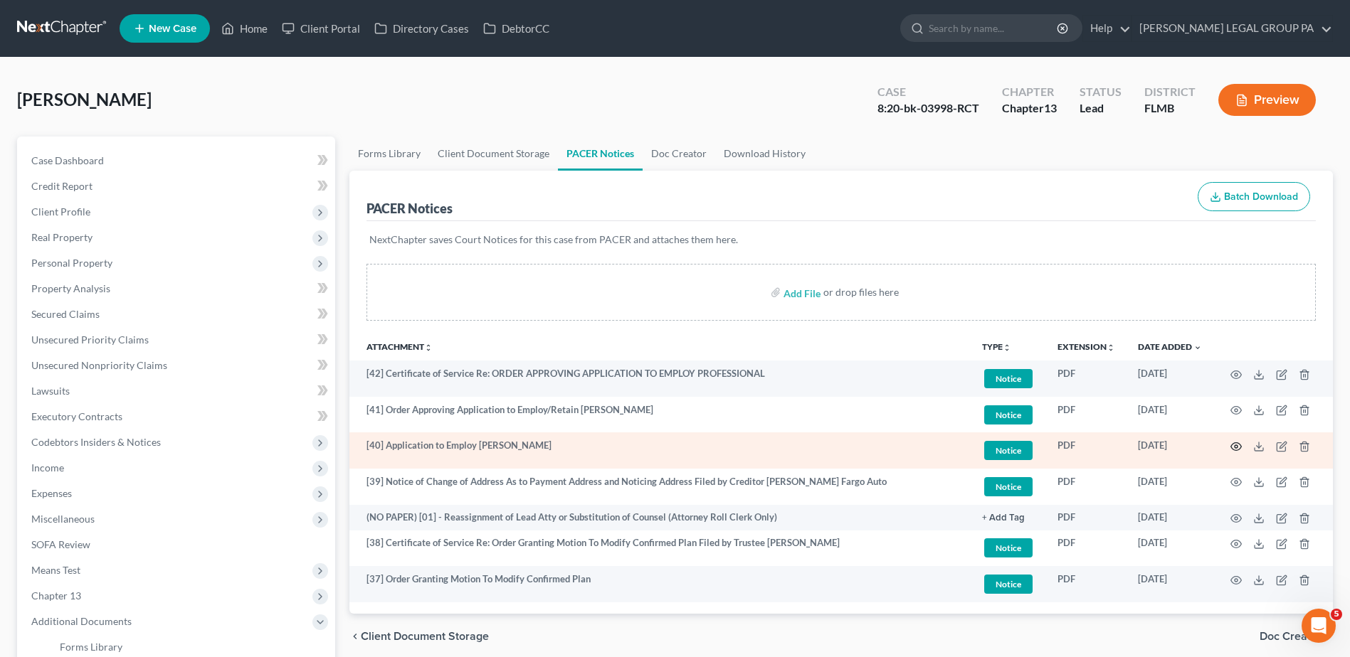
click at [1236, 445] on circle "button" at bounding box center [1236, 446] width 3 height 3
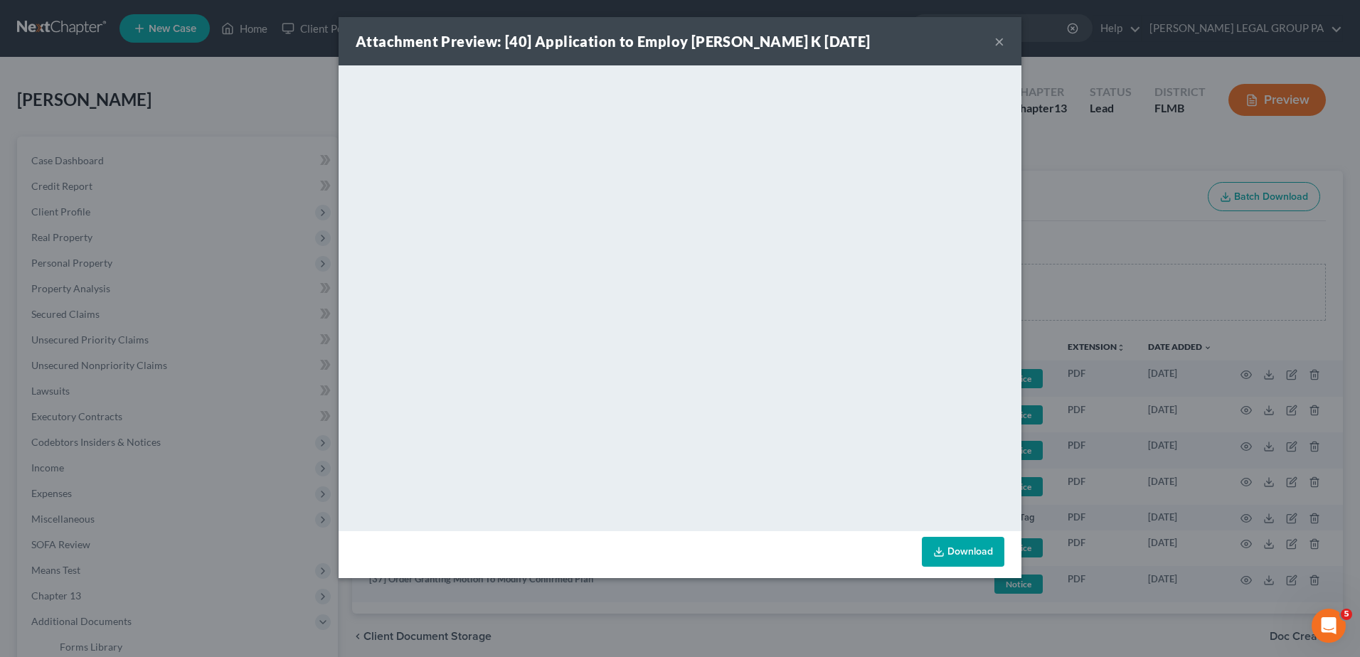
click at [225, 219] on div "Attachment Preview: [40] Application to Employ Sarah K 07/29/2024 × <object ng-…" at bounding box center [680, 328] width 1360 height 657
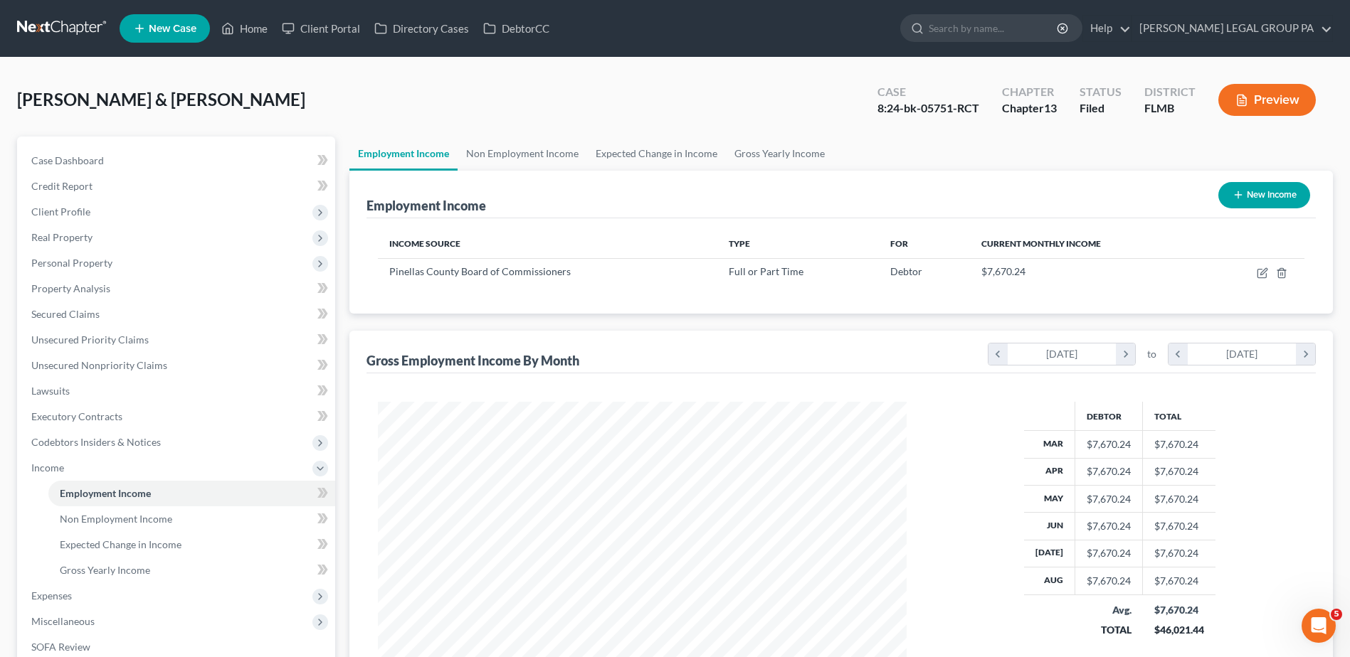
scroll to position [264, 556]
click at [991, 26] on input "search" at bounding box center [994, 28] width 130 height 26
click at [56, 23] on link at bounding box center [62, 29] width 91 height 26
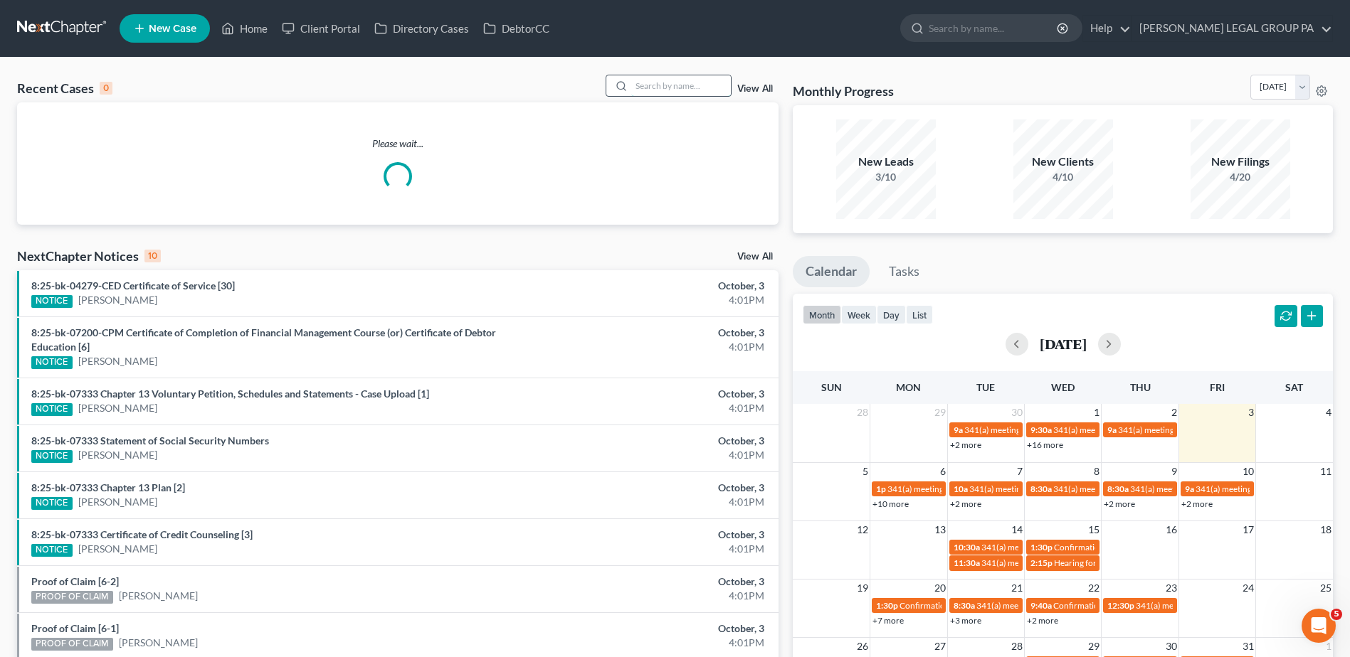
click at [677, 87] on input "search" at bounding box center [681, 85] width 100 height 21
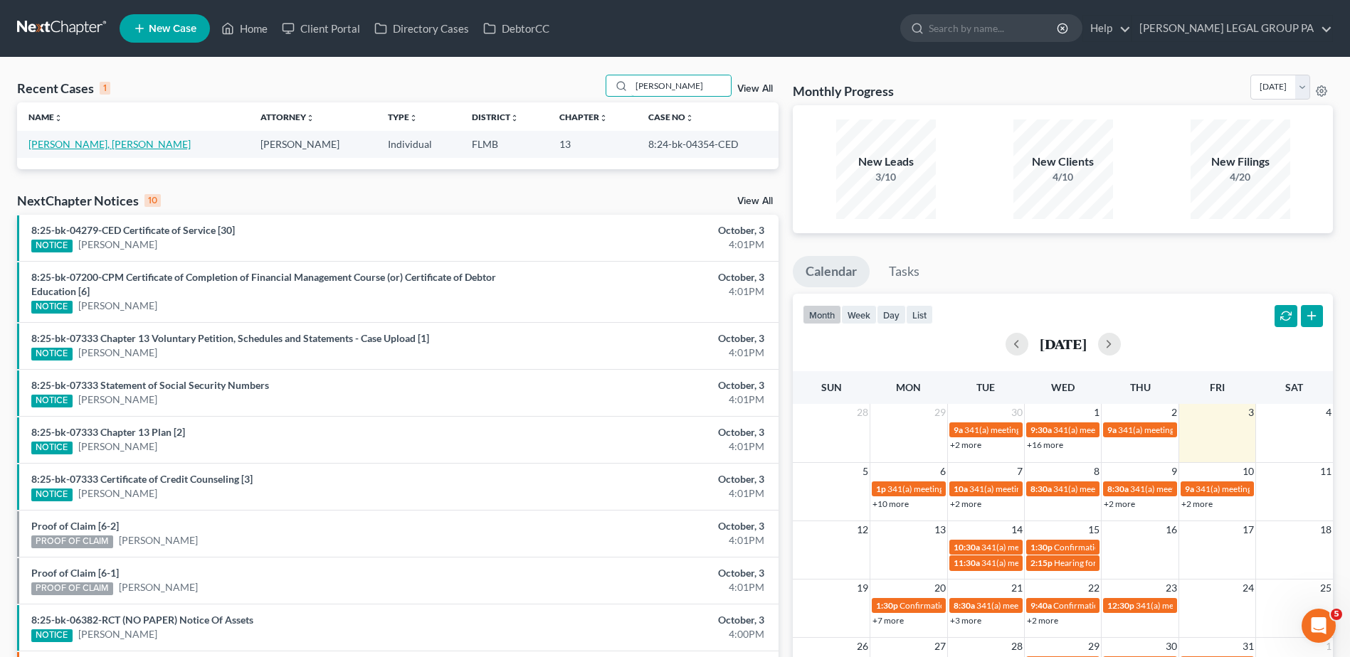
type input "[PERSON_NAME]"
click at [68, 146] on link "[PERSON_NAME], [PERSON_NAME]" at bounding box center [109, 144] width 162 height 12
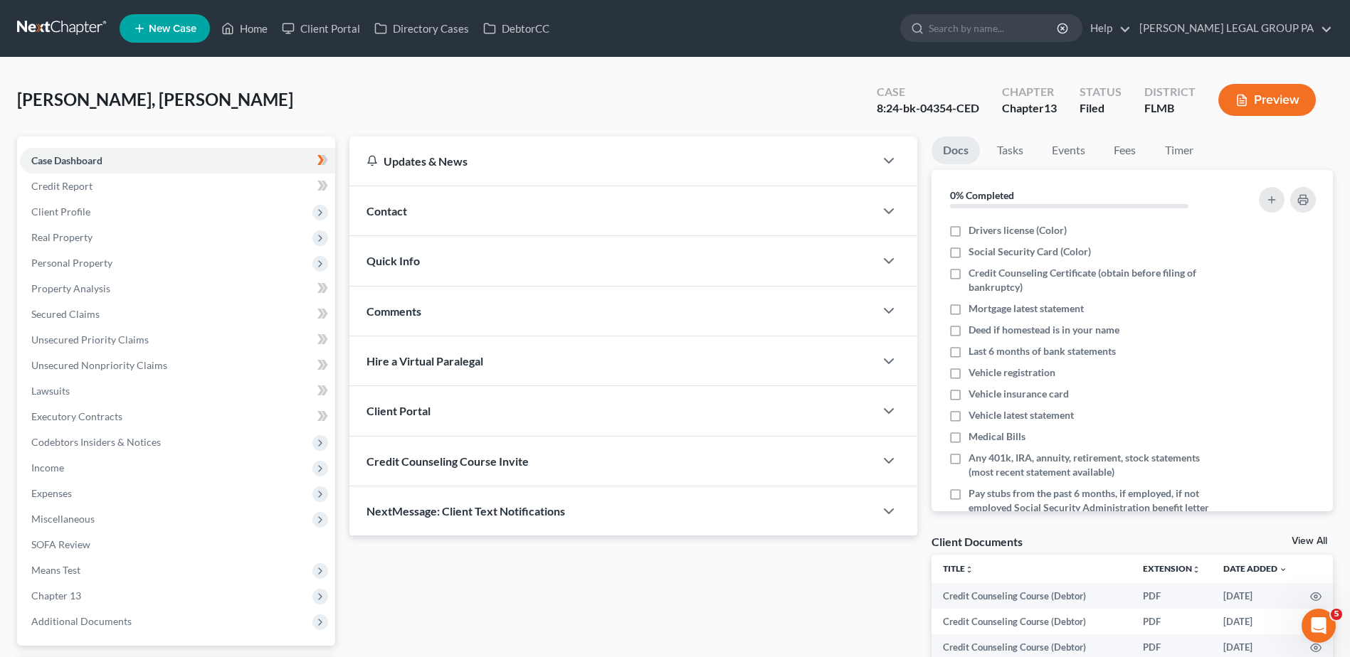
scroll to position [259, 0]
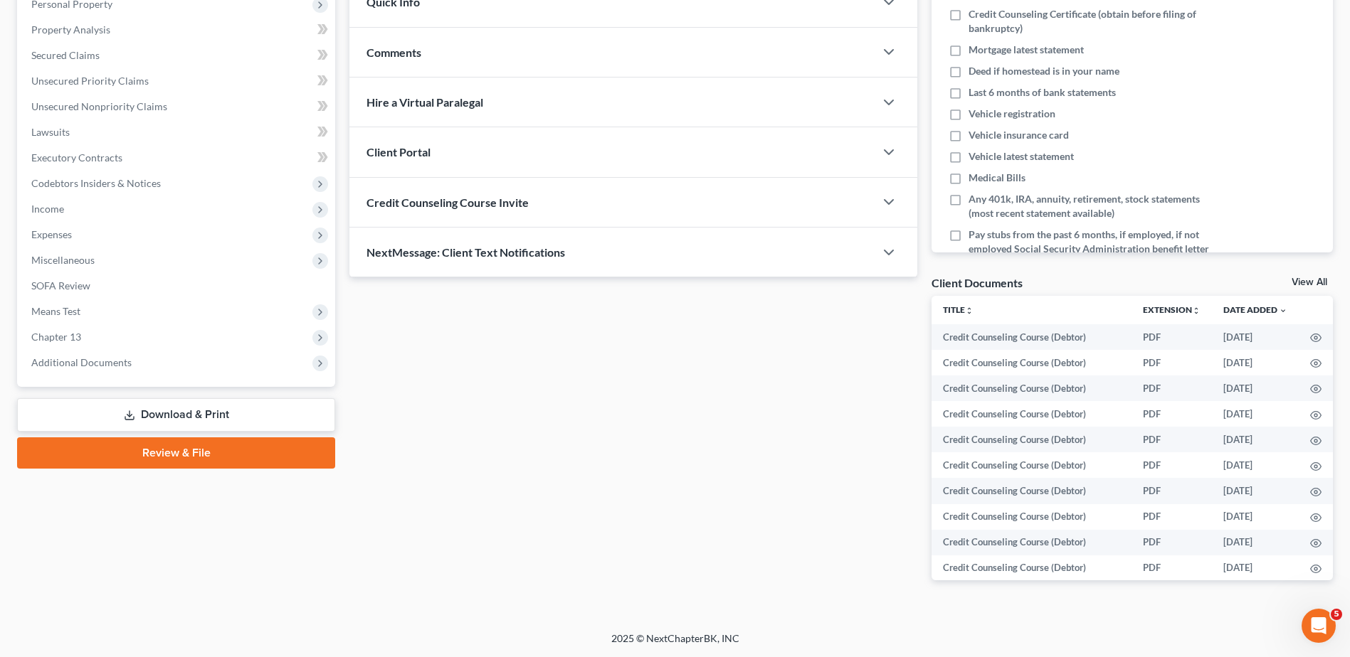
drag, startPoint x: 107, startPoint y: 366, endPoint x: 113, endPoint y: 388, distance: 22.1
click at [107, 366] on span "Additional Documents" at bounding box center [81, 362] width 100 height 12
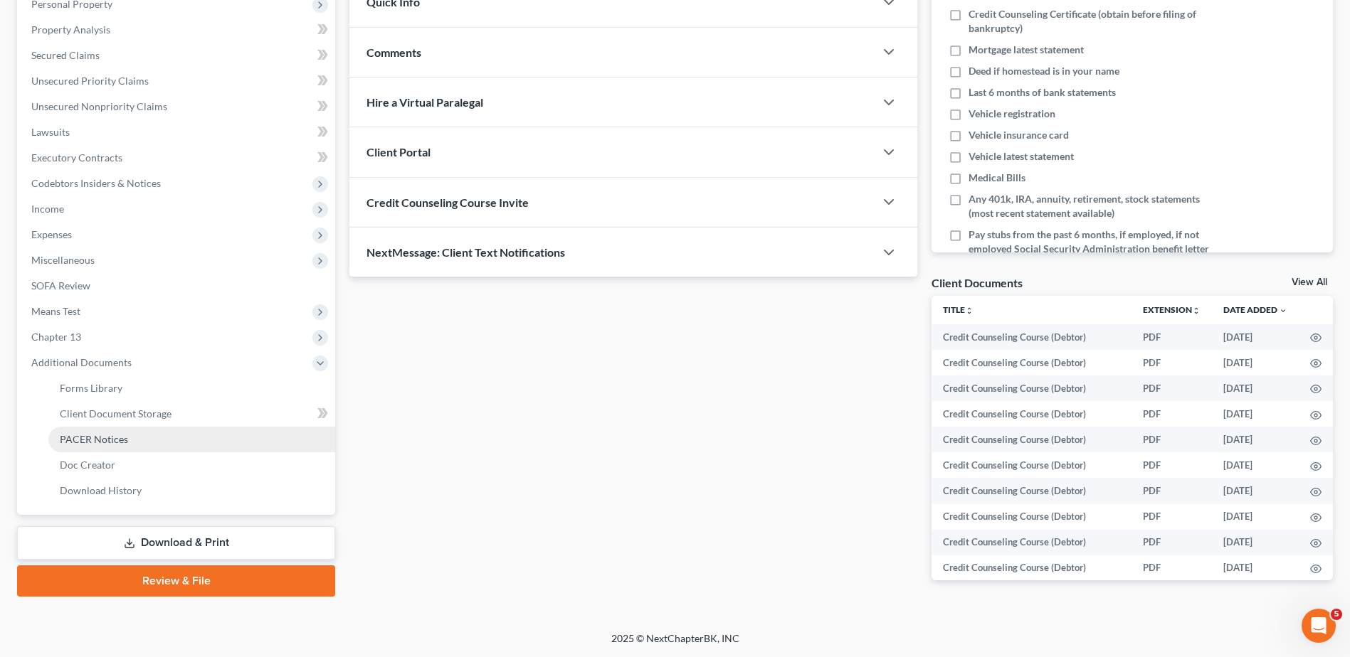
click at [120, 435] on span "PACER Notices" at bounding box center [94, 439] width 68 height 12
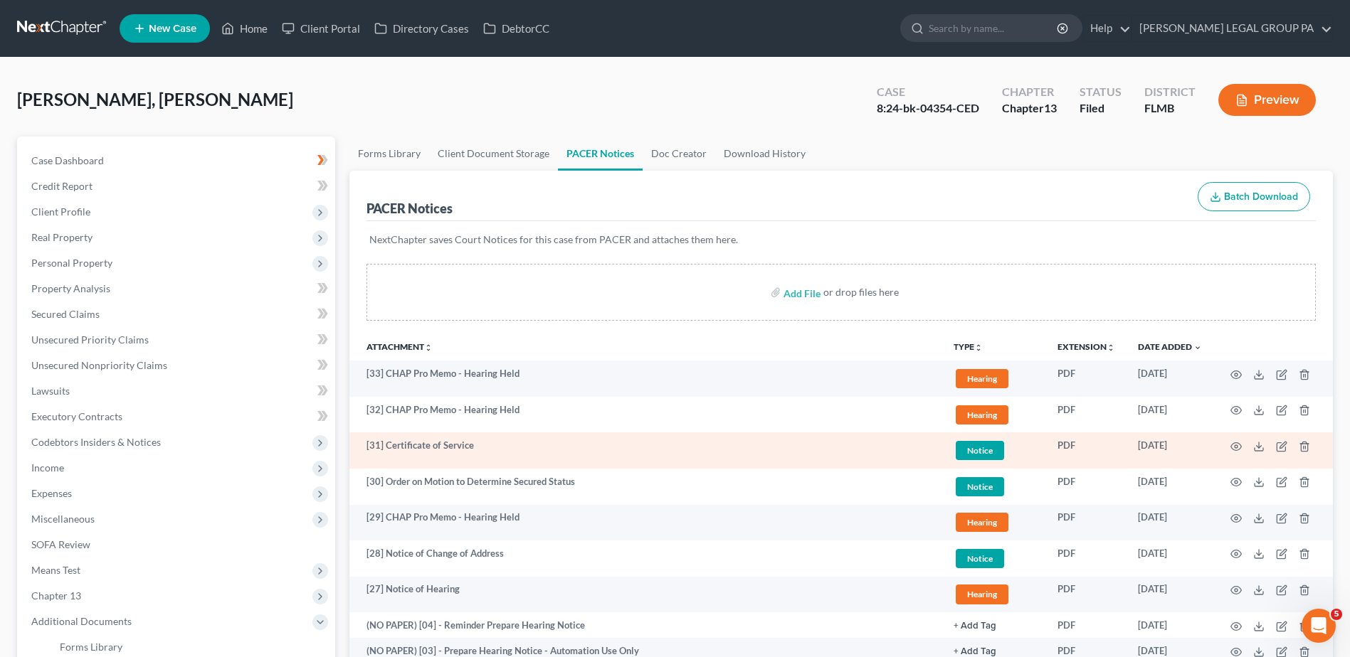
scroll to position [1130, 0]
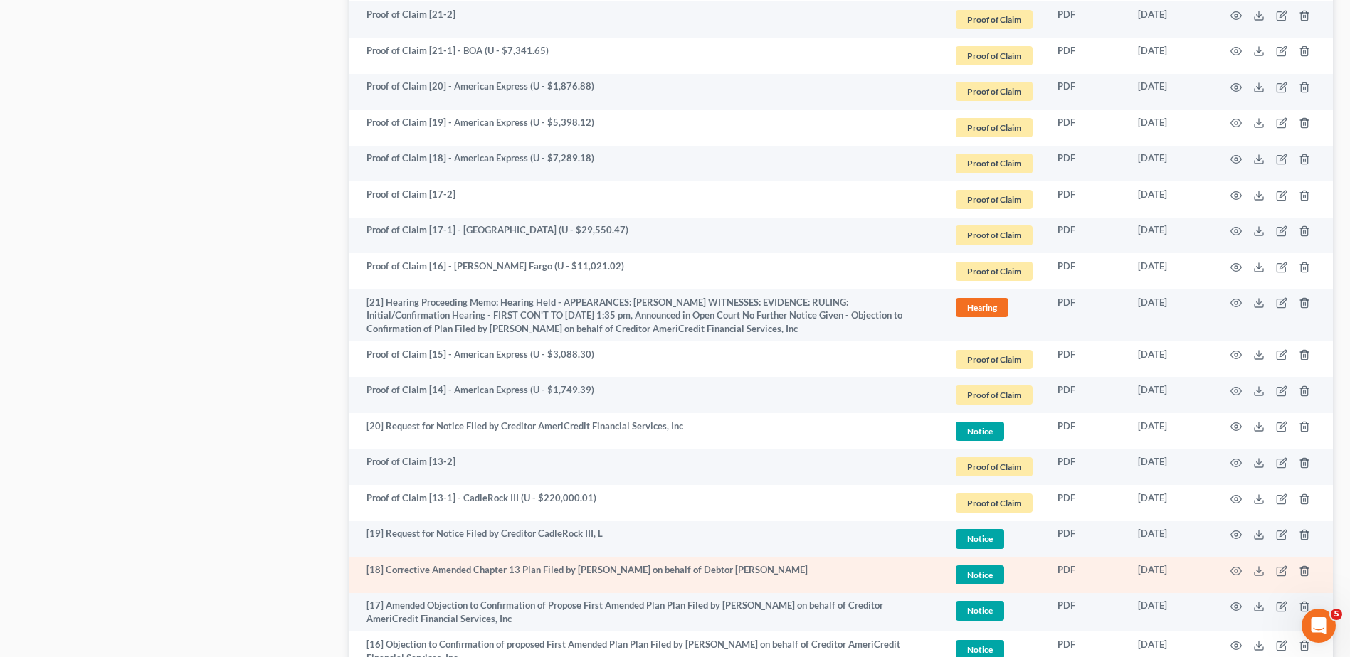
click at [1229, 570] on td at bounding box center [1273, 575] width 120 height 36
click at [1233, 569] on icon "button" at bounding box center [1235, 571] width 11 height 11
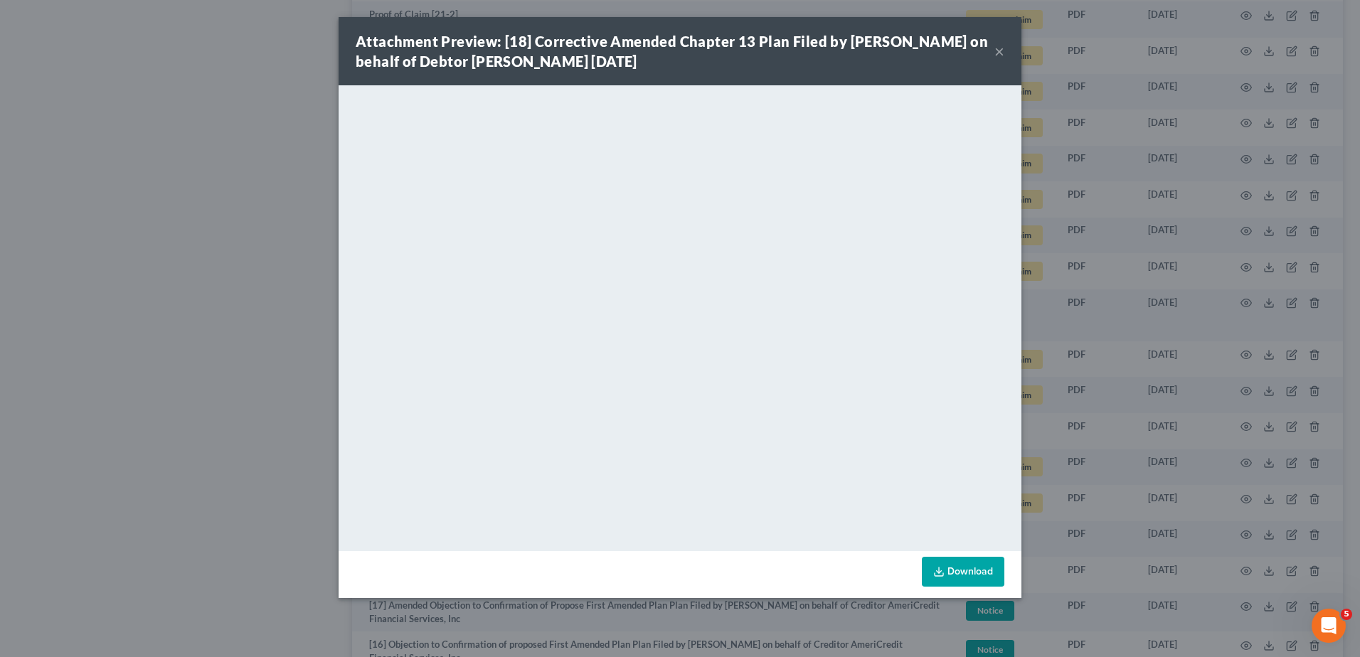
click at [999, 53] on button "×" at bounding box center [1000, 51] width 10 height 17
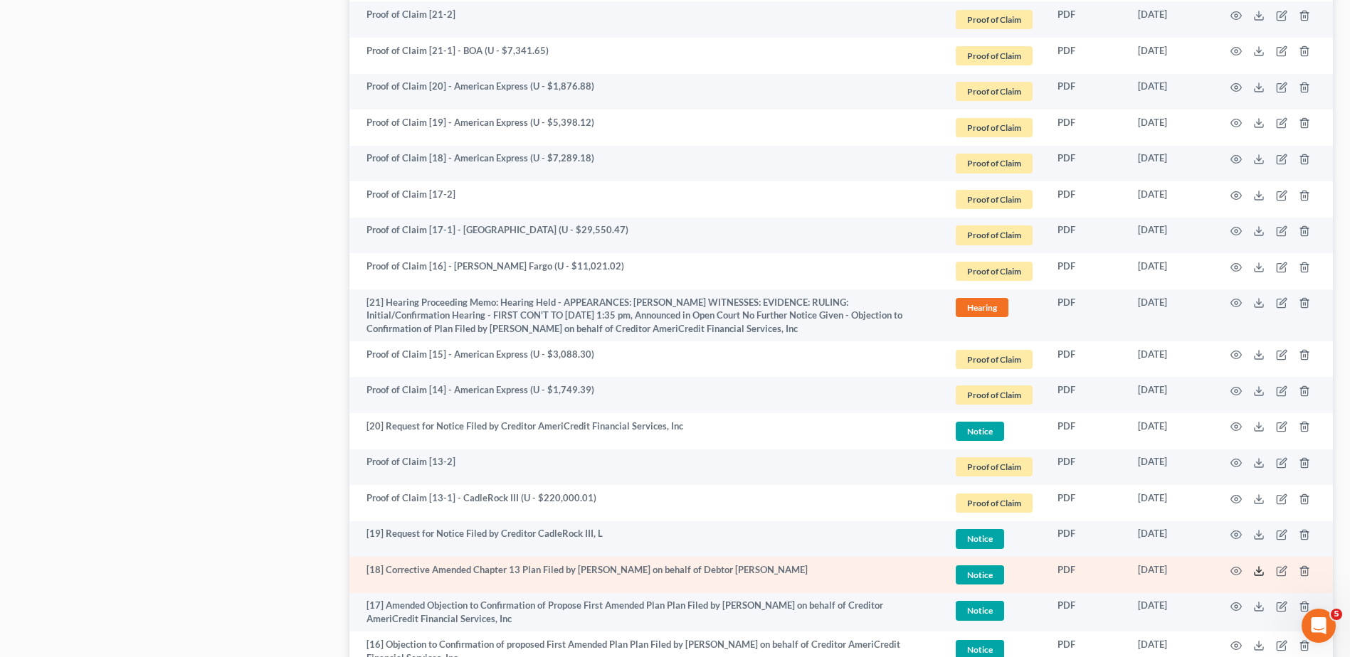
click at [1257, 571] on polyline at bounding box center [1259, 571] width 5 height 2
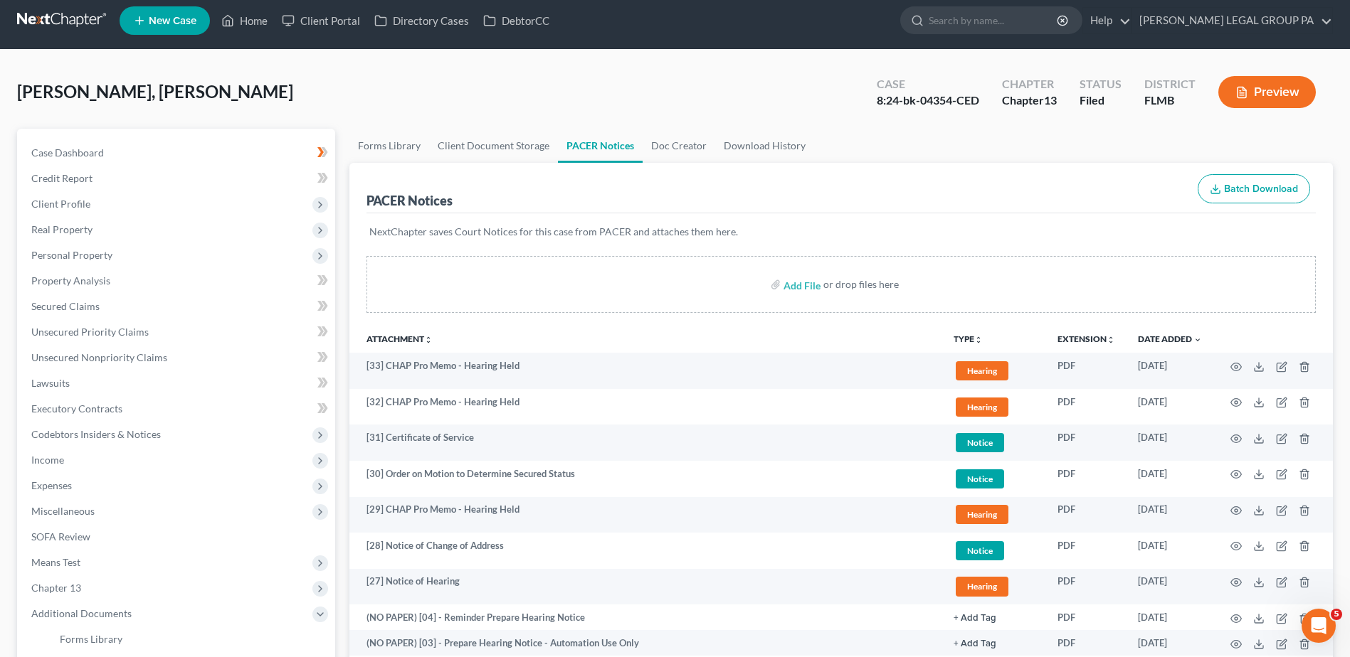
scroll to position [0, 0]
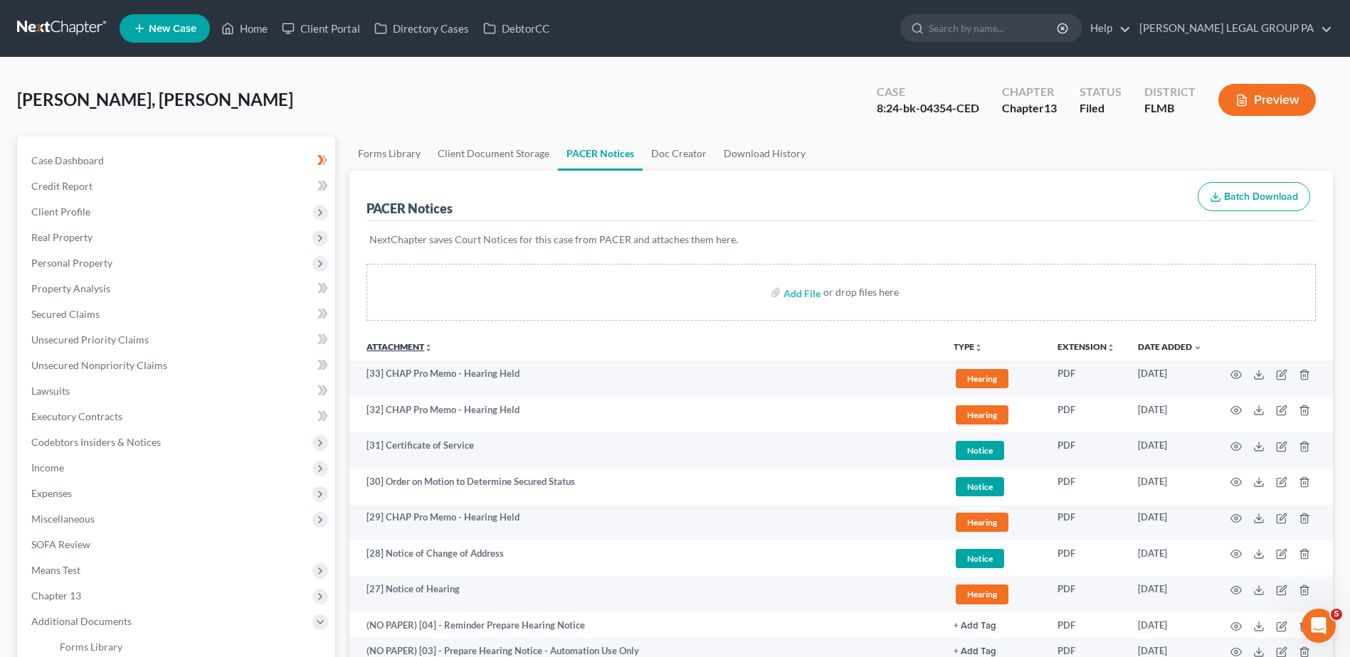
click at [403, 345] on link "Attachment unfold_more expand_more expand_less" at bounding box center [399, 347] width 66 height 11
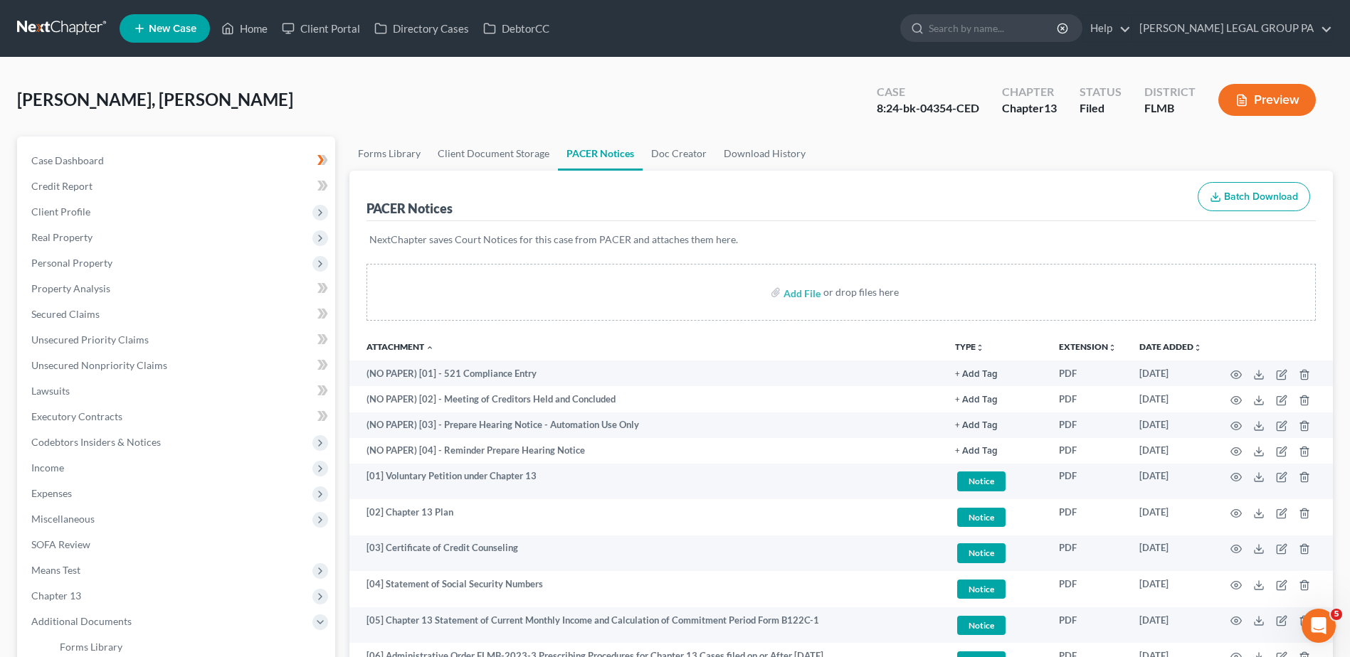
click at [63, 25] on link at bounding box center [62, 29] width 91 height 26
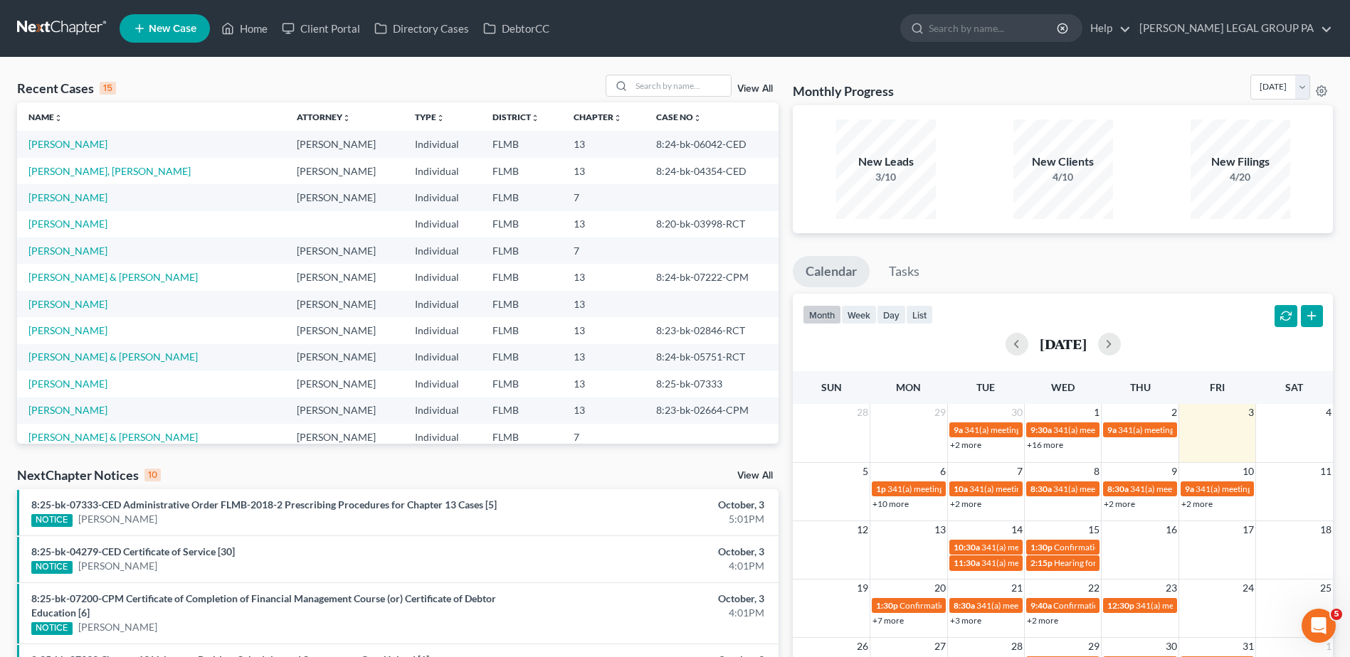
click at [684, 73] on div "Recent Cases 15 View All Name unfold_more expand_more expand_less Attorney unfo…" at bounding box center [675, 535] width 1350 height 955
click at [681, 79] on input "search" at bounding box center [681, 85] width 100 height 21
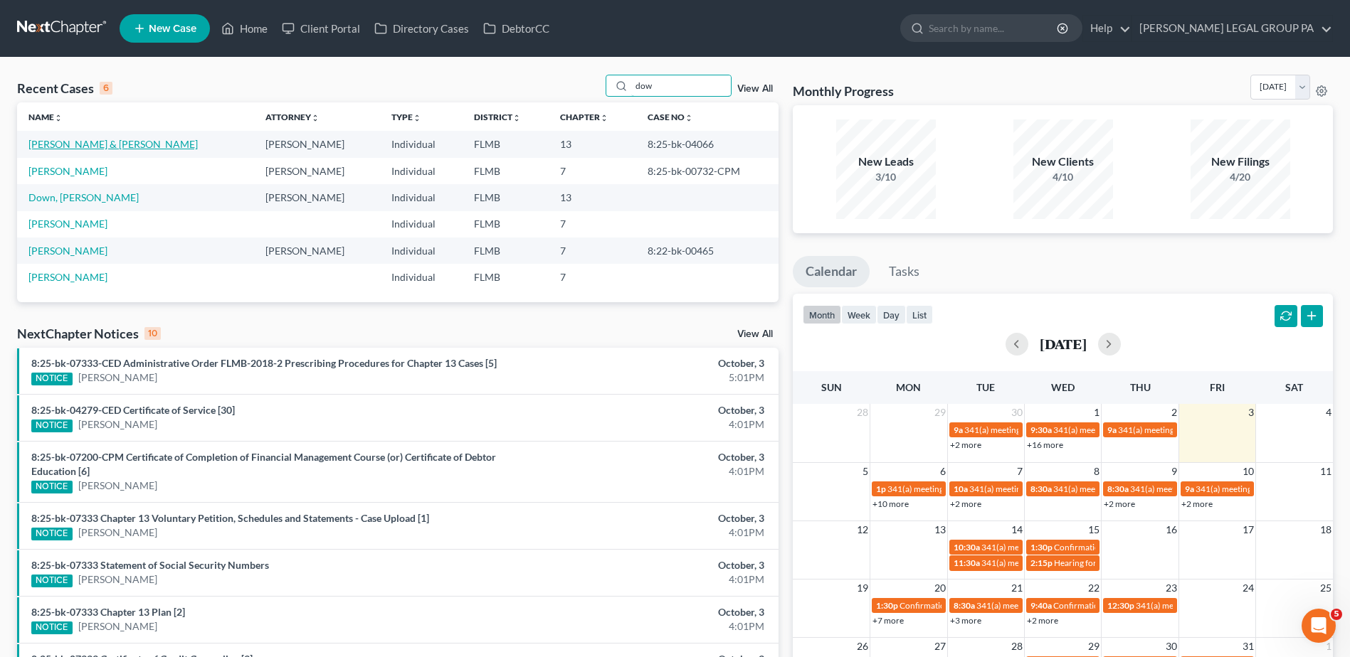
type input "dow"
click at [86, 144] on link "[PERSON_NAME] & [PERSON_NAME]" at bounding box center [112, 144] width 169 height 12
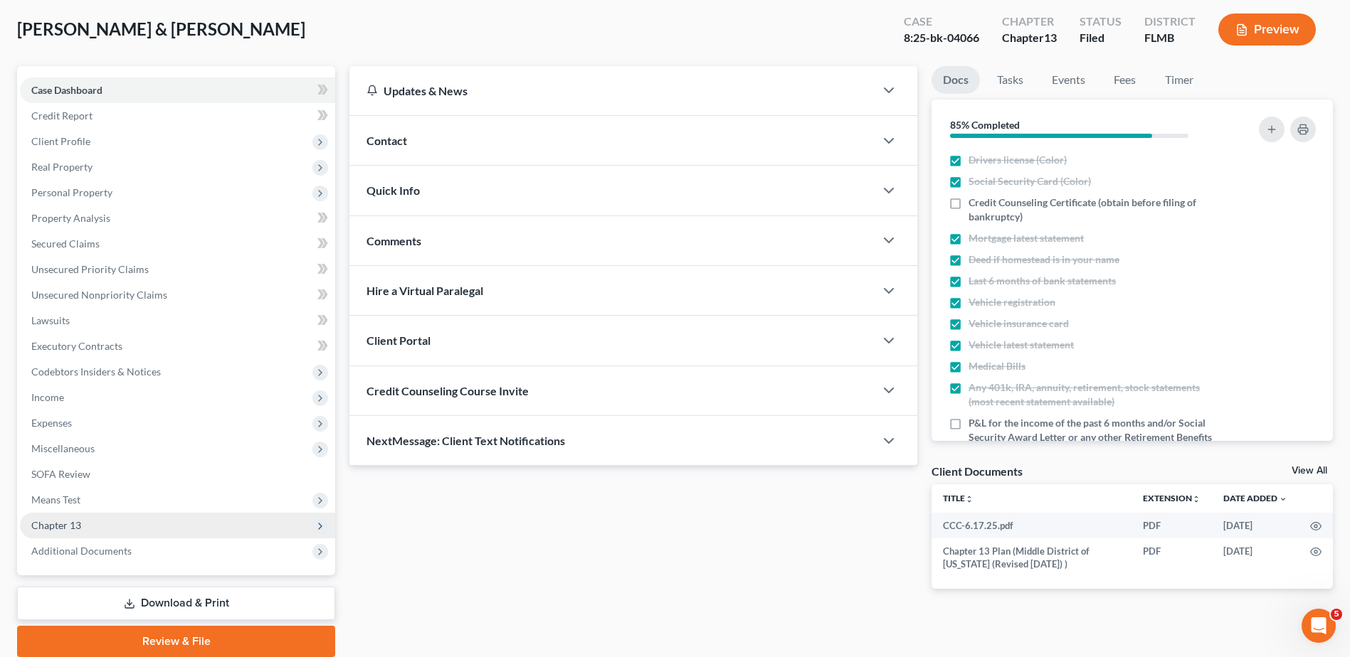
scroll to position [125, 0]
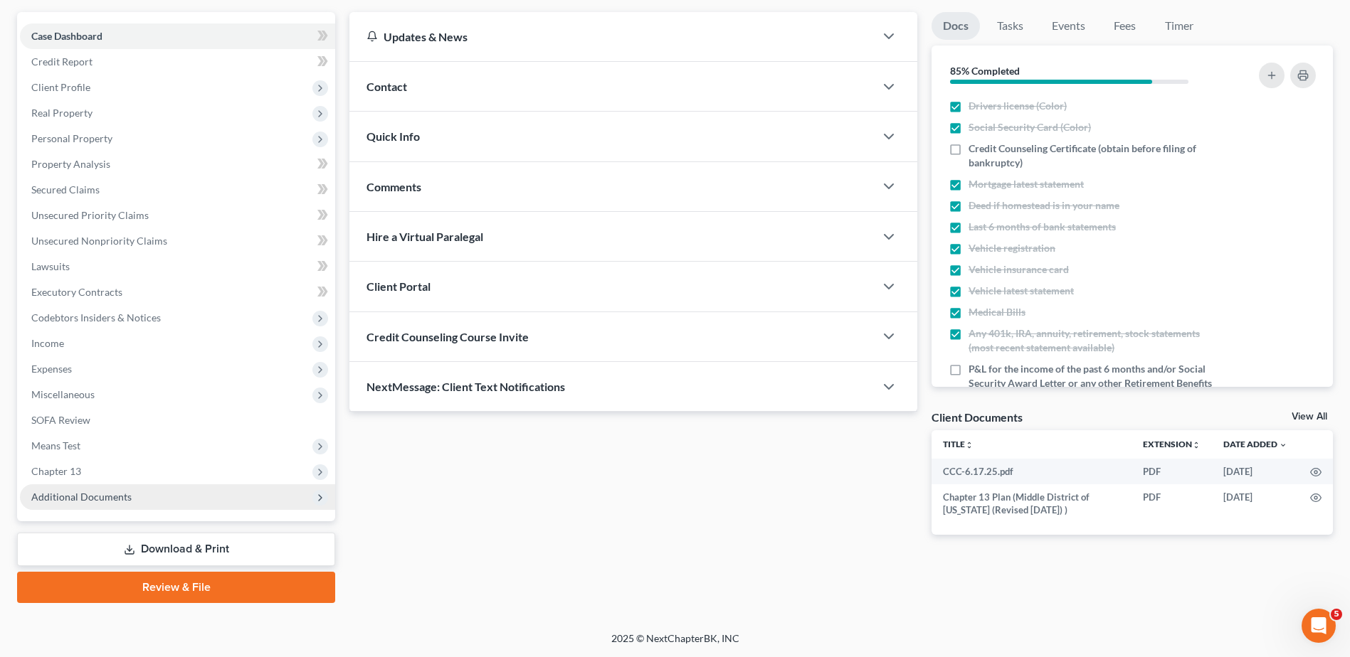
click at [95, 491] on span "Additional Documents" at bounding box center [81, 497] width 100 height 12
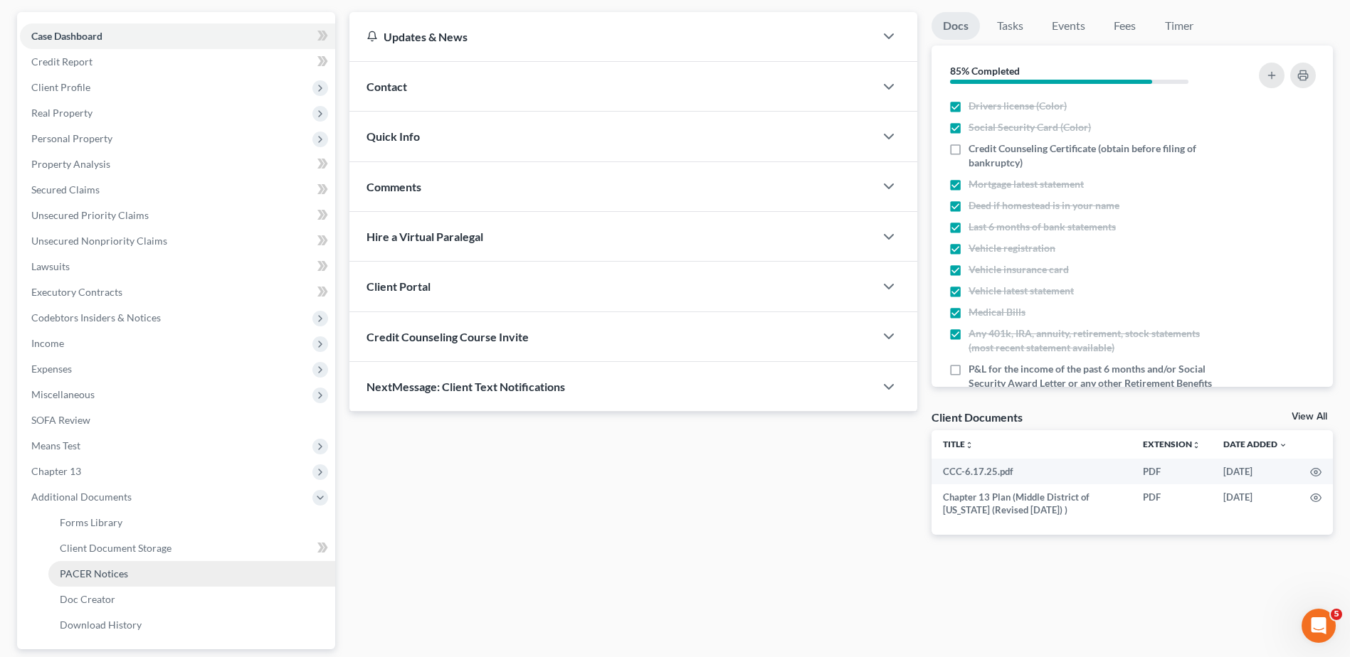
click at [157, 576] on link "PACER Notices" at bounding box center [191, 574] width 287 height 26
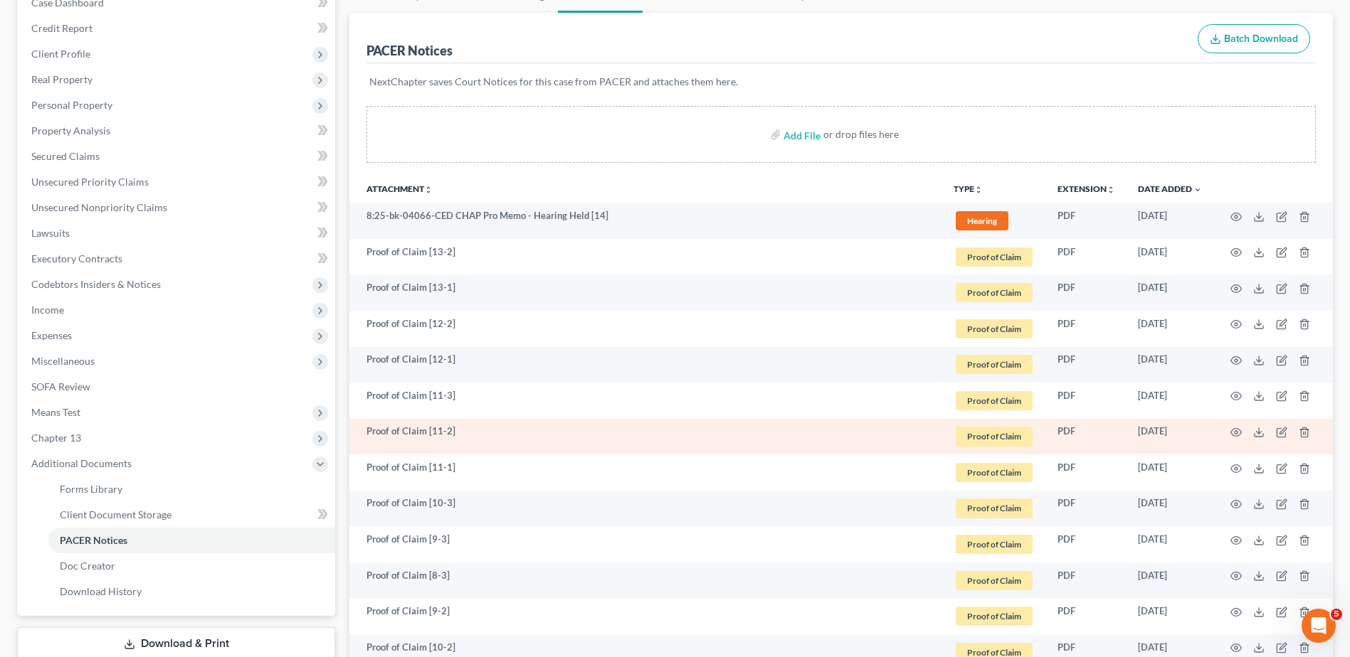
scroll to position [142, 0]
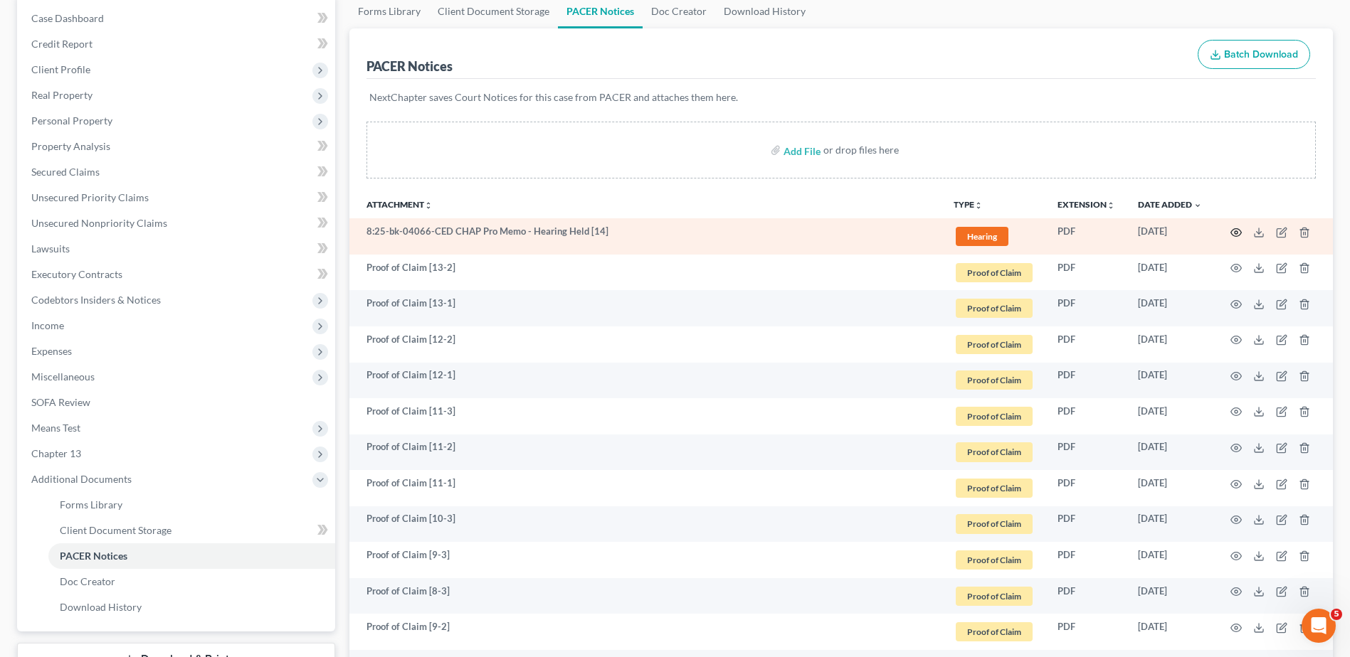
click at [1237, 229] on icon "button" at bounding box center [1236, 232] width 11 height 8
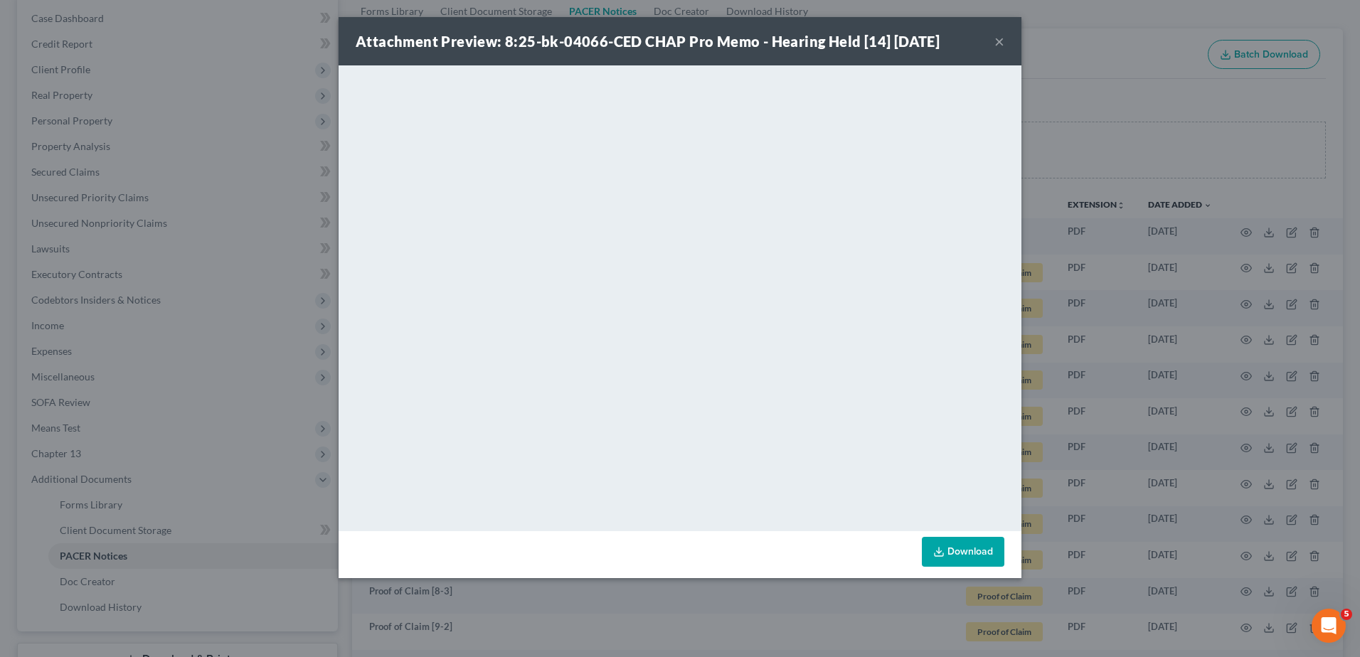
click at [1000, 39] on button "×" at bounding box center [1000, 41] width 10 height 17
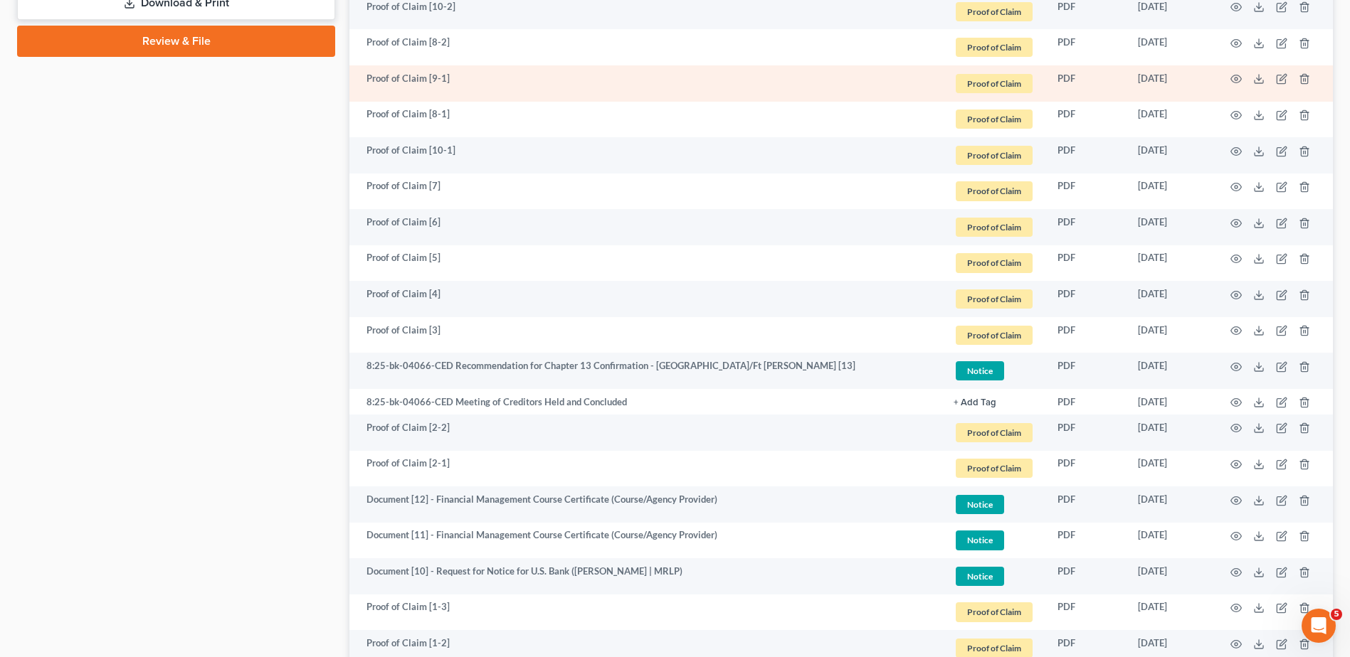
scroll to position [925, 0]
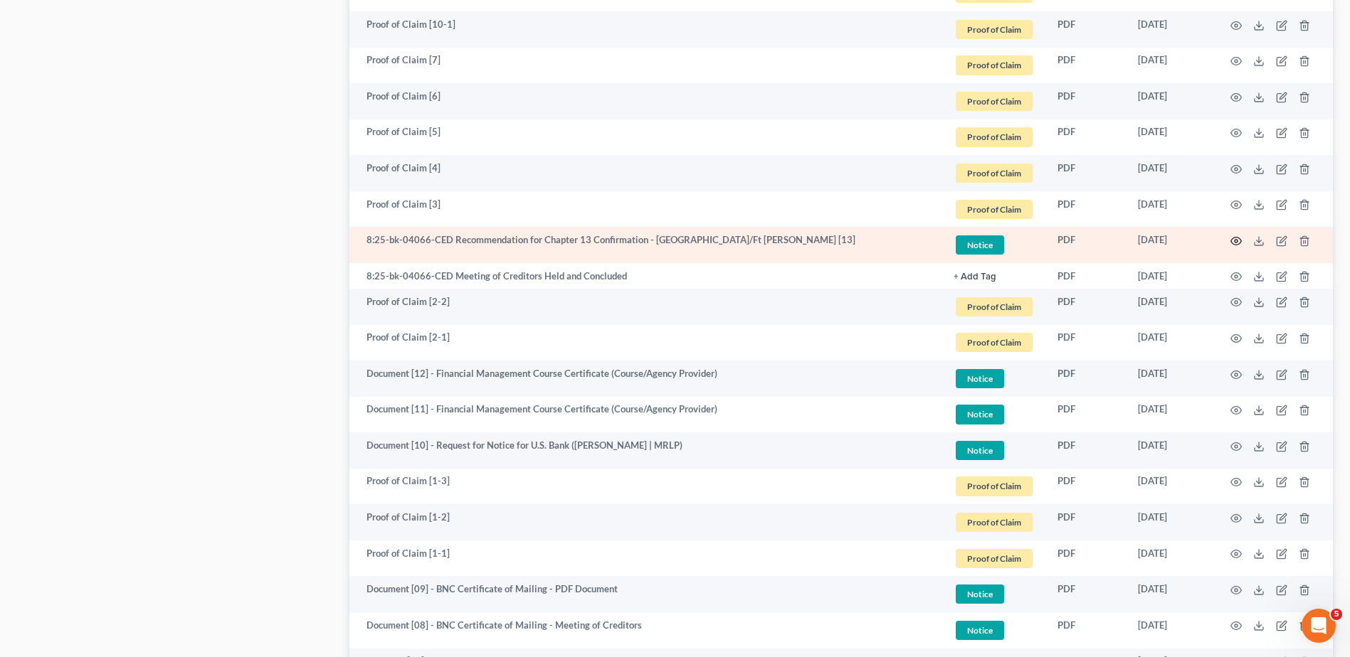
click at [1235, 240] on circle "button" at bounding box center [1236, 241] width 3 height 3
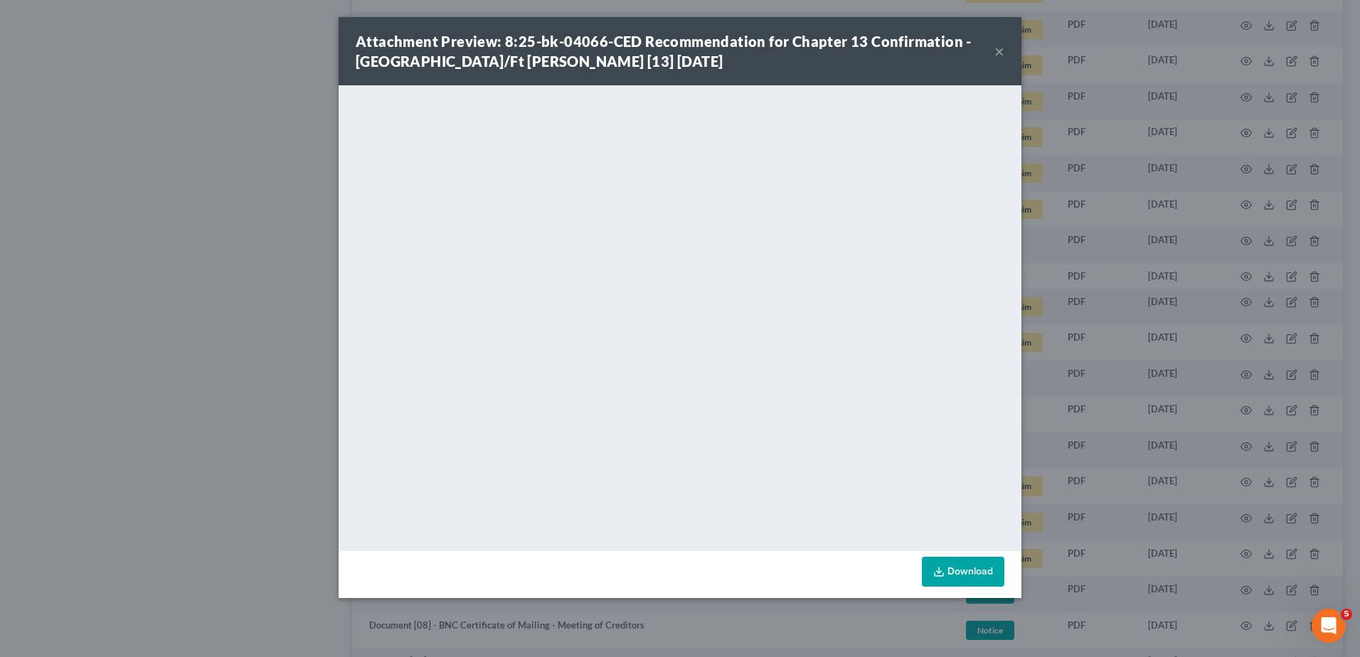
click at [250, 151] on div "Attachment Preview: 8:25-bk-04066-CED Recommendation for Chapter 13 Confirmatio…" at bounding box center [680, 328] width 1360 height 657
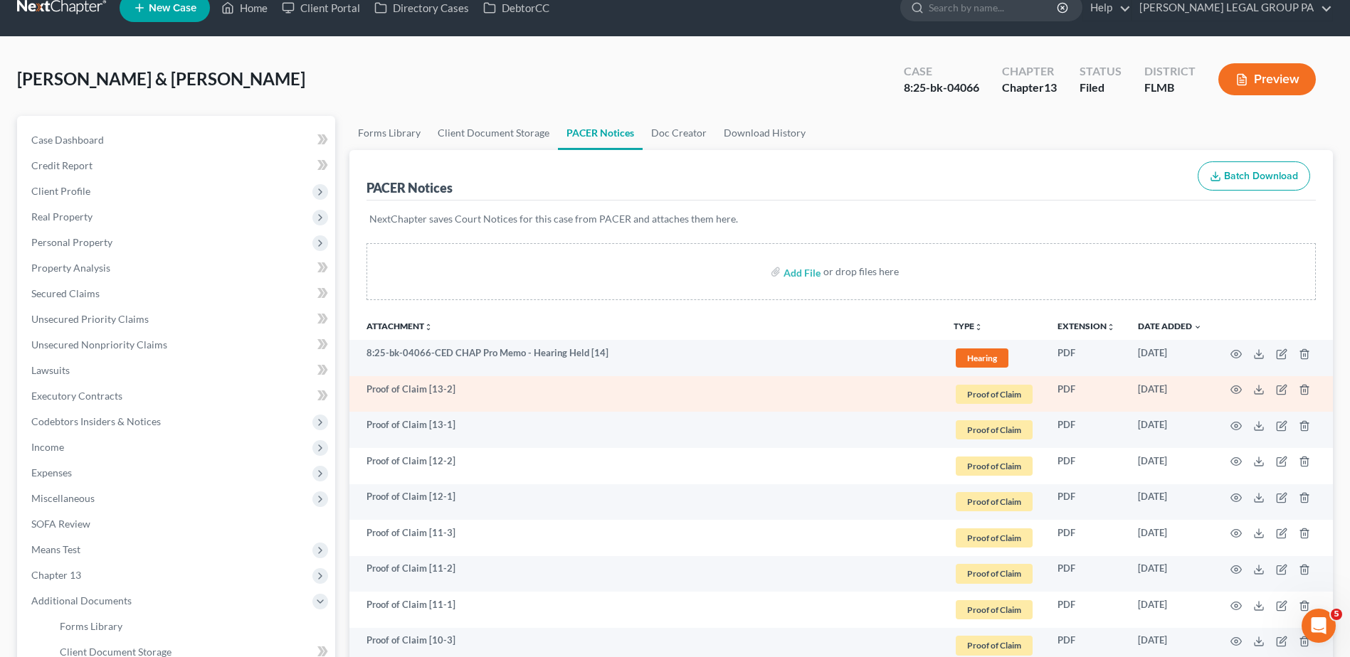
scroll to position [0, 0]
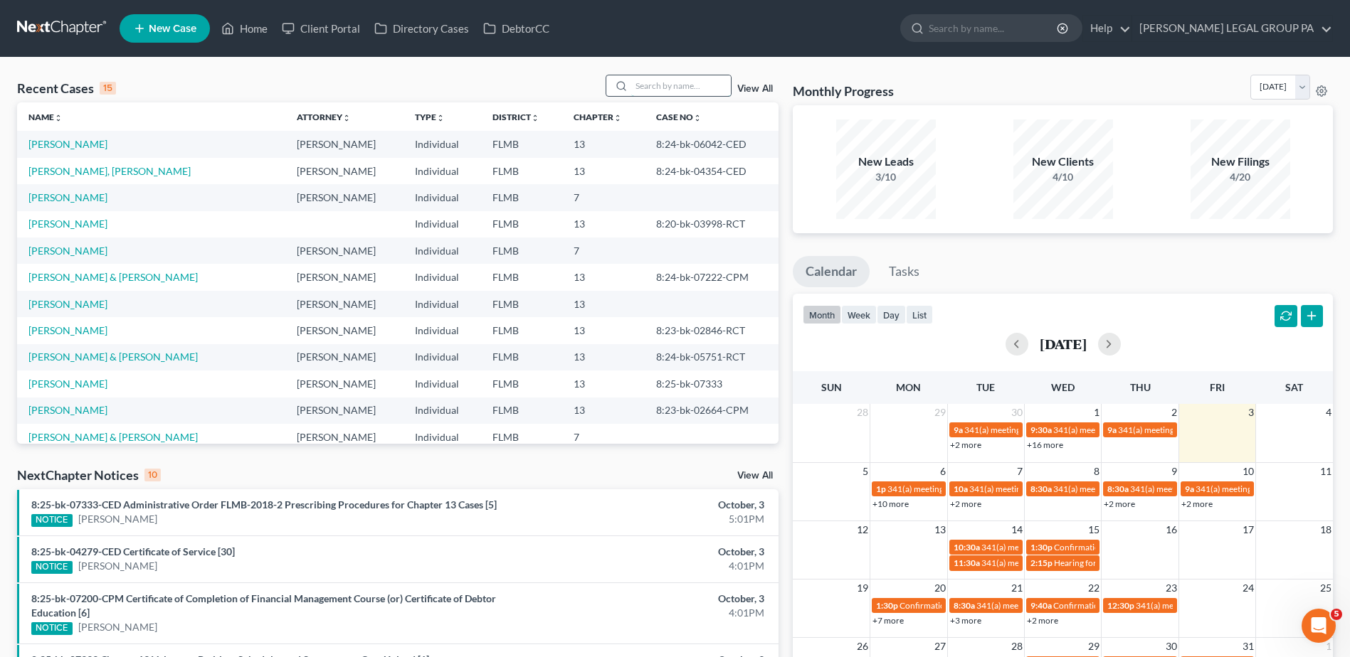
click at [652, 94] on input "search" at bounding box center [681, 85] width 100 height 21
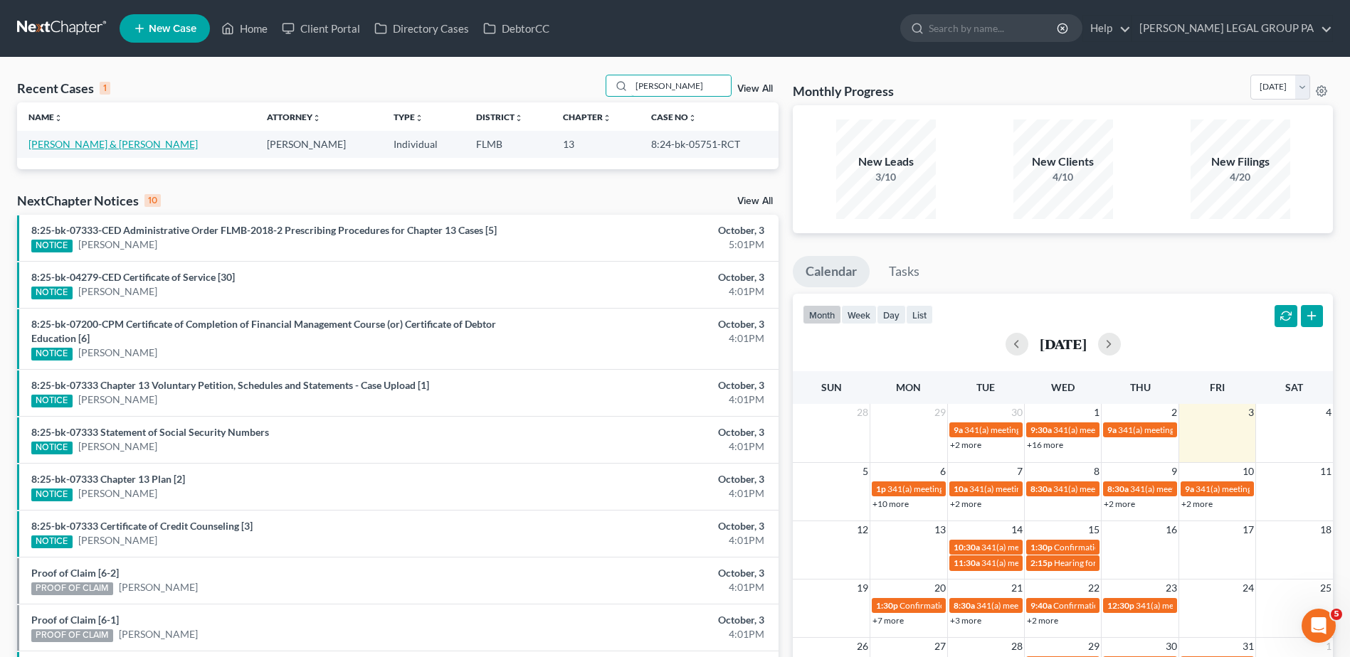
type input "[PERSON_NAME]"
click at [75, 149] on link "[PERSON_NAME] & [PERSON_NAME]" at bounding box center [112, 144] width 169 height 12
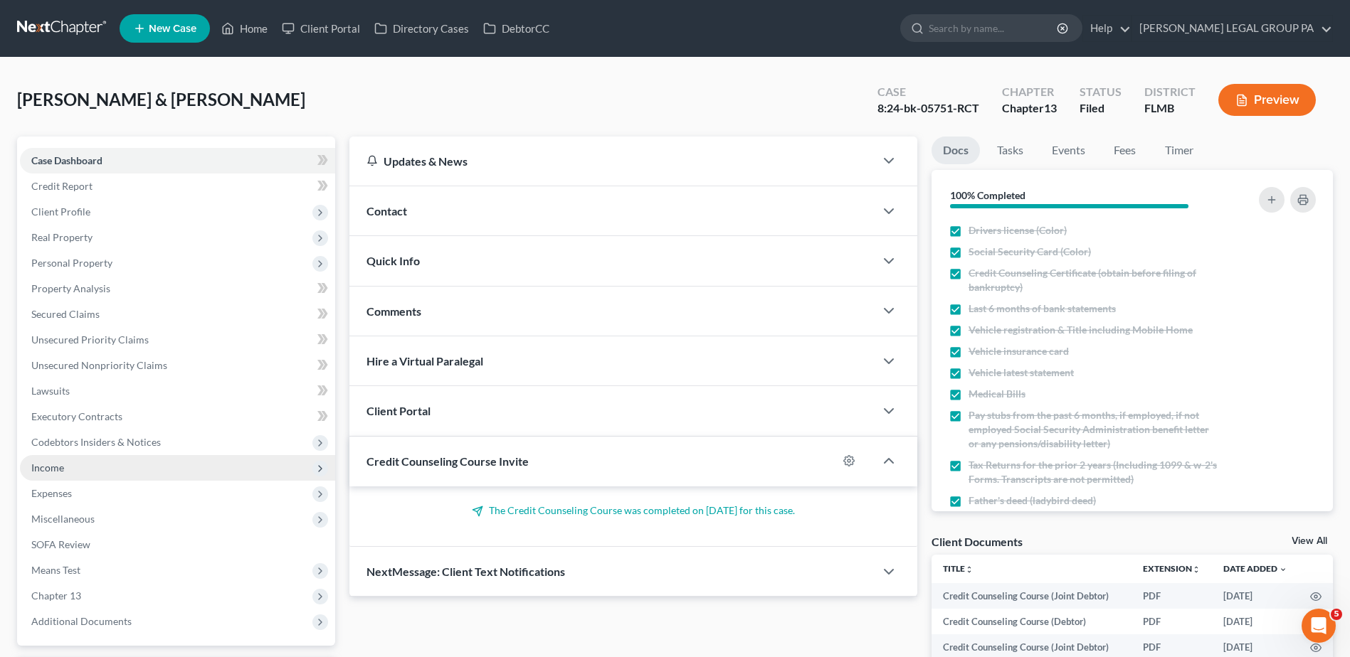
click at [65, 469] on span "Income" at bounding box center [177, 468] width 315 height 26
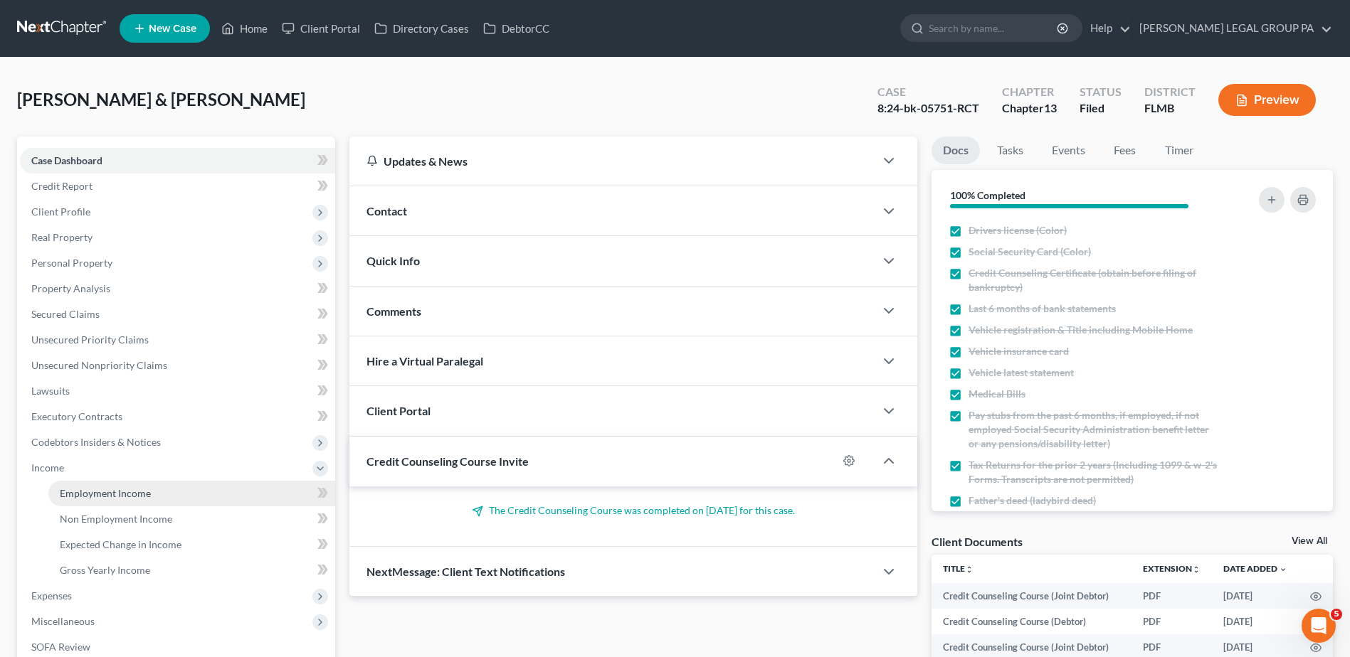
click at [126, 498] on span "Employment Income" at bounding box center [105, 493] width 91 height 12
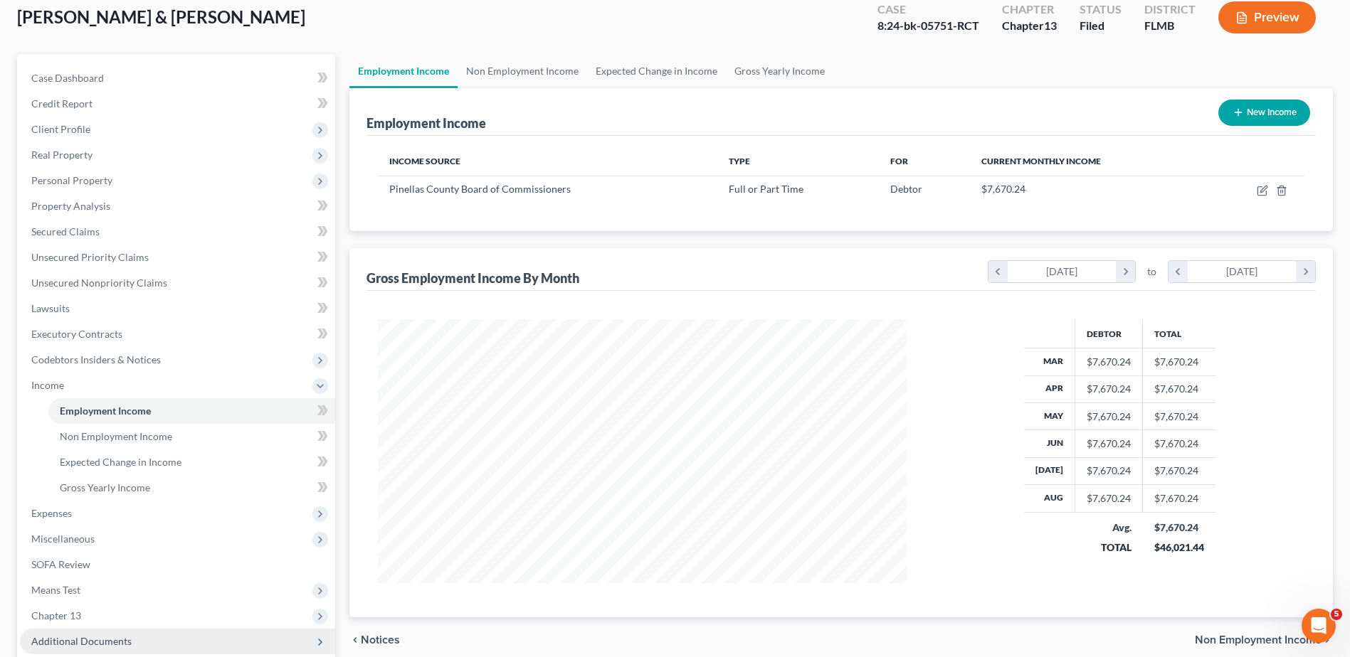
scroll to position [227, 0]
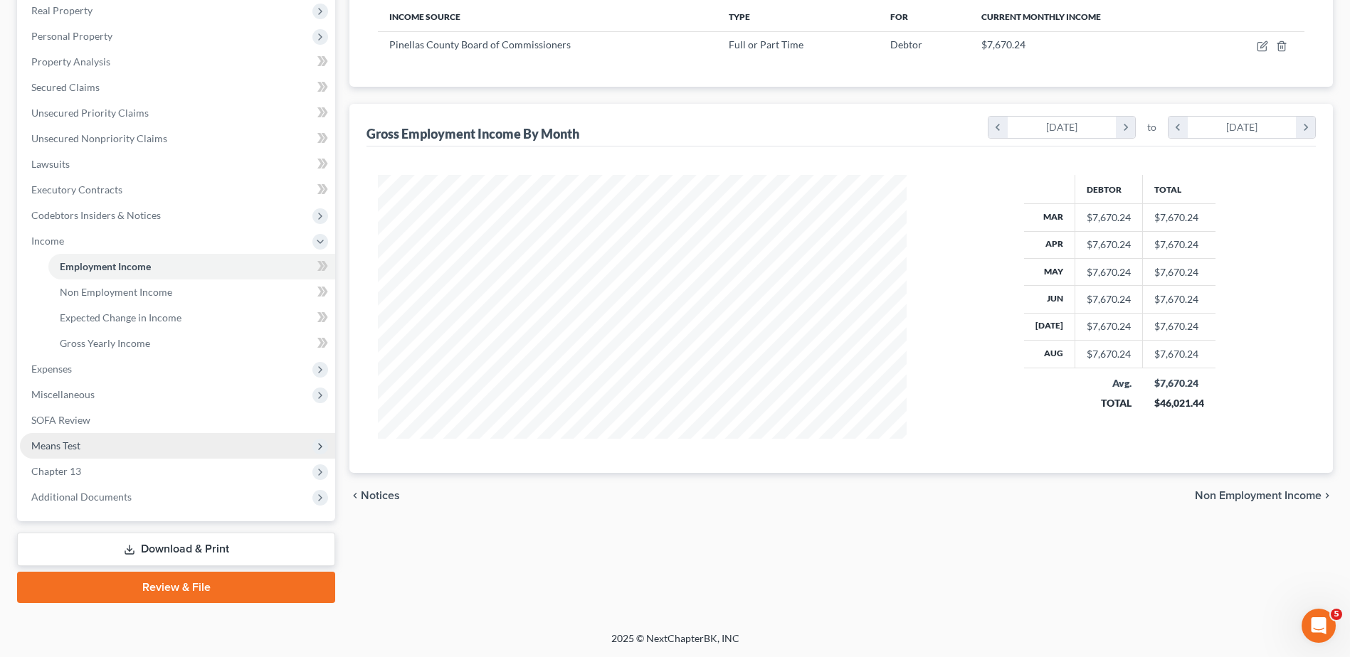
click at [100, 445] on span "Means Test" at bounding box center [177, 446] width 315 height 26
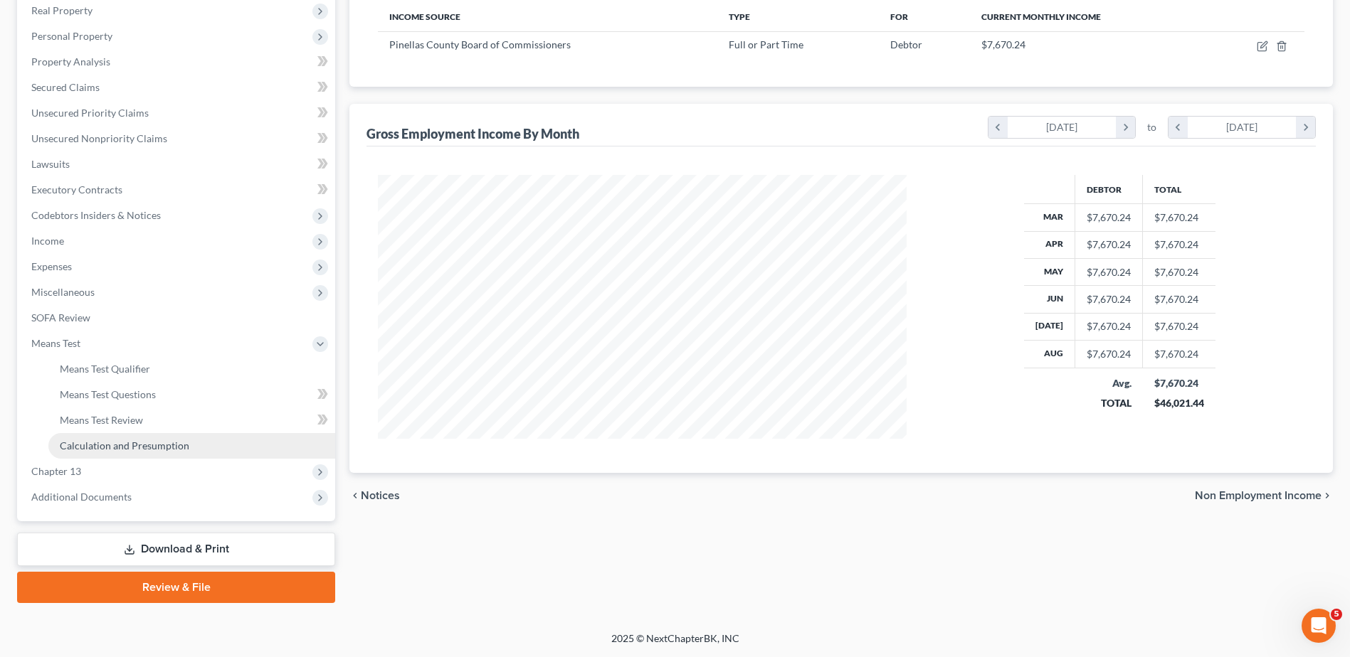
click at [105, 452] on link "Calculation and Presumption" at bounding box center [191, 446] width 287 height 26
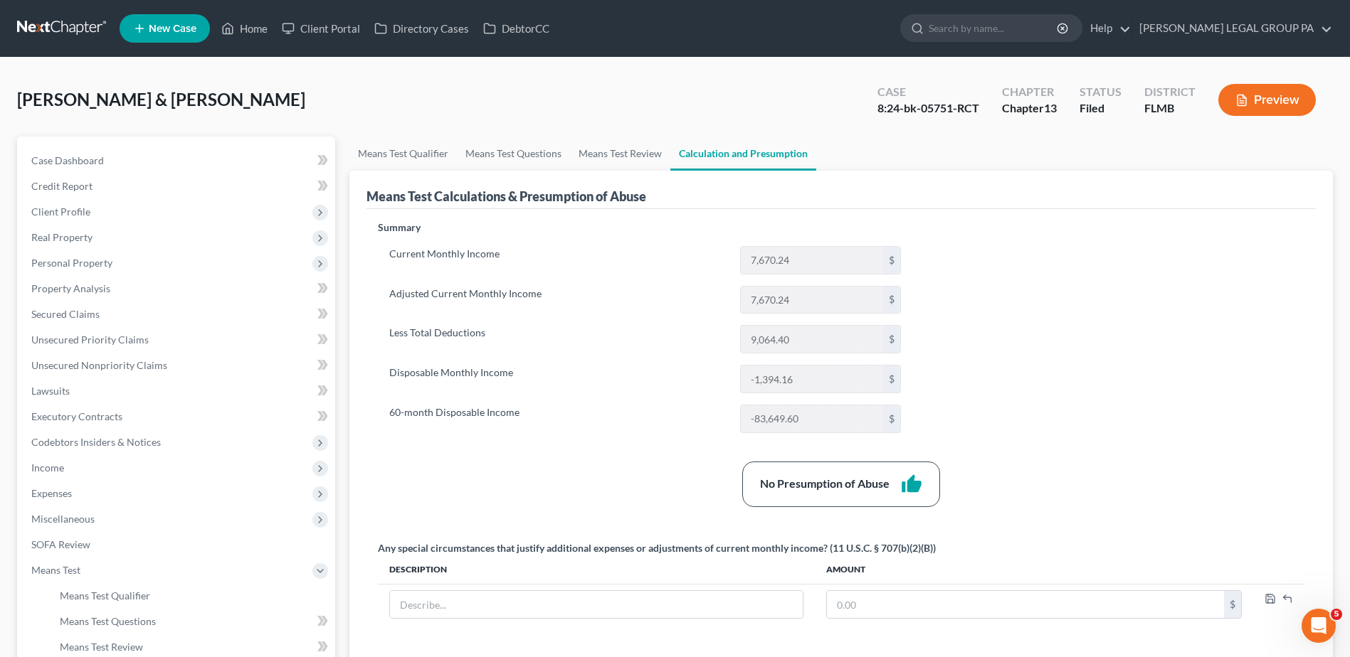
click at [1284, 97] on button "Preview" at bounding box center [1266, 100] width 97 height 32
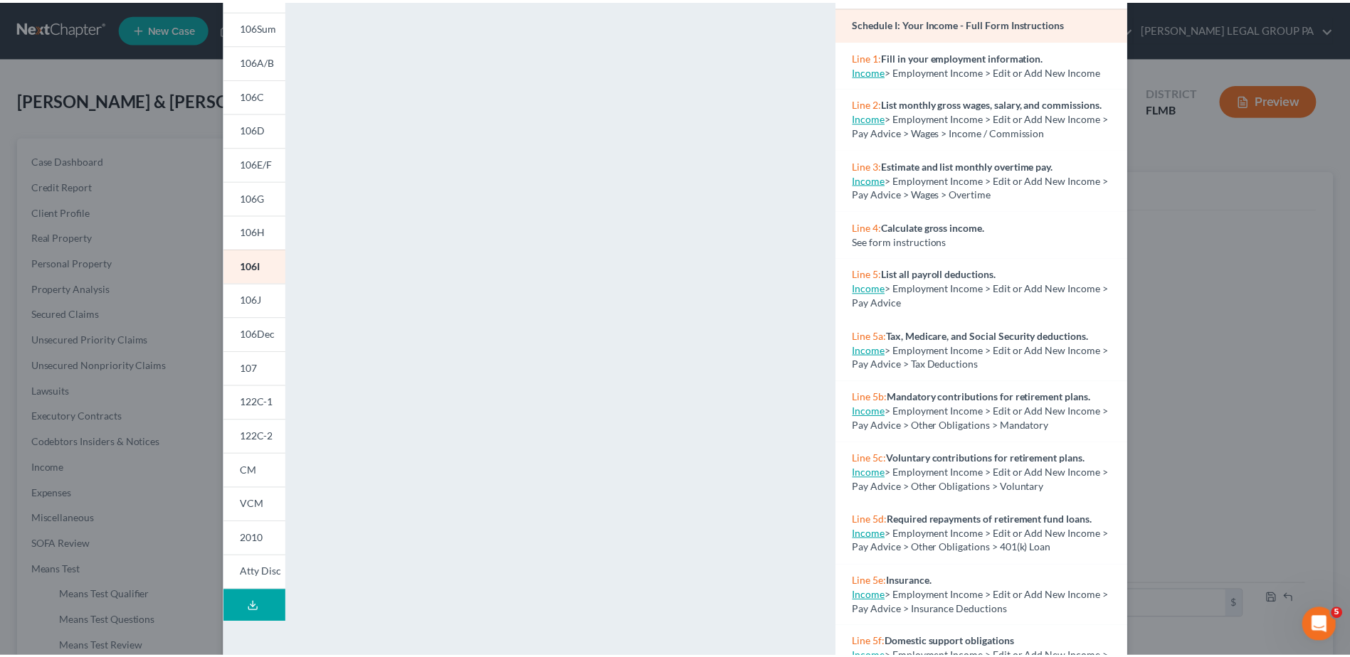
scroll to position [74, 0]
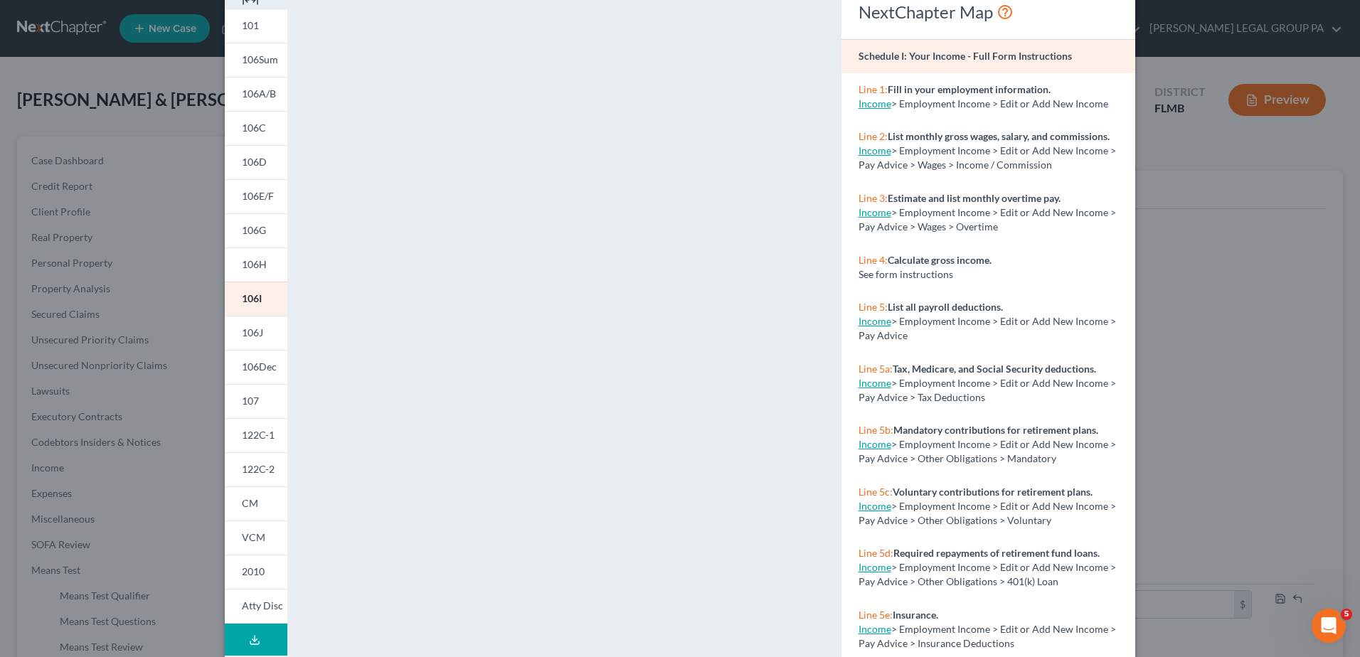
click at [199, 234] on div "Petition Preview Schedule I: Your Income × 101 106Sum 106A/B 106C 106D 106E/F 1…" at bounding box center [680, 328] width 1360 height 657
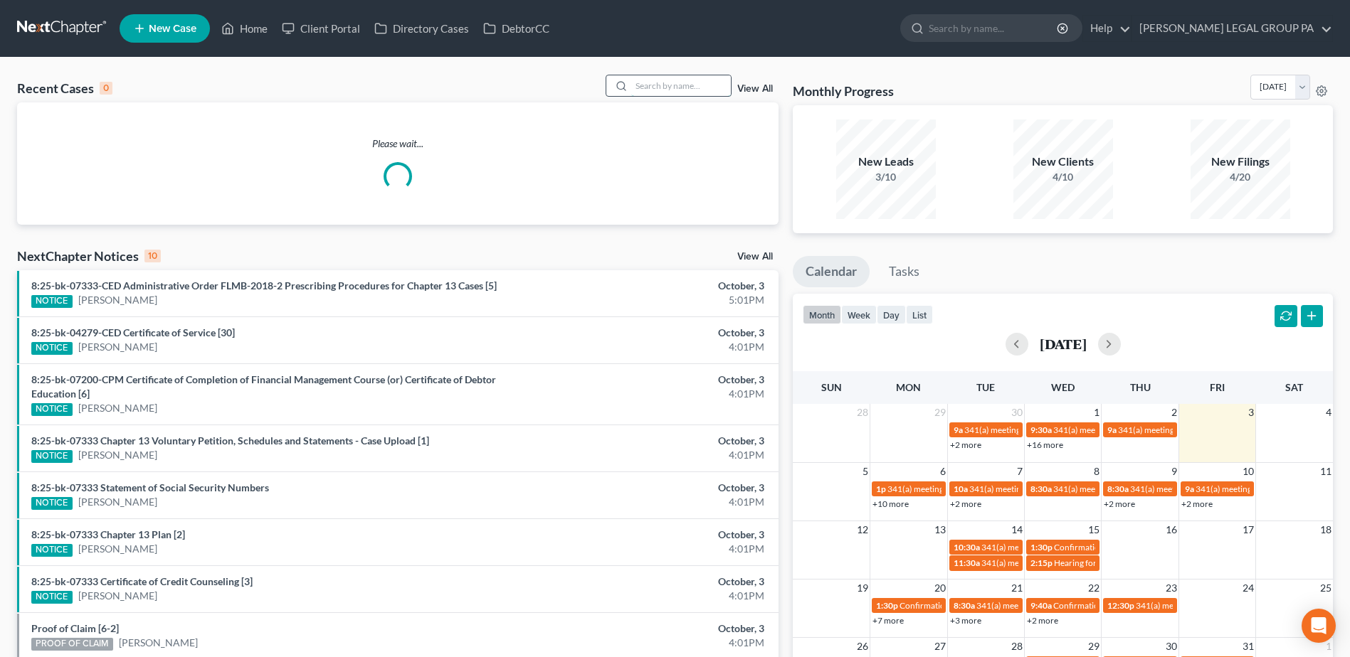
click at [657, 83] on input "search" at bounding box center [681, 85] width 100 height 21
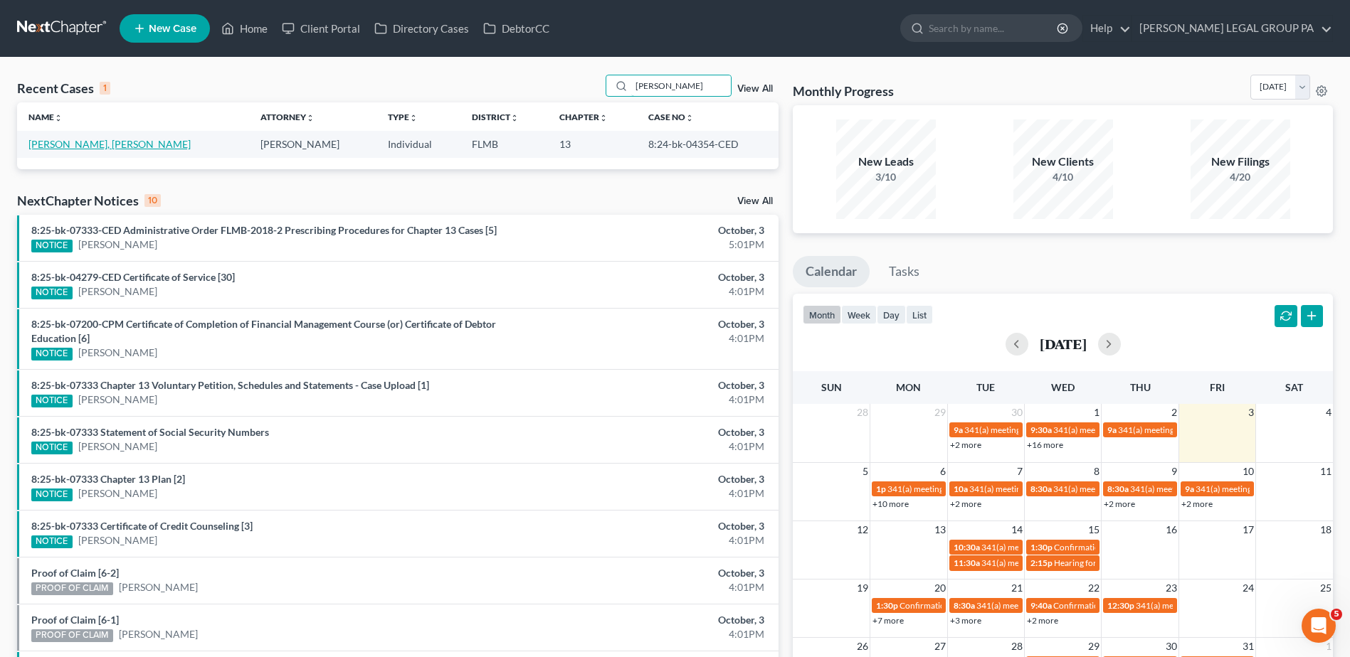
type input "[PERSON_NAME]"
click at [62, 143] on link "[PERSON_NAME], [PERSON_NAME]" at bounding box center [109, 144] width 162 height 12
